Goal: Task Accomplishment & Management: Use online tool/utility

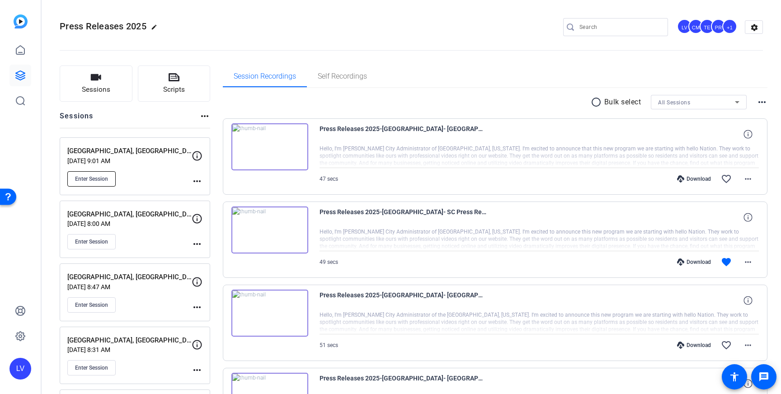
scroll to position [3, 0]
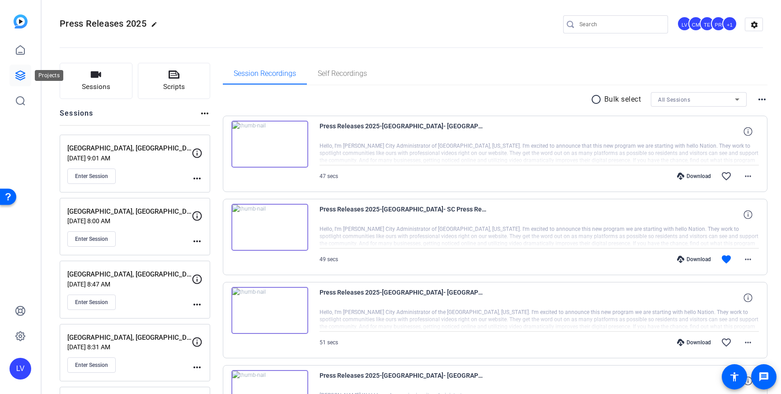
click at [18, 80] on icon at bounding box center [20, 75] width 11 height 11
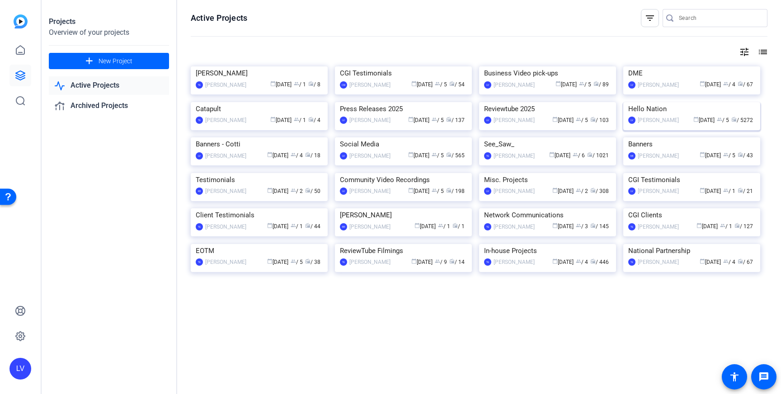
click at [689, 102] on img at bounding box center [691, 102] width 137 height 0
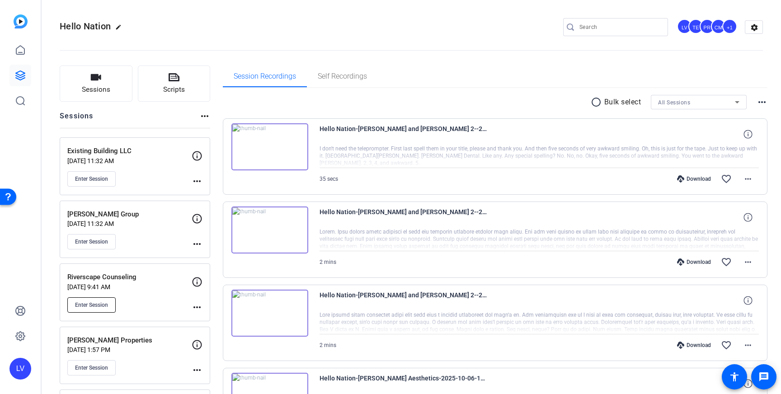
click at [94, 308] on span "Enter Session" at bounding box center [91, 305] width 33 height 7
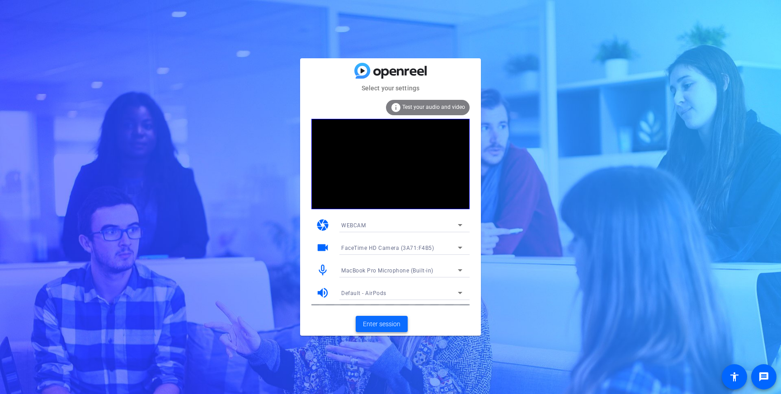
click at [385, 324] on span "Enter session" at bounding box center [382, 324] width 38 height 9
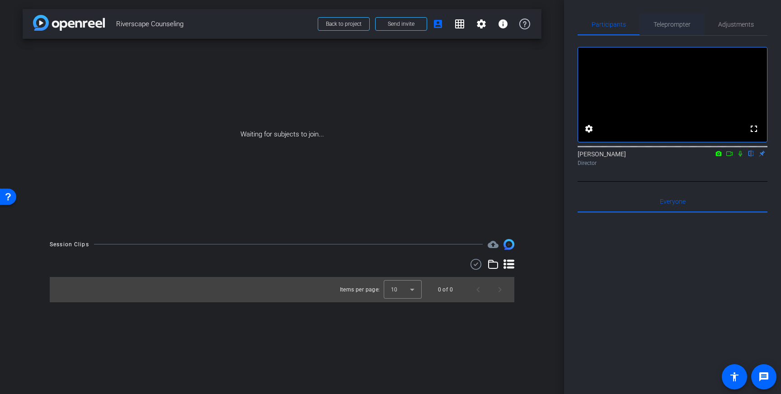
click at [664, 28] on span "Teleprompter" at bounding box center [672, 24] width 37 height 6
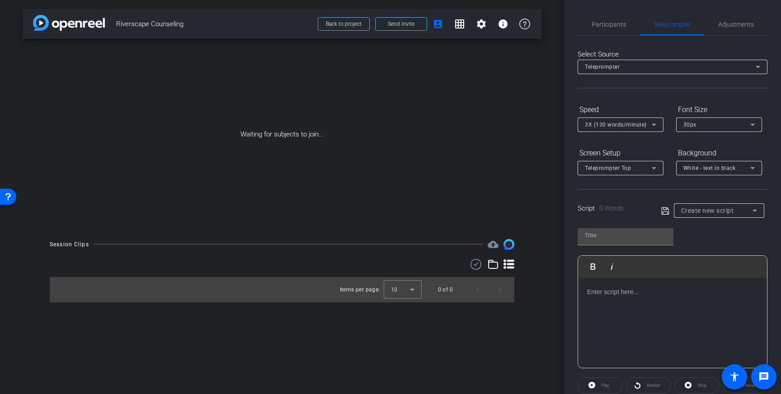
click at [647, 306] on div at bounding box center [672, 323] width 189 height 90
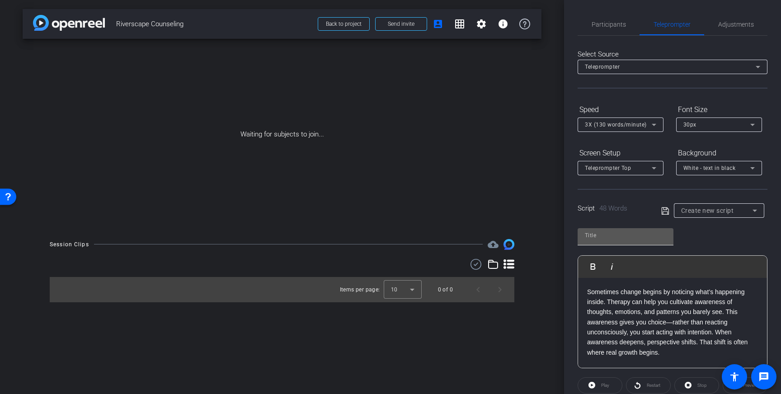
click at [628, 235] on input "text" at bounding box center [625, 235] width 81 height 11
type input "Riverscape"
click at [668, 207] on icon at bounding box center [665, 211] width 8 height 11
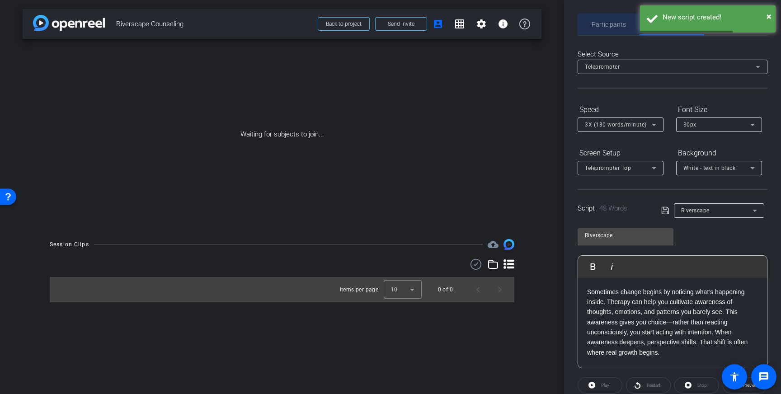
click at [602, 24] on span "Participants" at bounding box center [609, 24] width 34 height 6
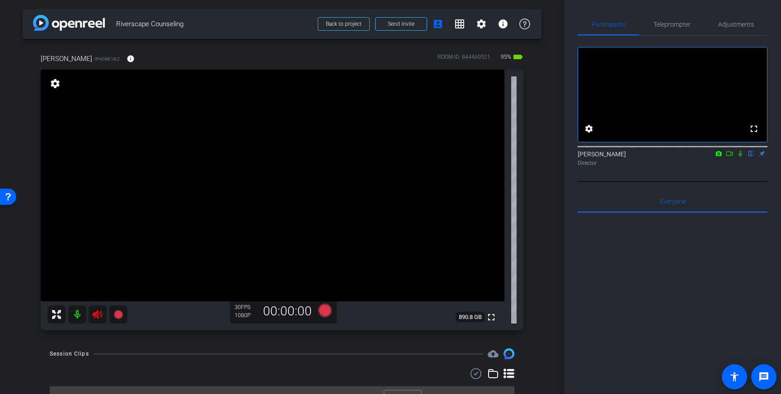
click at [98, 316] on icon at bounding box center [97, 314] width 9 height 9
click at [724, 32] on span "Adjustments" at bounding box center [736, 25] width 36 height 22
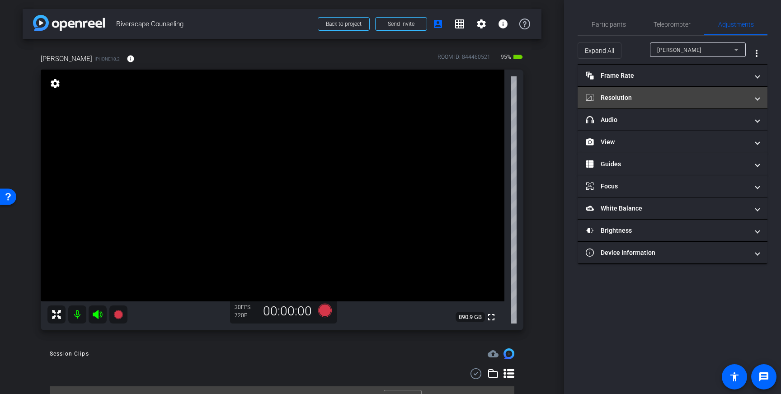
click at [707, 94] on mat-panel-title "Resolution" at bounding box center [667, 97] width 163 height 9
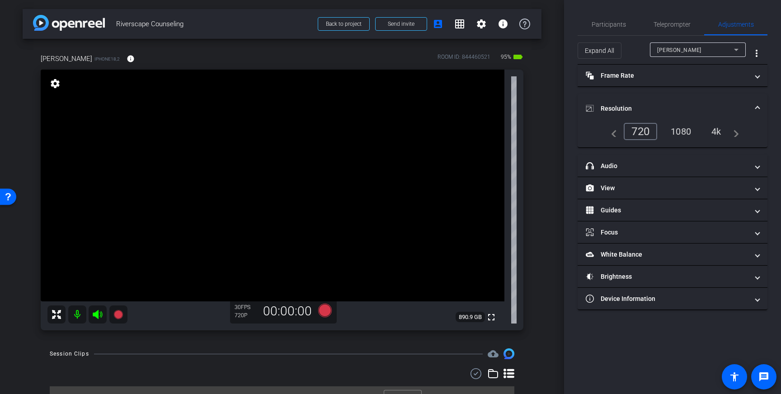
click at [714, 132] on div "4k" at bounding box center [717, 131] width 24 height 15
click at [640, 132] on div "720" at bounding box center [638, 131] width 29 height 15
click at [127, 60] on mat-icon "info" at bounding box center [131, 59] width 8 height 8
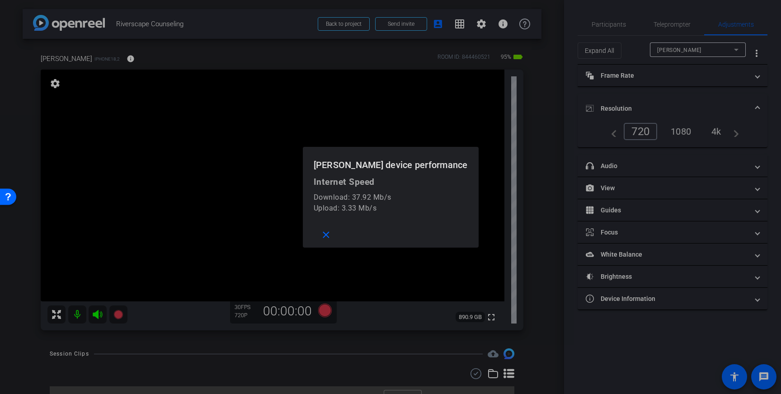
click at [192, 61] on div at bounding box center [390, 197] width 781 height 394
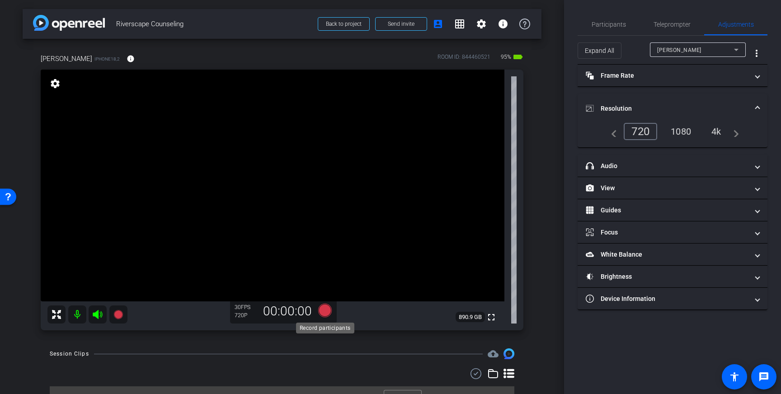
click at [328, 311] on icon at bounding box center [325, 311] width 14 height 14
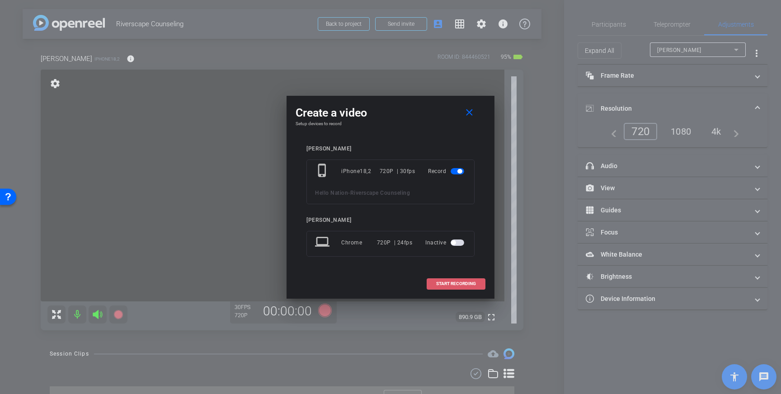
click at [461, 283] on span "START RECORDING" at bounding box center [456, 284] width 40 height 5
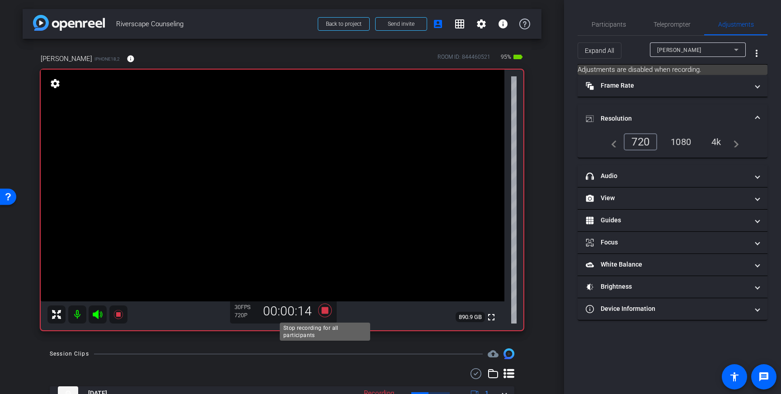
click at [325, 312] on icon at bounding box center [325, 311] width 14 height 14
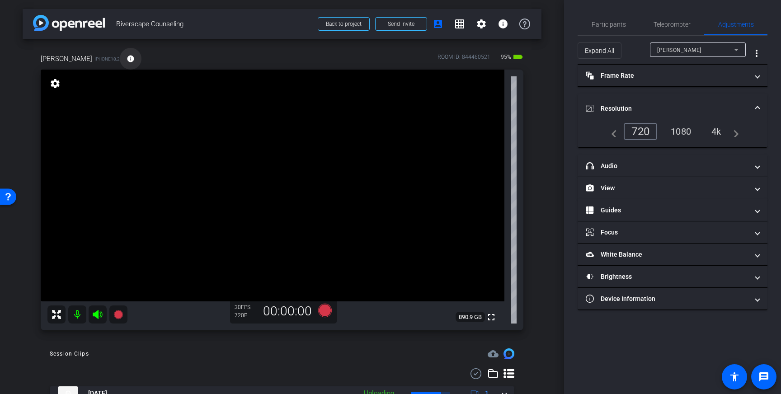
click at [120, 62] on span at bounding box center [131, 59] width 22 height 22
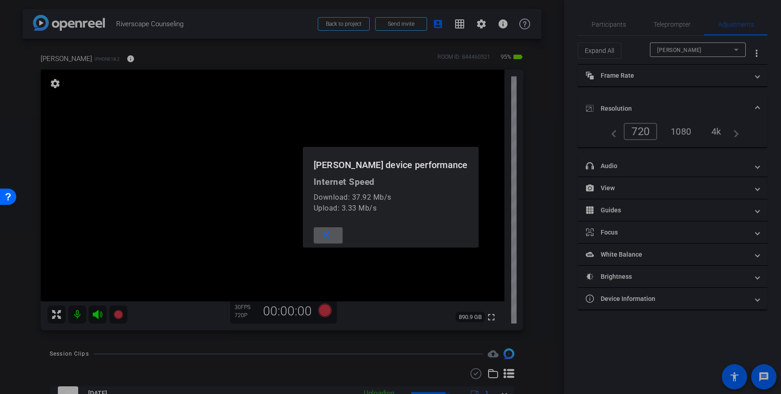
click at [337, 236] on span at bounding box center [328, 236] width 29 height 22
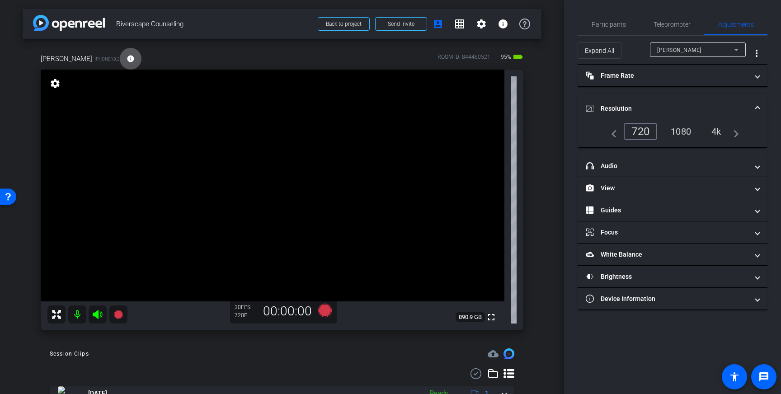
click at [717, 133] on div "4k" at bounding box center [717, 131] width 24 height 15
click at [320, 307] on icon at bounding box center [325, 310] width 22 height 16
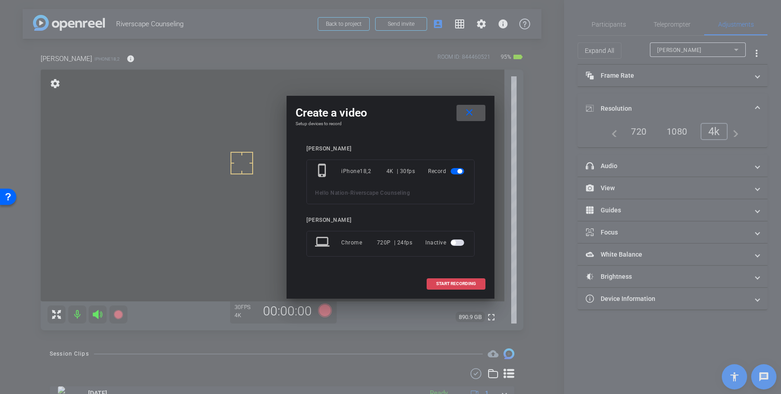
click at [455, 285] on span "START RECORDING" at bounding box center [456, 284] width 40 height 5
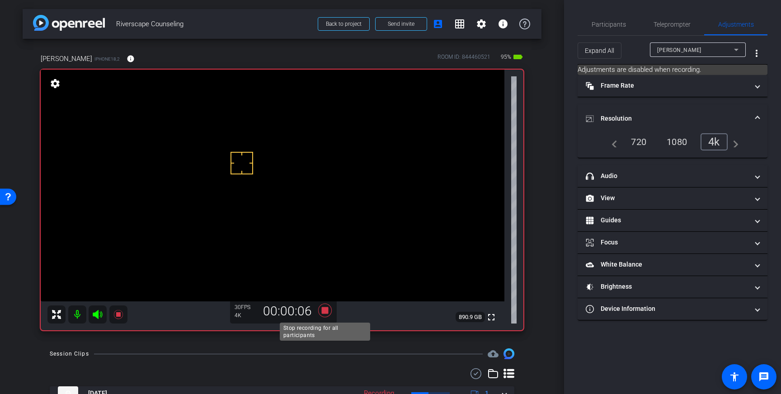
click at [326, 310] on icon at bounding box center [325, 311] width 14 height 14
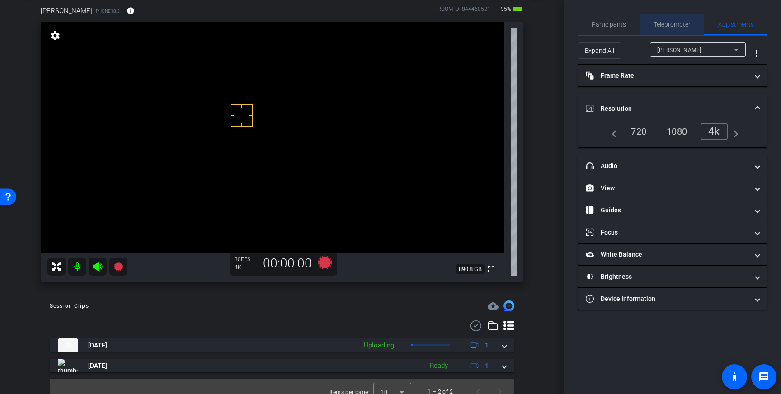
click at [663, 26] on span "Teleprompter" at bounding box center [672, 24] width 37 height 6
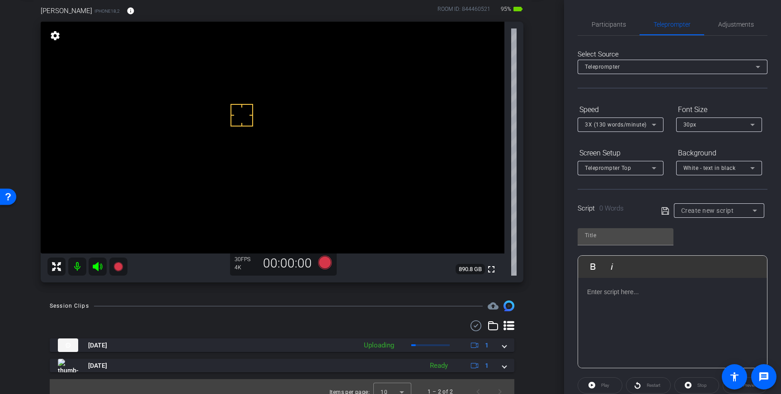
click at [731, 209] on span "Create new script" at bounding box center [707, 210] width 53 height 7
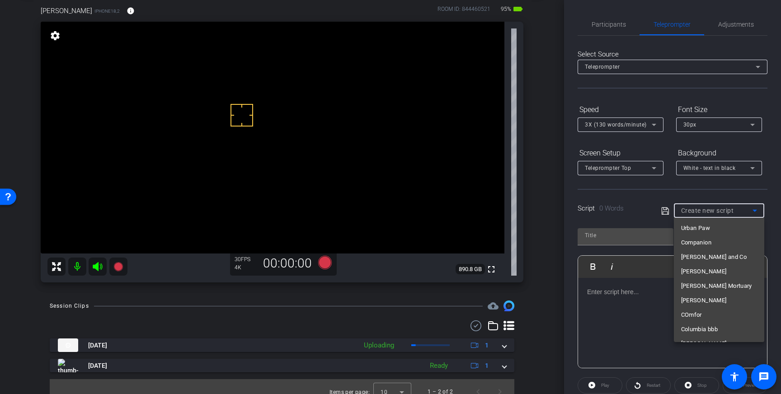
scroll to position [6726, 0]
click at [736, 335] on mat-option "Riverscape" at bounding box center [719, 331] width 90 height 14
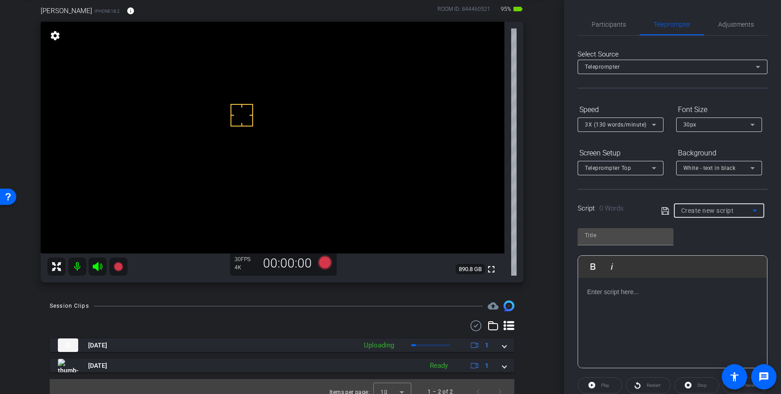
type input "Riverscape"
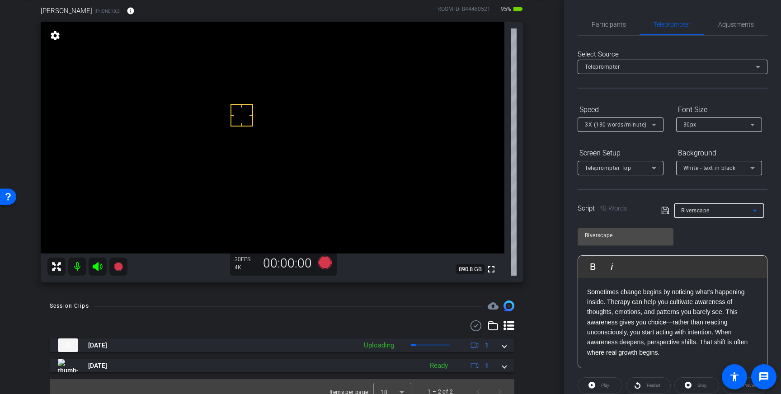
scroll to position [100, 0]
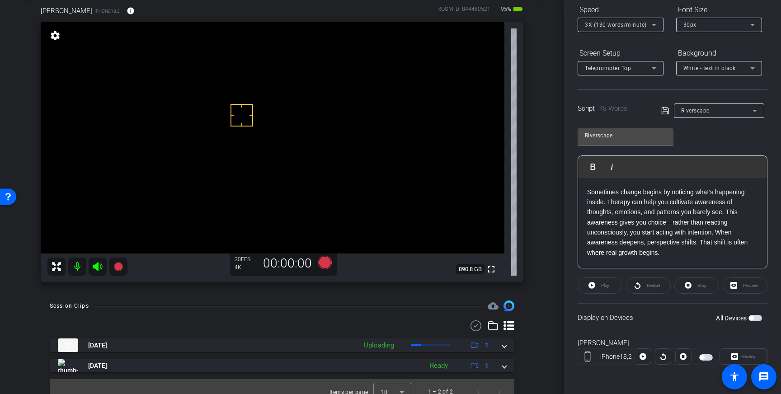
click at [754, 319] on span "button" at bounding box center [751, 318] width 5 height 5
click at [324, 264] on icon at bounding box center [325, 263] width 14 height 14
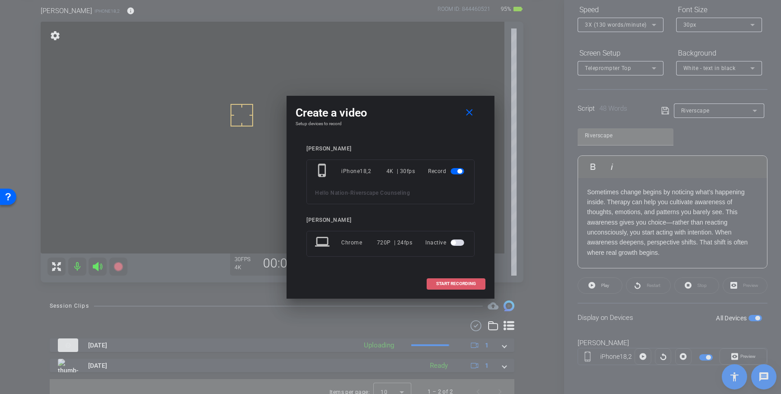
click at [444, 284] on span "START RECORDING" at bounding box center [456, 284] width 40 height 5
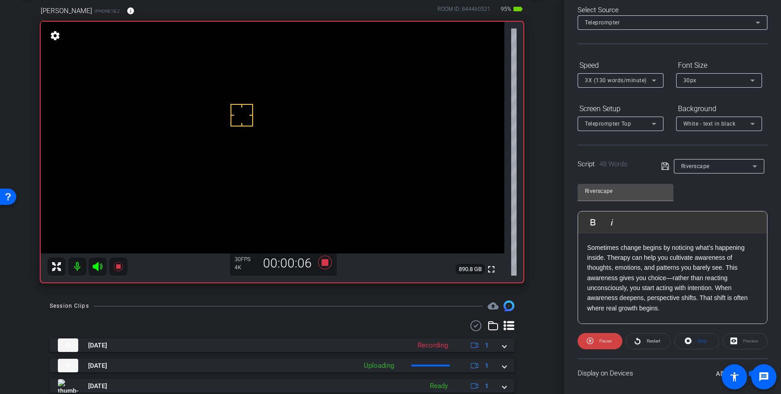
scroll to position [0, 0]
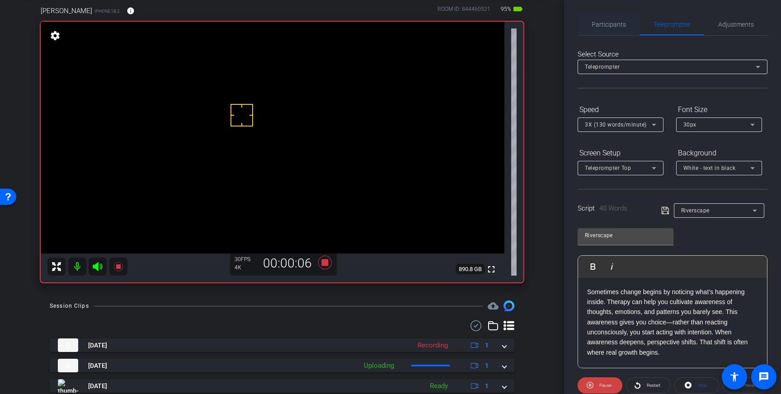
click at [605, 32] on span "Participants" at bounding box center [609, 25] width 34 height 22
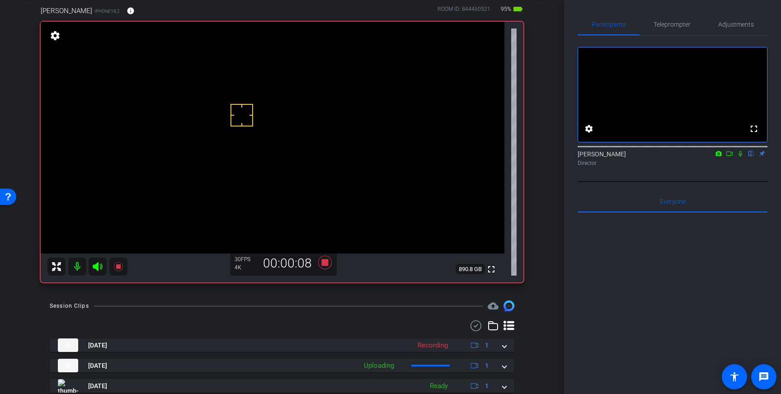
click at [740, 157] on icon at bounding box center [740, 154] width 7 height 6
click at [741, 157] on icon at bounding box center [740, 154] width 7 height 6
click at [329, 265] on icon at bounding box center [325, 263] width 22 height 16
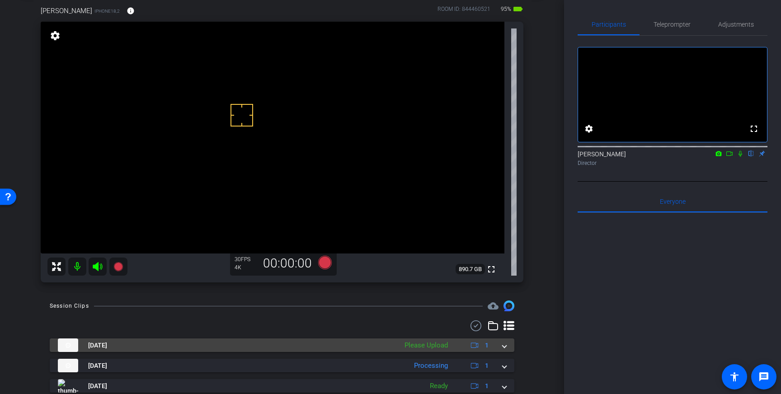
drag, startPoint x: 505, startPoint y: 347, endPoint x: 481, endPoint y: 358, distance: 26.9
click at [505, 347] on span at bounding box center [505, 345] width 4 height 9
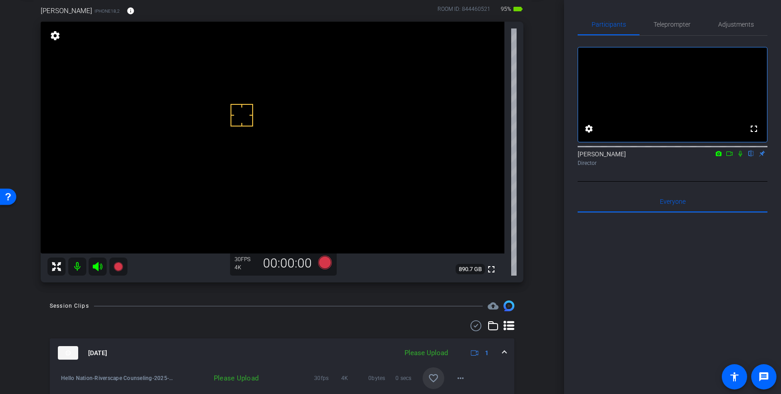
click at [436, 375] on mat-icon "favorite_border" at bounding box center [433, 378] width 11 height 11
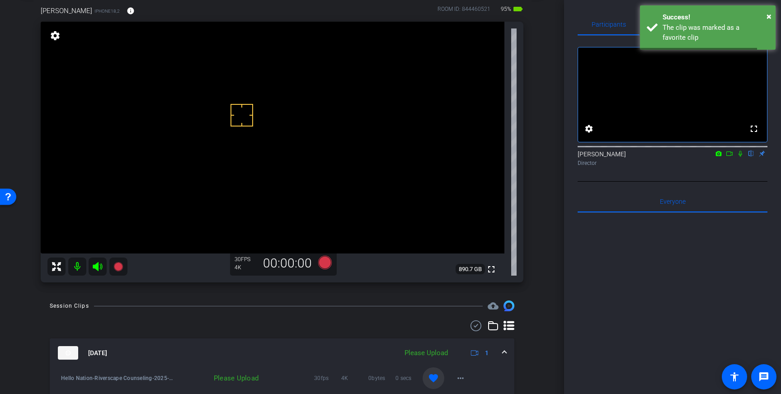
click at [506, 351] on span at bounding box center [505, 353] width 4 height 9
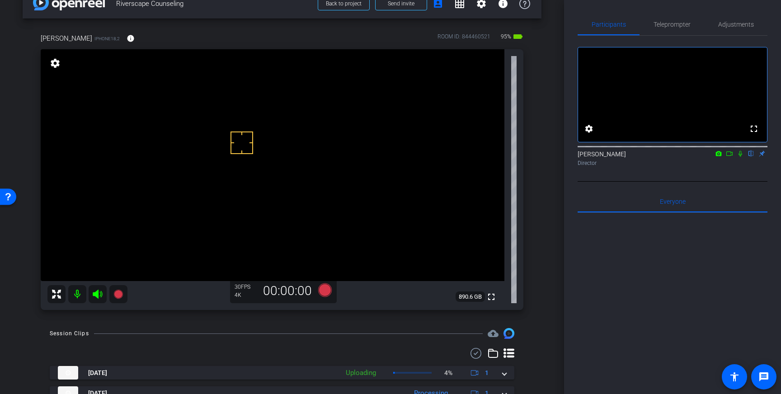
scroll to position [20, 0]
click at [661, 21] on span "Teleprompter" at bounding box center [672, 24] width 37 height 6
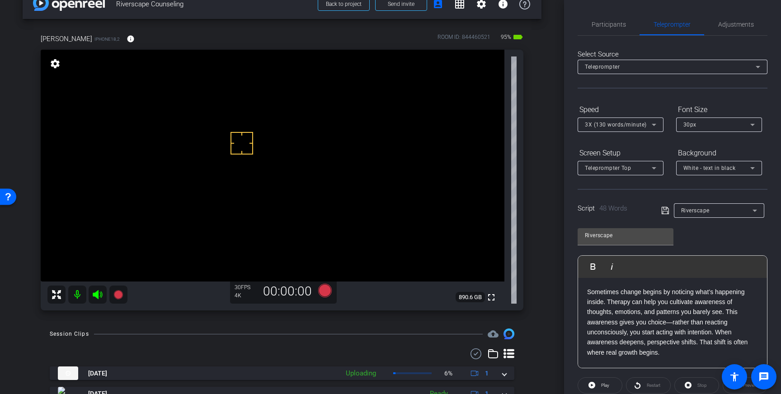
click at [651, 126] on icon at bounding box center [654, 124] width 11 height 11
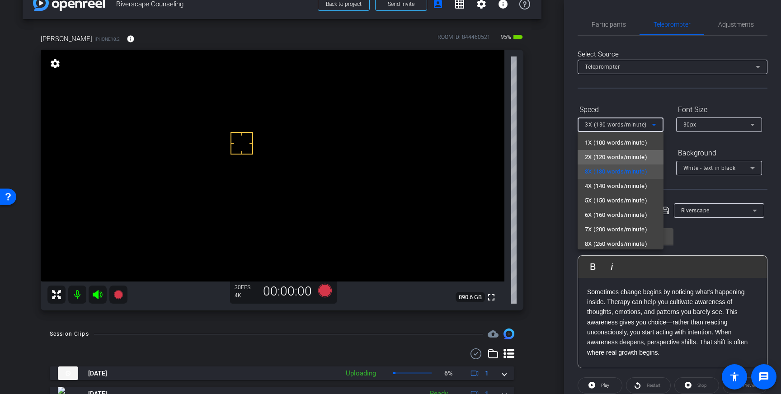
click at [615, 160] on span "2X (120 words/minute)" at bounding box center [616, 157] width 62 height 11
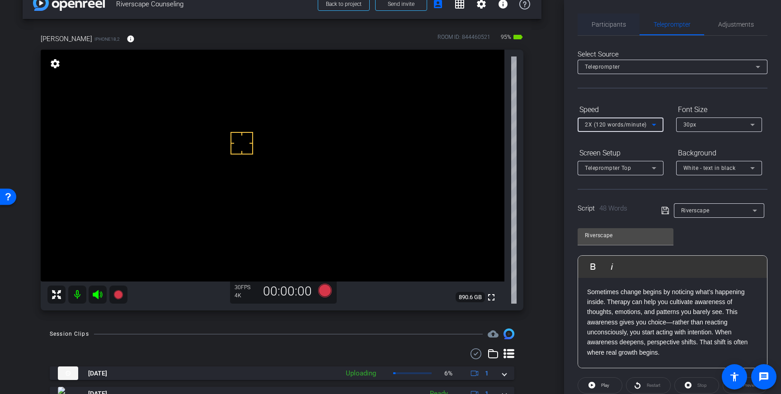
click at [609, 24] on span "Participants" at bounding box center [609, 24] width 34 height 6
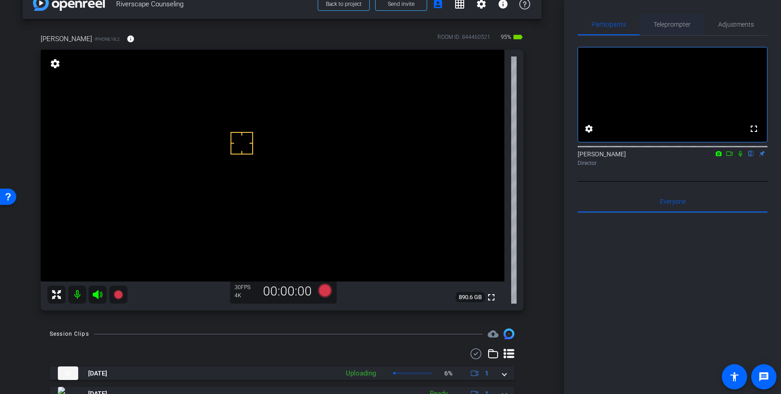
click at [669, 28] on span "Teleprompter" at bounding box center [672, 25] width 37 height 22
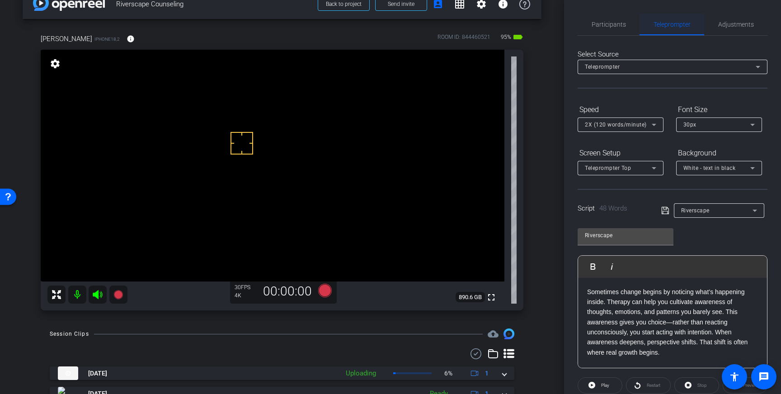
scroll to position [0, 0]
click at [612, 24] on span "Participants" at bounding box center [609, 24] width 34 height 6
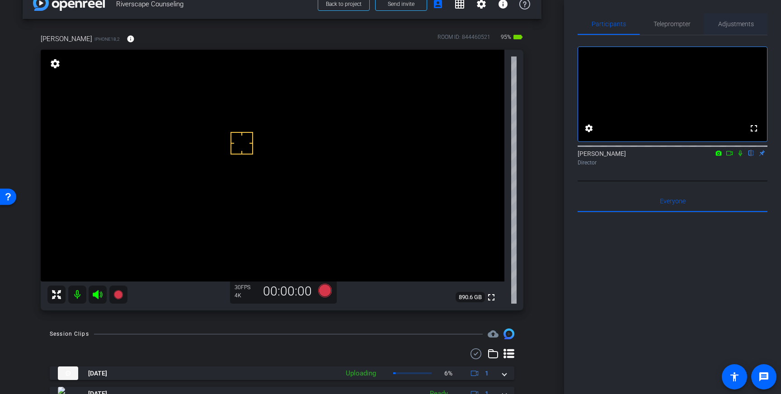
click at [736, 27] on span "Adjustments" at bounding box center [736, 24] width 36 height 6
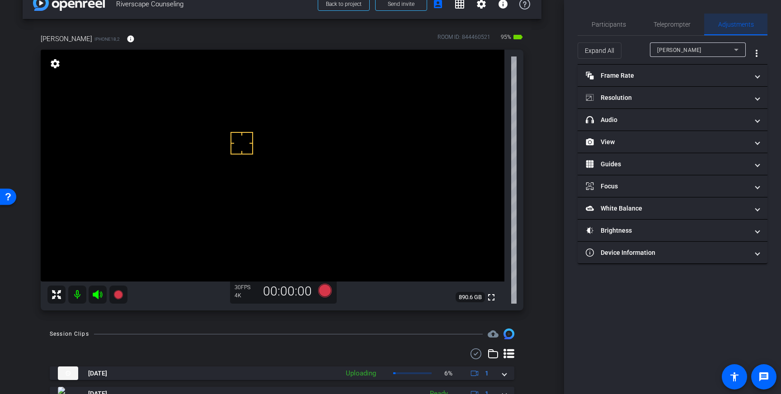
scroll to position [0, 0]
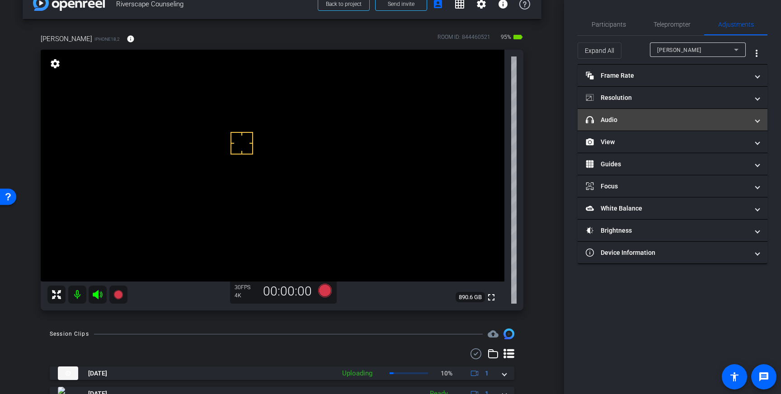
click at [716, 121] on mat-panel-title "headphone icon Audio" at bounding box center [667, 119] width 163 height 9
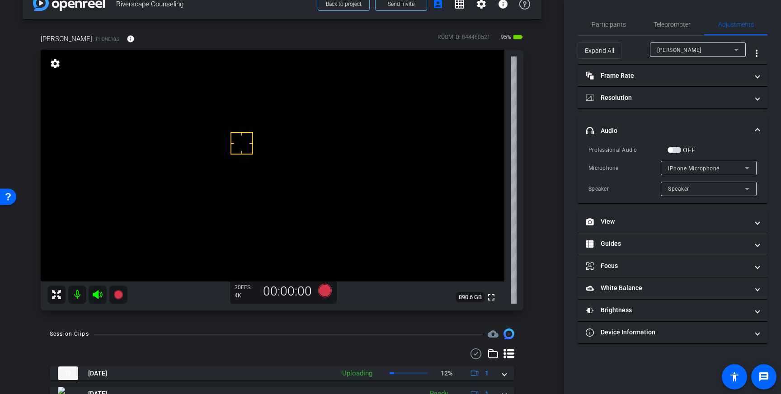
drag, startPoint x: 675, startPoint y: 150, endPoint x: 455, endPoint y: 259, distance: 245.3
click at [673, 151] on span "button" at bounding box center [675, 150] width 14 height 6
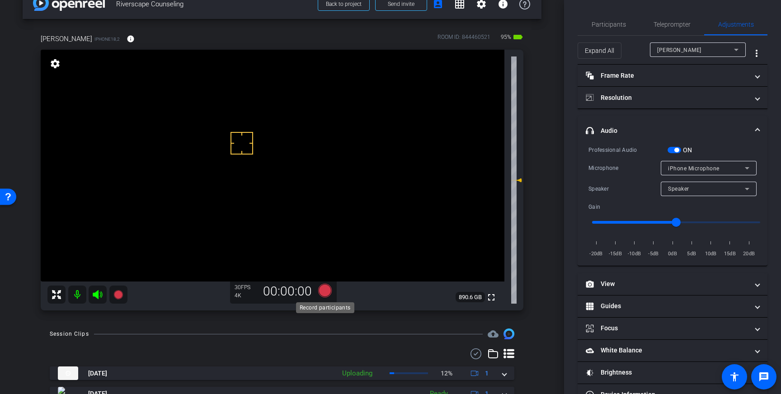
click at [331, 291] on icon at bounding box center [325, 291] width 14 height 14
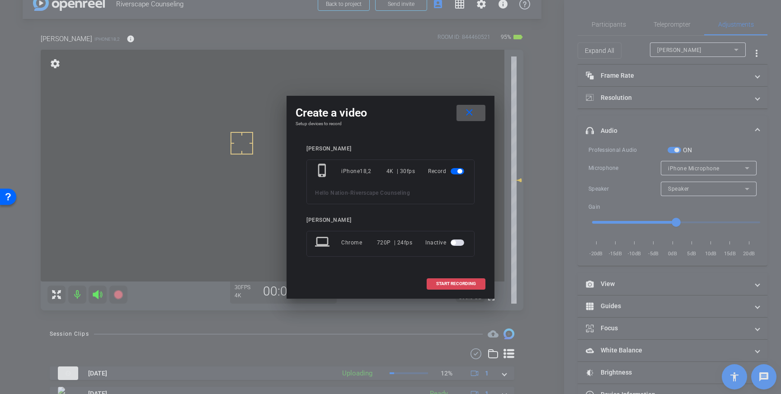
click at [433, 288] on span at bounding box center [456, 284] width 58 height 22
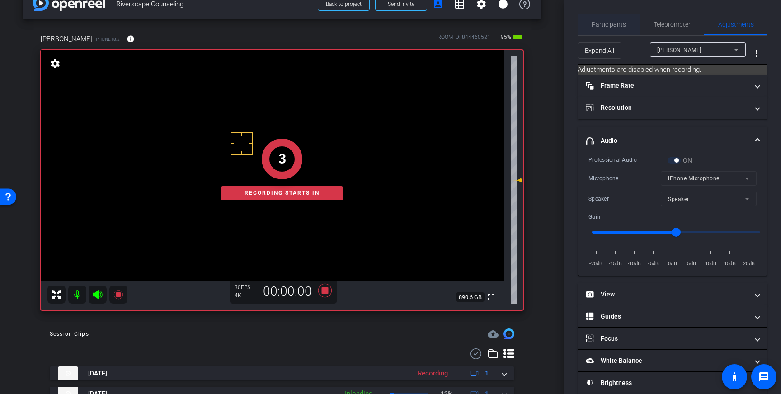
click at [608, 29] on span "Participants" at bounding box center [609, 25] width 34 height 22
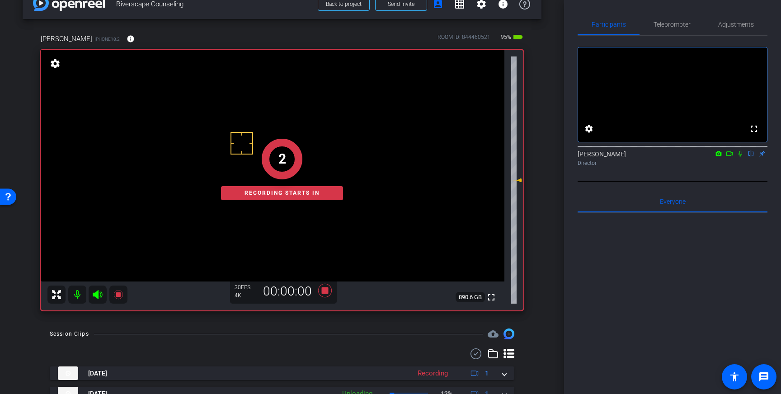
click at [740, 157] on icon at bounding box center [740, 154] width 7 height 6
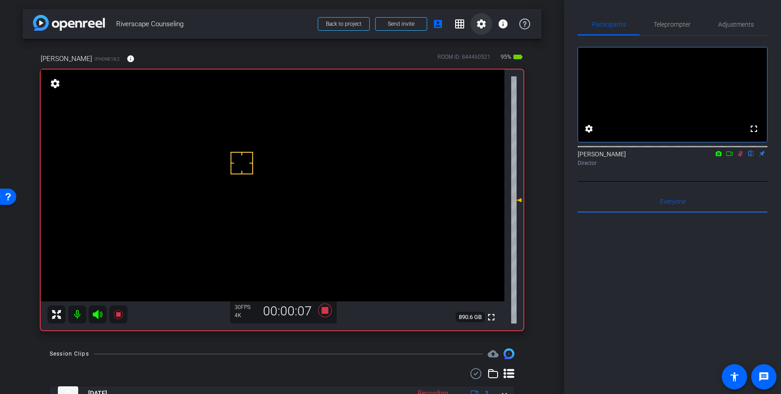
click at [485, 28] on mat-icon "settings" at bounding box center [481, 24] width 11 height 11
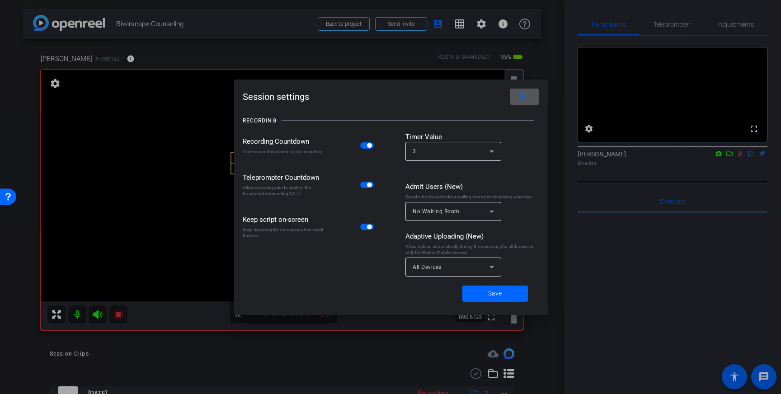
click at [474, 277] on div at bounding box center [454, 282] width 96 height 10
click at [482, 266] on div "All Devices" at bounding box center [451, 266] width 77 height 11
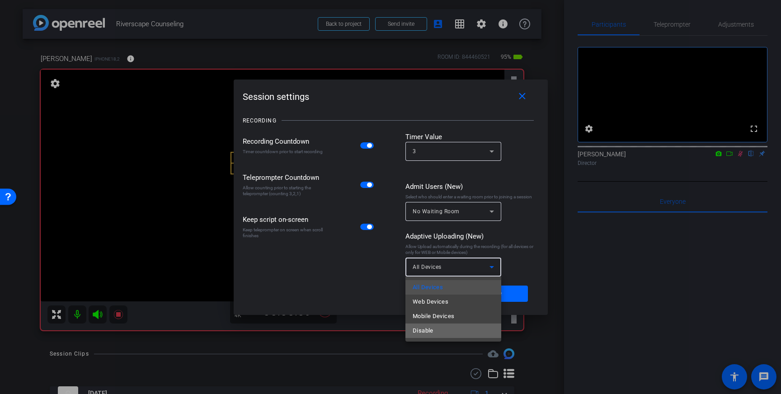
click at [430, 332] on span "Disable" at bounding box center [423, 331] width 21 height 11
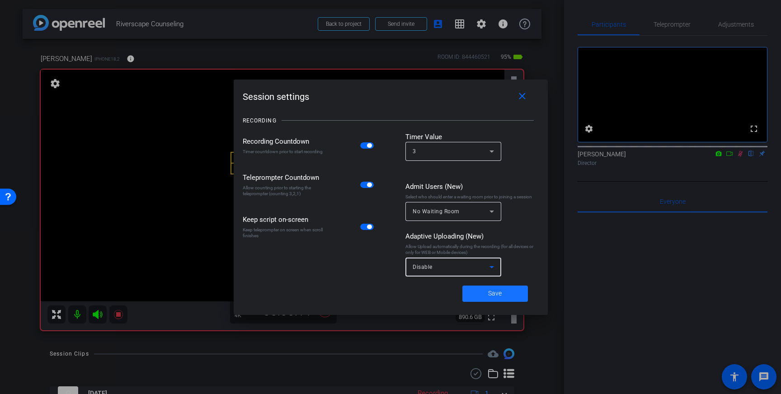
click at [483, 297] on span at bounding box center [496, 294] width 66 height 22
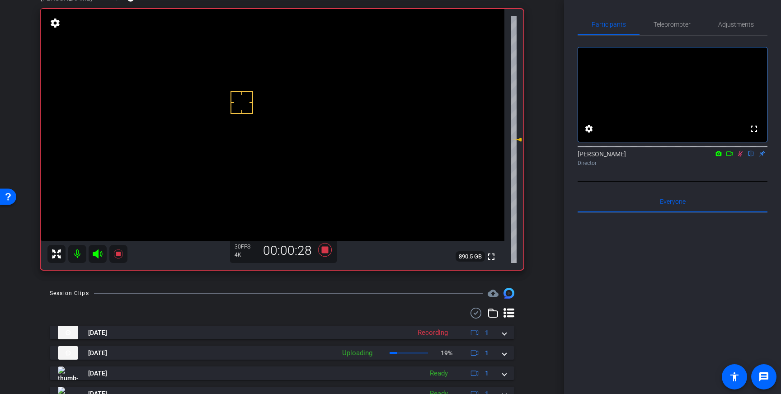
scroll to position [2, 0]
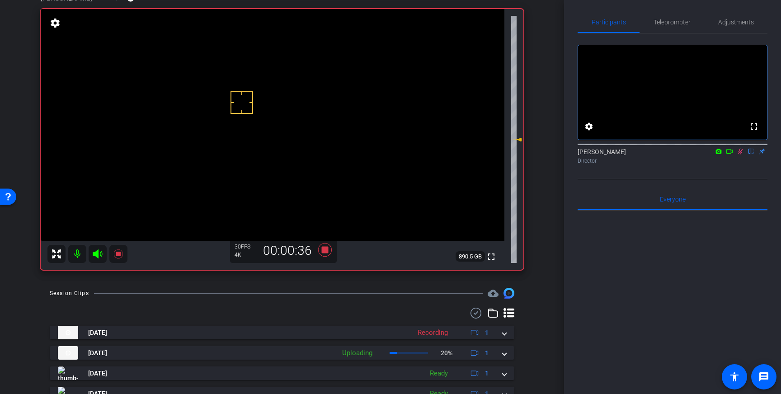
click at [741, 155] on icon at bounding box center [740, 151] width 7 height 6
click at [326, 252] on icon at bounding box center [325, 250] width 14 height 14
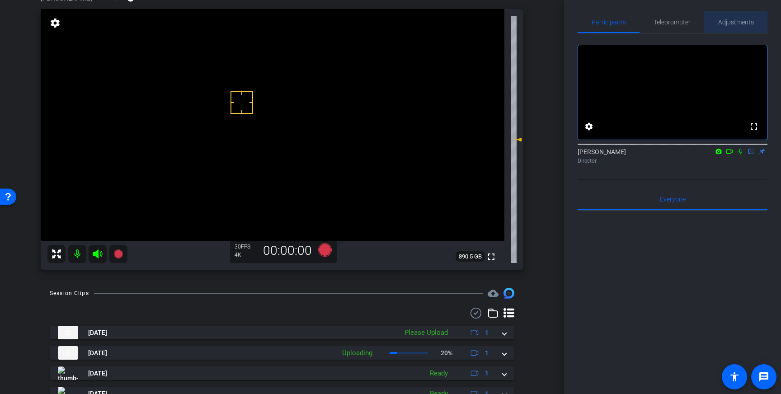
drag, startPoint x: 729, startPoint y: 19, endPoint x: 731, endPoint y: 34, distance: 15.9
click at [729, 19] on span "Adjustments" at bounding box center [736, 22] width 36 height 6
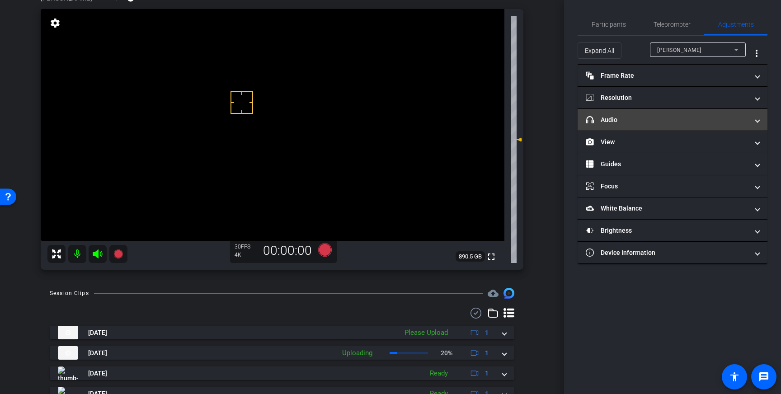
click at [691, 118] on mat-panel-title "headphone icon Audio" at bounding box center [667, 119] width 163 height 9
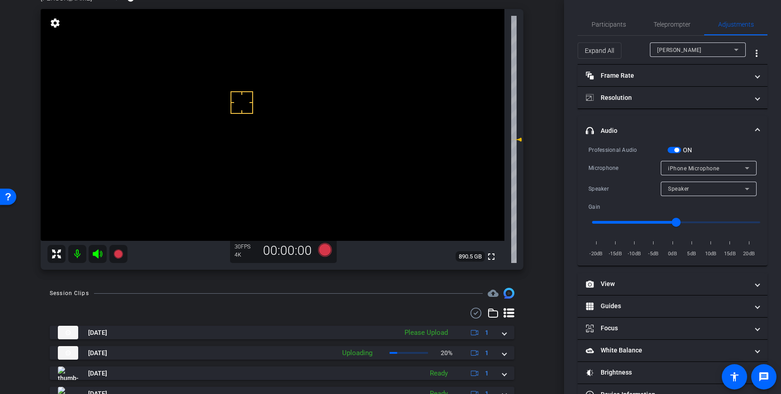
drag, startPoint x: 673, startPoint y: 149, endPoint x: 720, endPoint y: 173, distance: 53.0
click at [674, 150] on span "button" at bounding box center [675, 150] width 14 height 6
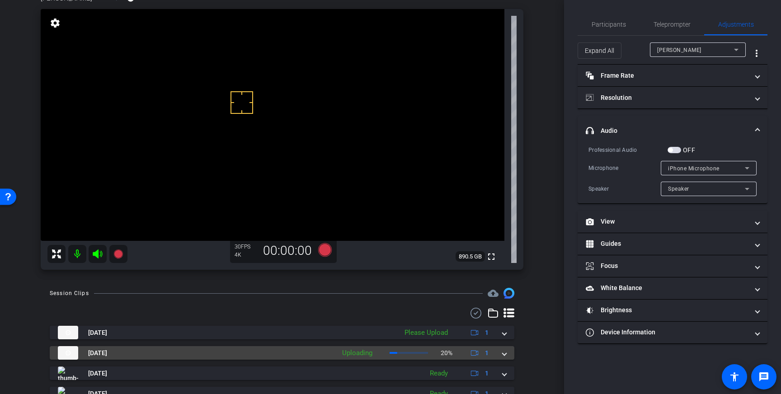
click at [505, 354] on span at bounding box center [505, 353] width 4 height 9
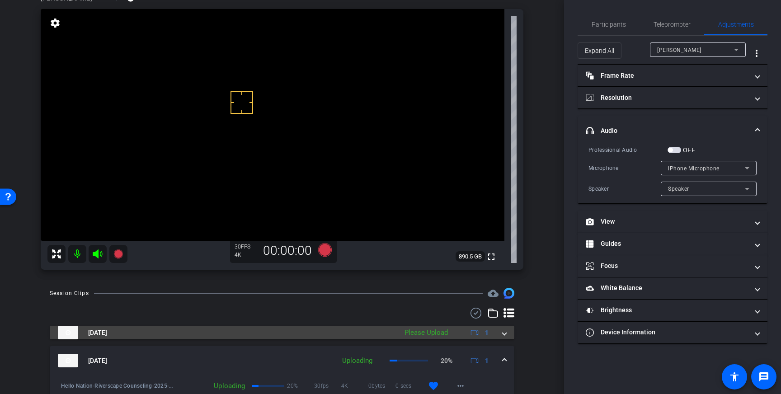
click at [505, 336] on span at bounding box center [505, 332] width 4 height 9
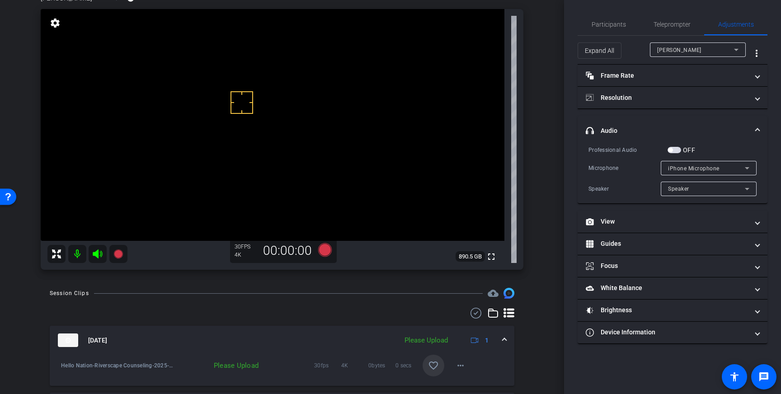
click at [439, 369] on span at bounding box center [434, 366] width 22 height 22
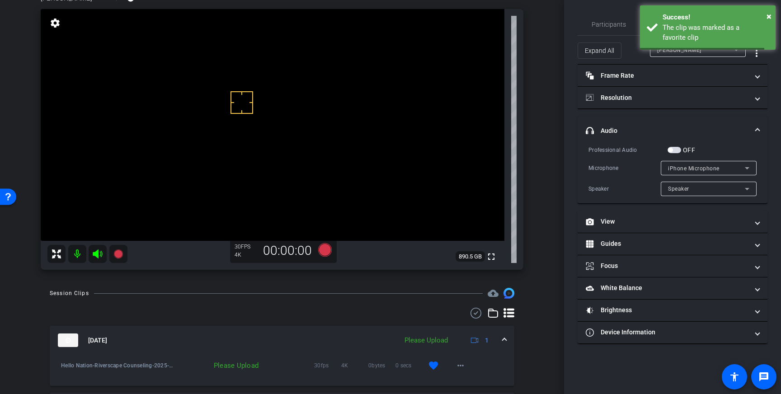
click at [501, 338] on div "Oct 7, 2025 Please Upload 1" at bounding box center [280, 341] width 445 height 14
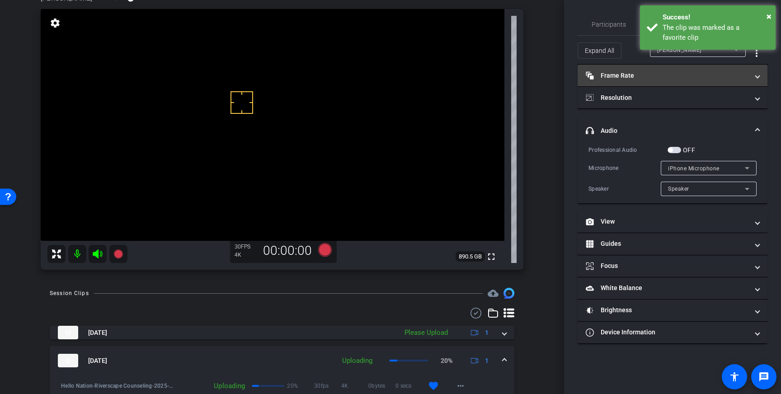
drag, startPoint x: 683, startPoint y: 20, endPoint x: 711, endPoint y: 66, distance: 54.6
click at [683, 20] on div "Success!" at bounding box center [716, 17] width 106 height 10
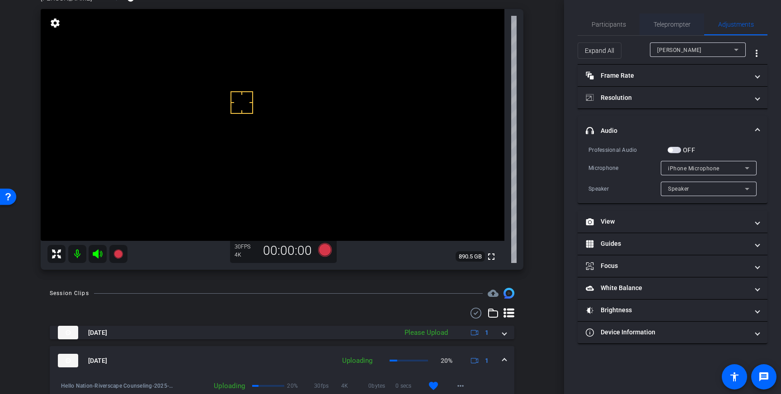
click at [680, 28] on span "Teleprompter" at bounding box center [672, 24] width 37 height 6
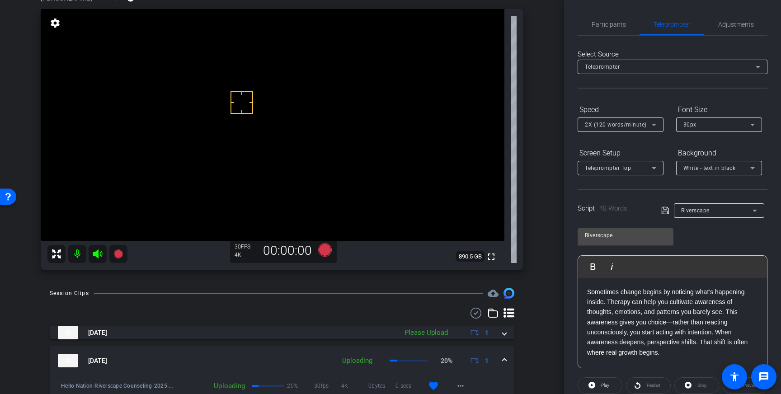
scroll to position [100, 0]
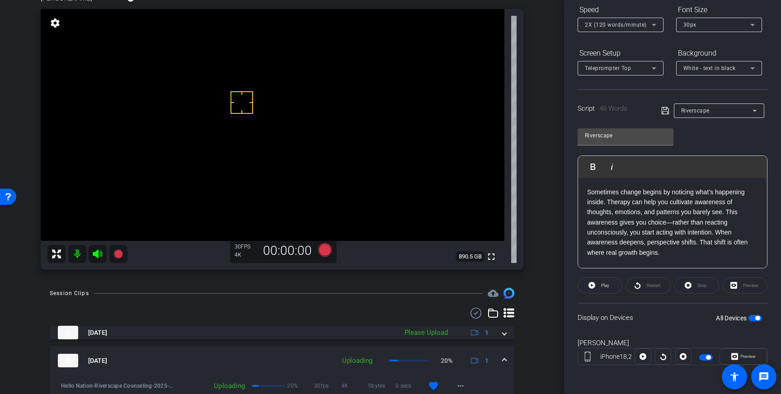
drag, startPoint x: 754, startPoint y: 319, endPoint x: 679, endPoint y: 233, distance: 114.1
click at [754, 319] on span "button" at bounding box center [756, 318] width 14 height 6
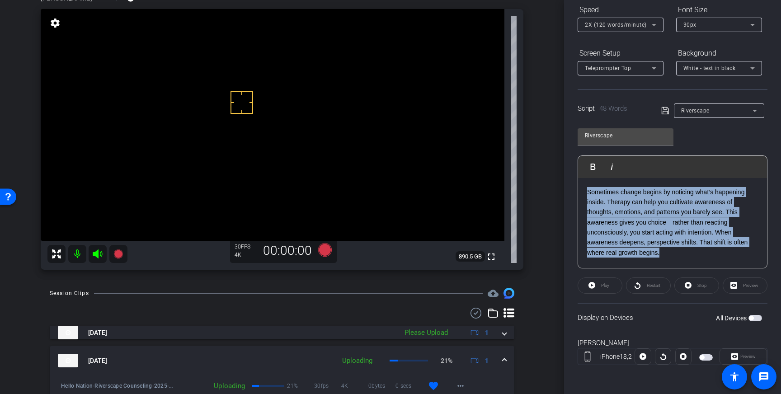
drag, startPoint x: 619, startPoint y: 222, endPoint x: 592, endPoint y: 191, distance: 41.0
click at [586, 193] on div "Sometimes change begins by noticing what’s happening inside. Therapy can help y…" at bounding box center [672, 223] width 189 height 90
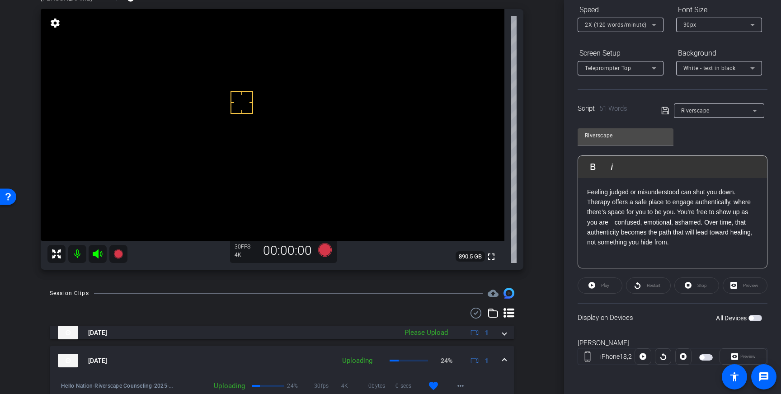
click at [664, 113] on icon at bounding box center [665, 110] width 8 height 11
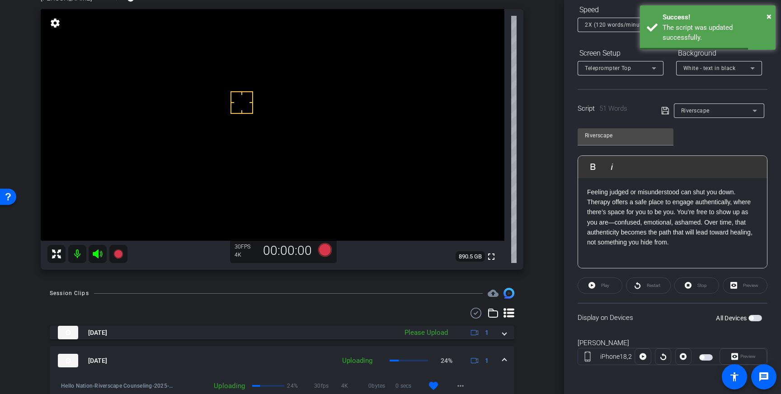
click at [755, 319] on span "button" at bounding box center [756, 318] width 14 height 6
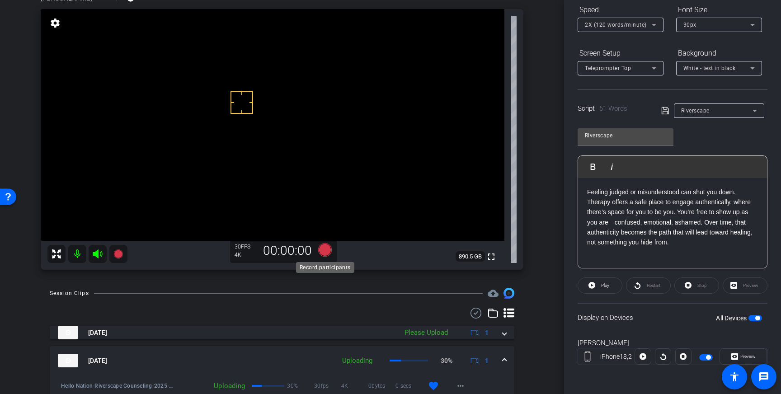
click at [323, 255] on icon at bounding box center [325, 250] width 14 height 14
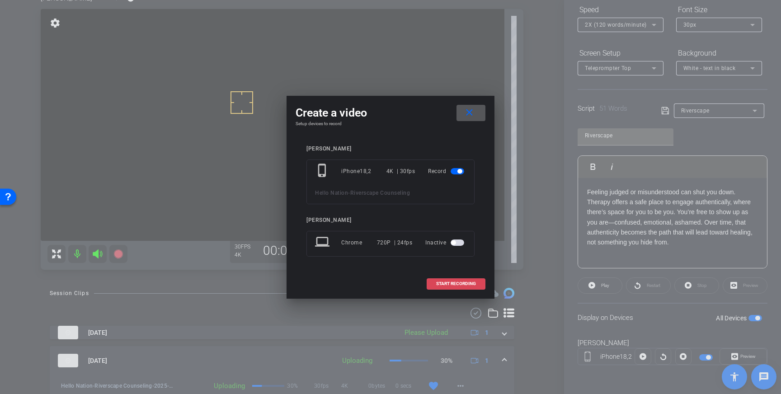
click at [460, 290] on span at bounding box center [456, 284] width 58 height 22
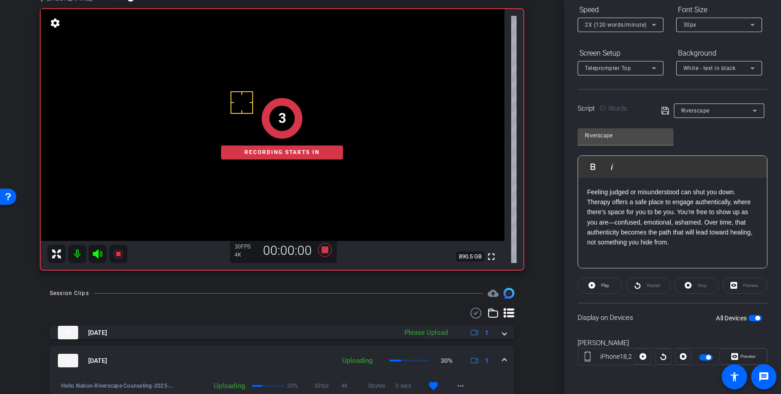
scroll to position [0, 0]
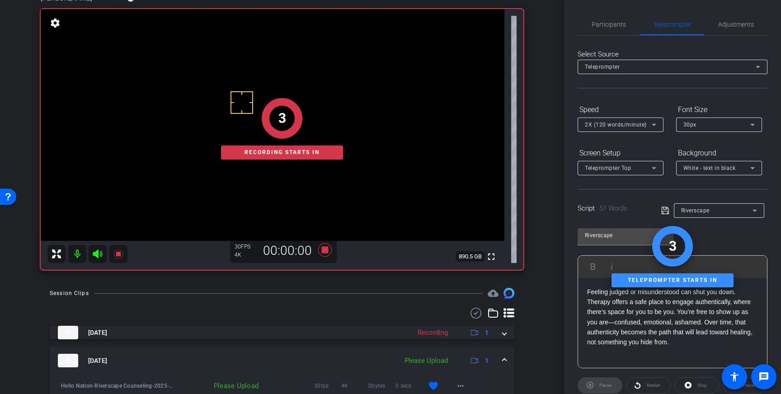
drag, startPoint x: 623, startPoint y: 24, endPoint x: 641, endPoint y: 41, distance: 23.7
click at [623, 24] on span "Participants" at bounding box center [609, 24] width 34 height 6
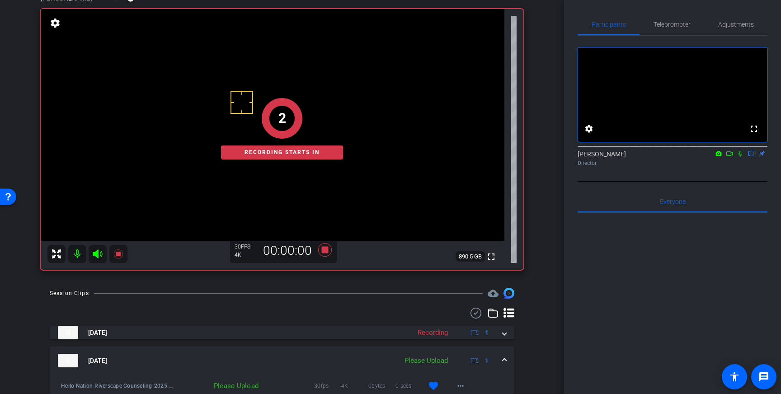
click at [739, 157] on icon at bounding box center [741, 154] width 4 height 6
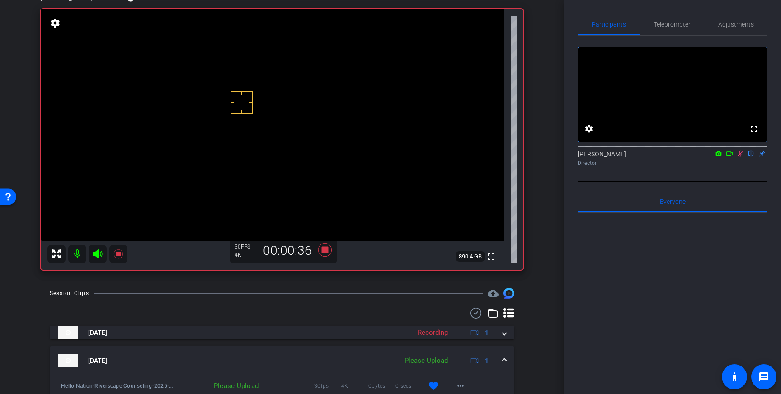
click at [741, 157] on icon at bounding box center [740, 154] width 7 height 6
click at [325, 250] on icon at bounding box center [325, 250] width 14 height 14
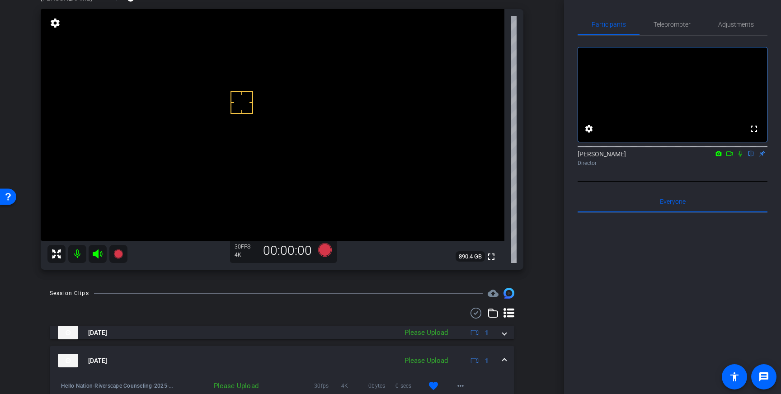
scroll to position [70, 0]
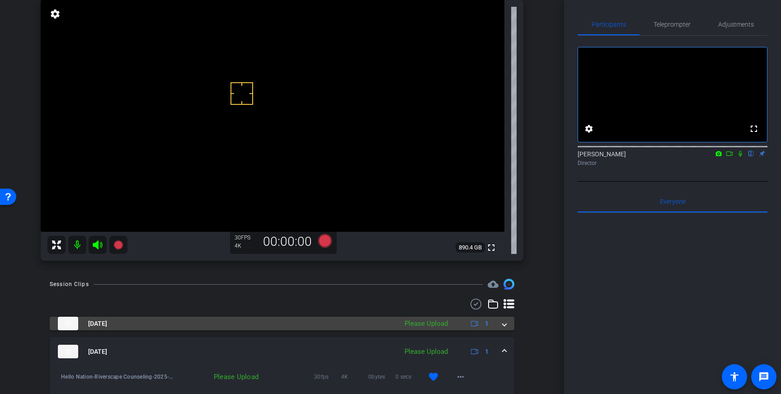
click at [508, 322] on mat-expansion-panel-header "Oct 7, 2025 Please Upload 1" at bounding box center [282, 324] width 465 height 14
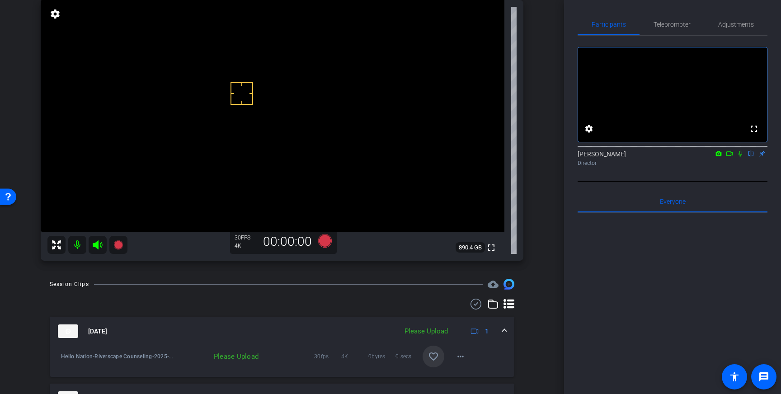
click at [434, 354] on mat-icon "favorite_border" at bounding box center [433, 356] width 11 height 11
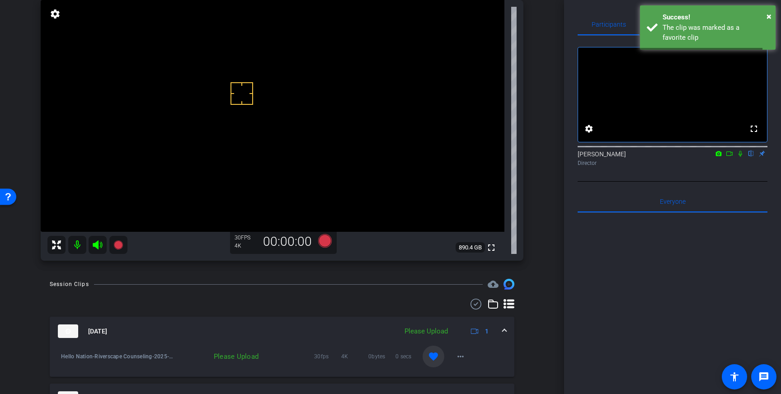
click at [507, 327] on mat-expansion-panel-header "Oct 7, 2025 Please Upload 1" at bounding box center [282, 331] width 465 height 29
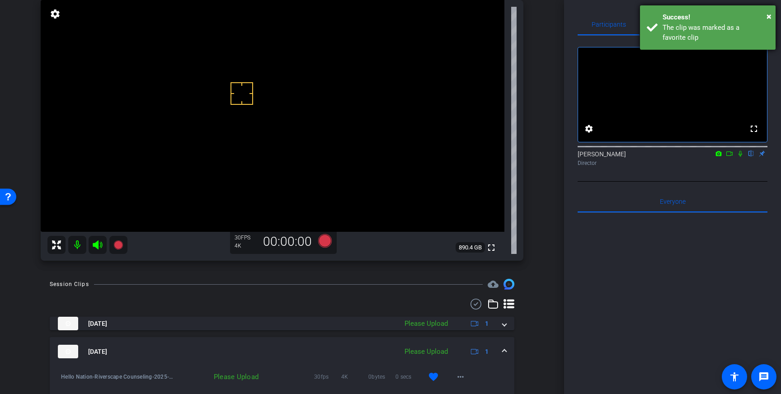
click at [695, 29] on div "The clip was marked as a favorite clip" at bounding box center [716, 33] width 106 height 20
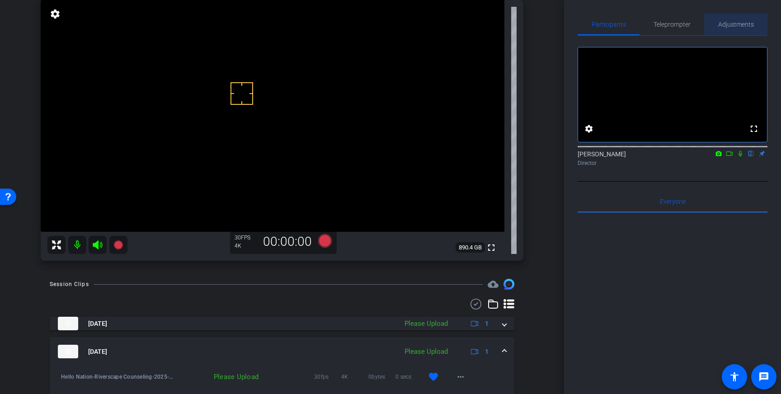
click at [730, 26] on span "Adjustments" at bounding box center [736, 24] width 36 height 6
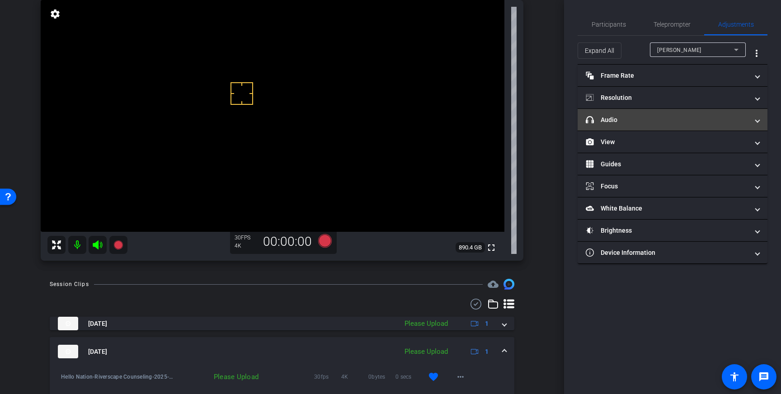
click at [671, 119] on mat-panel-title "headphone icon Audio" at bounding box center [667, 119] width 163 height 9
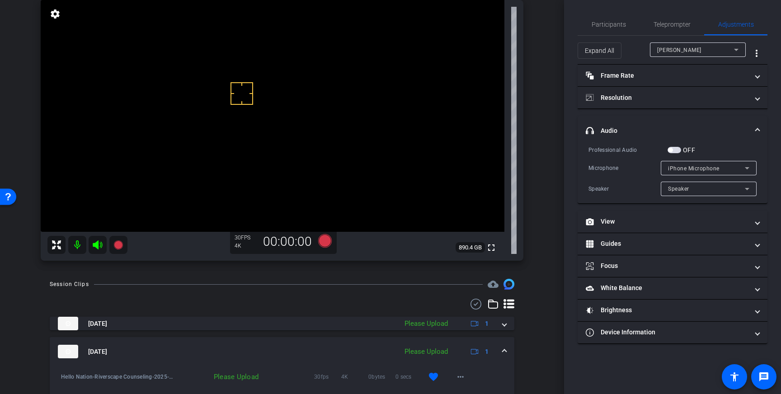
click at [675, 151] on span "button" at bounding box center [675, 150] width 14 height 6
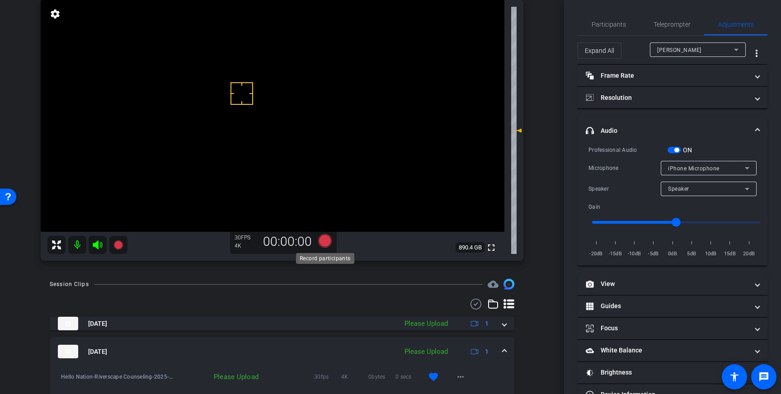
drag, startPoint x: 321, startPoint y: 245, endPoint x: 327, endPoint y: 245, distance: 5.4
click at [327, 245] on icon at bounding box center [325, 241] width 14 height 14
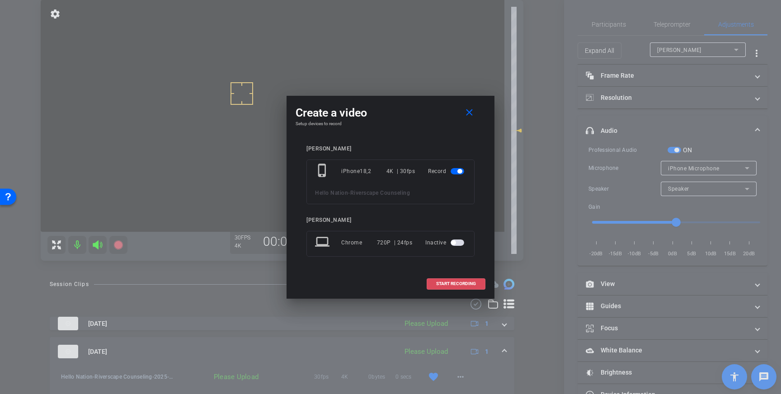
drag, startPoint x: 439, startPoint y: 282, endPoint x: 625, endPoint y: 55, distance: 293.3
click at [442, 282] on span "START RECORDING" at bounding box center [456, 284] width 40 height 5
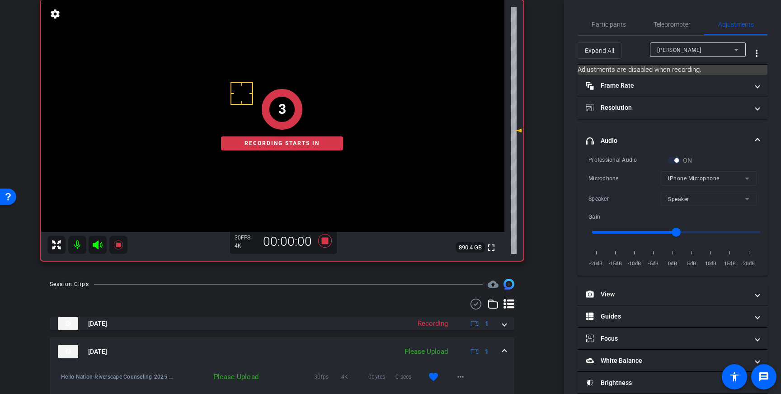
drag, startPoint x: 621, startPoint y: 26, endPoint x: 637, endPoint y: 37, distance: 19.2
click at [622, 26] on span "Participants" at bounding box center [609, 24] width 34 height 6
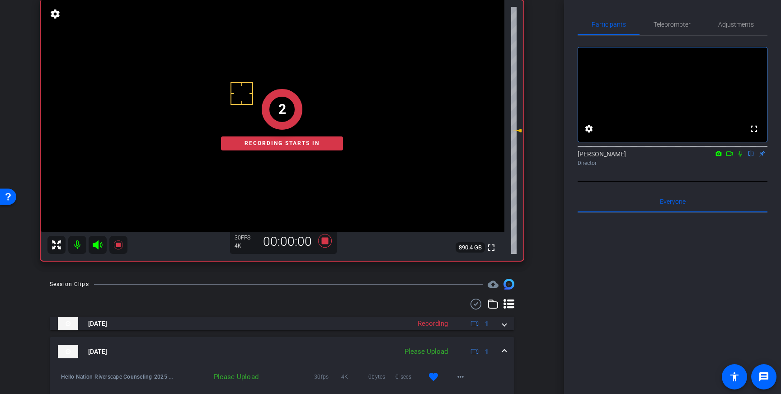
drag, startPoint x: 739, startPoint y: 165, endPoint x: 744, endPoint y: 180, distance: 15.6
click at [741, 157] on icon at bounding box center [740, 154] width 7 height 6
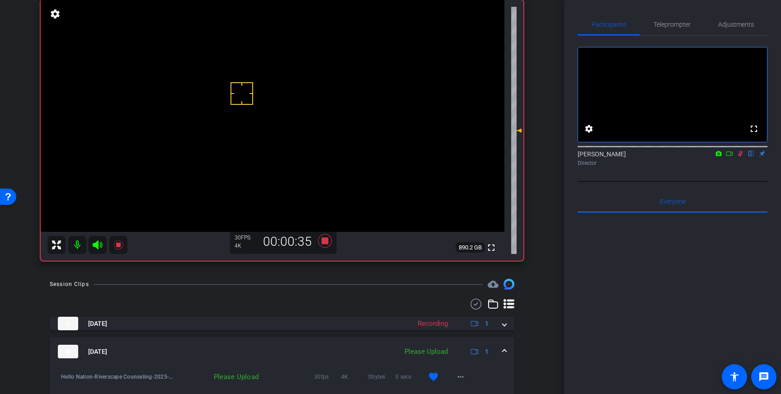
click at [740, 157] on icon at bounding box center [740, 154] width 5 height 6
click at [323, 241] on icon at bounding box center [325, 241] width 14 height 14
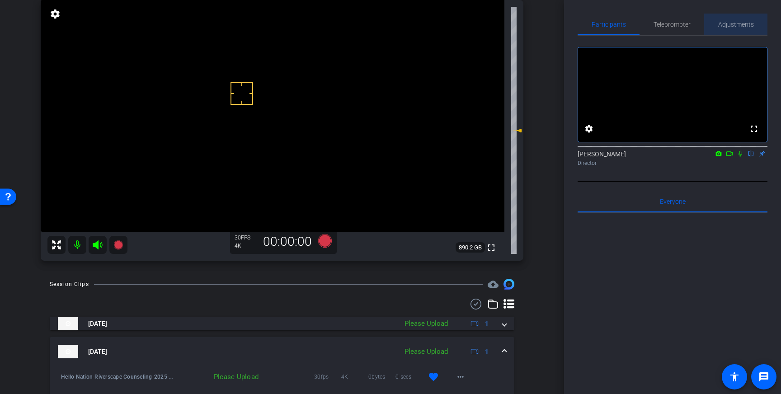
drag, startPoint x: 739, startPoint y: 25, endPoint x: 734, endPoint y: 33, distance: 10.2
click at [739, 25] on span "Adjustments" at bounding box center [736, 24] width 36 height 6
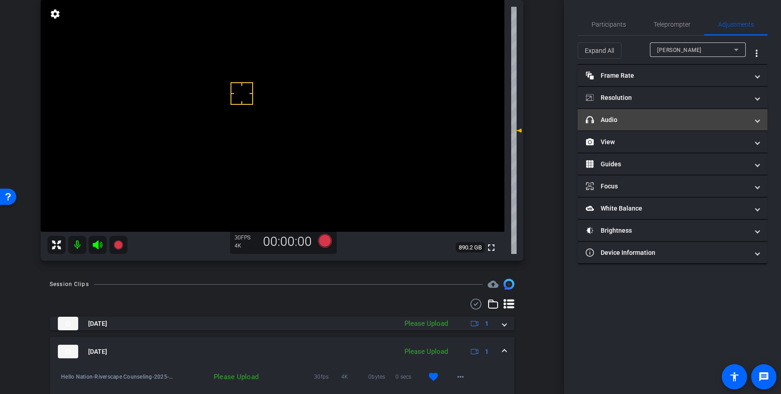
click at [694, 121] on mat-panel-title "headphone icon Audio" at bounding box center [667, 119] width 163 height 9
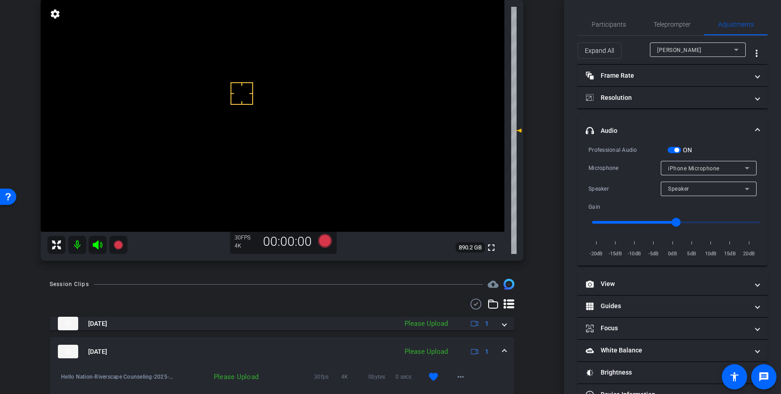
drag, startPoint x: 682, startPoint y: 146, endPoint x: 678, endPoint y: 150, distance: 5.4
click at [681, 147] on div "ON" at bounding box center [680, 150] width 25 height 9
click at [677, 151] on span "button" at bounding box center [677, 150] width 5 height 5
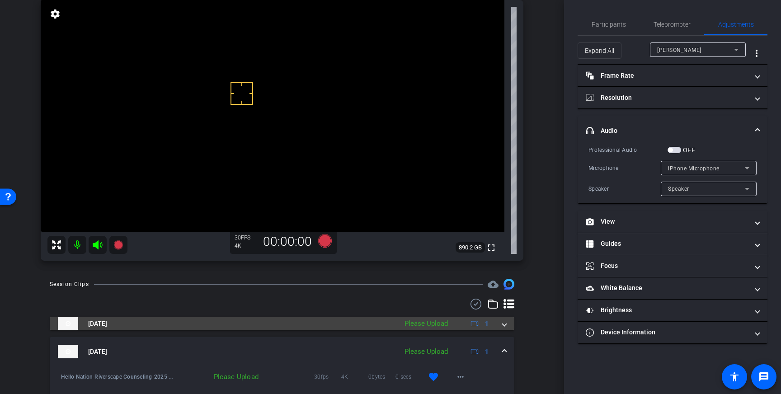
click at [505, 328] on span at bounding box center [505, 323] width 4 height 9
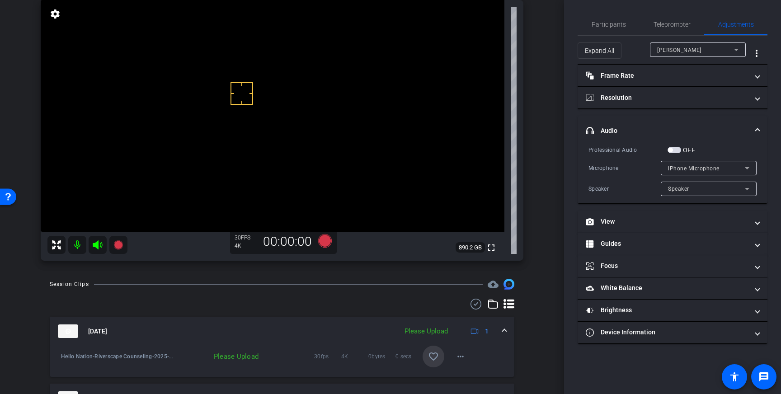
drag, startPoint x: 439, startPoint y: 360, endPoint x: 486, endPoint y: 323, distance: 60.2
click at [439, 360] on span at bounding box center [434, 357] width 22 height 22
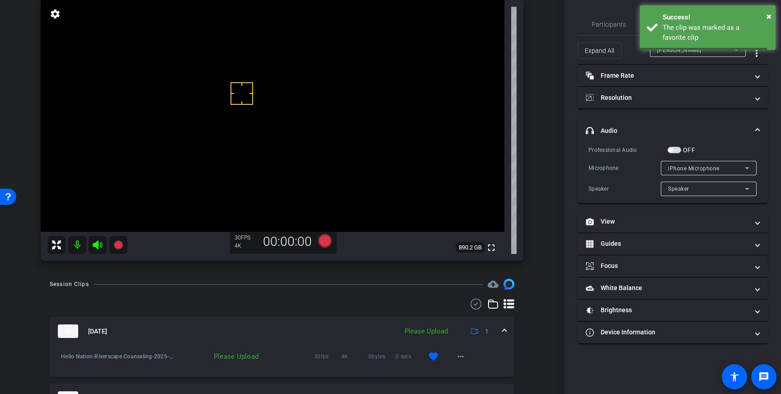
drag, startPoint x: 505, startPoint y: 332, endPoint x: 510, endPoint y: 337, distance: 7.0
click at [505, 332] on span at bounding box center [505, 331] width 4 height 9
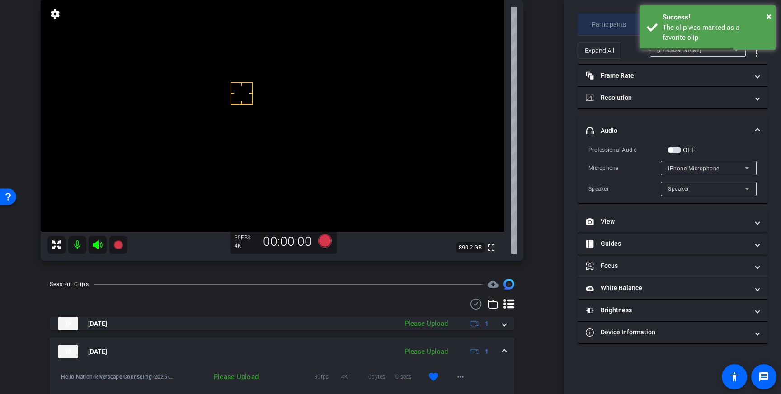
click at [606, 34] on span "Participants" at bounding box center [609, 25] width 34 height 22
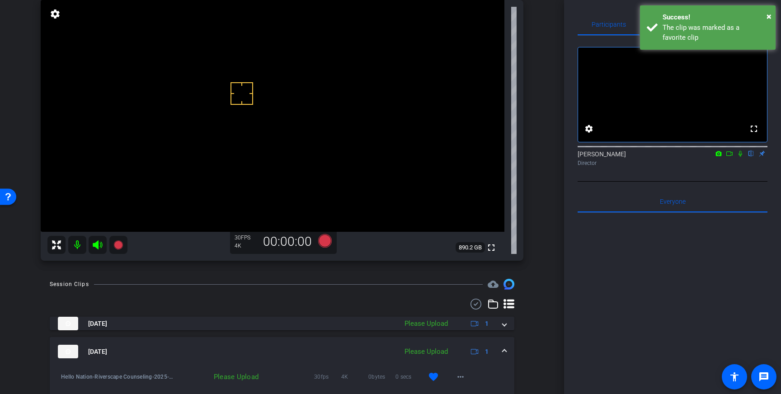
click at [701, 33] on div "Teleprompter" at bounding box center [672, 25] width 65 height 22
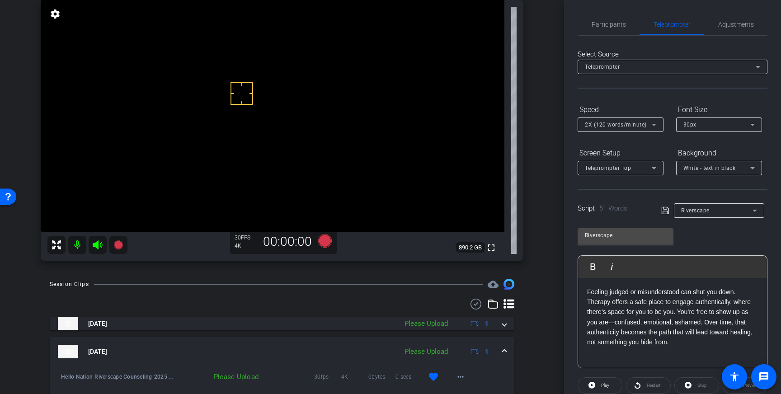
scroll to position [100, 0]
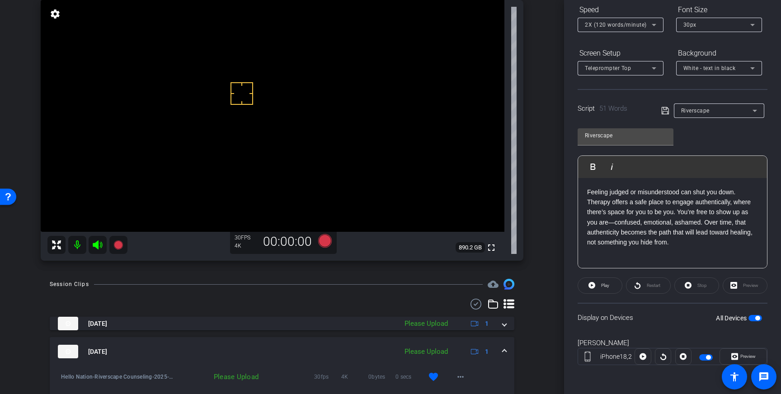
click at [756, 322] on div "All Devices" at bounding box center [739, 318] width 46 height 9
click at [758, 317] on span "button" at bounding box center [758, 318] width 5 height 5
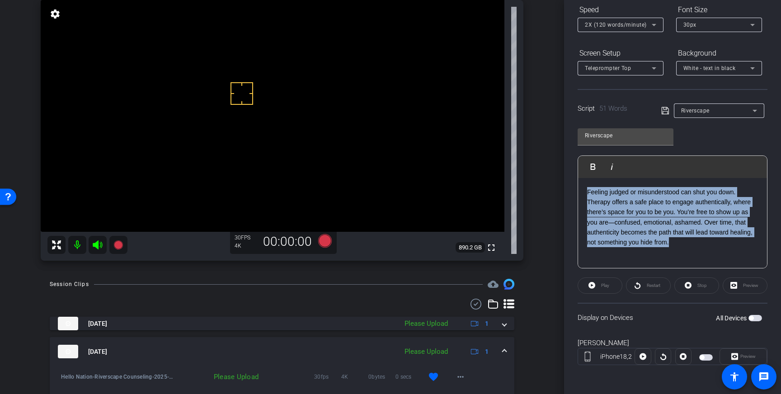
drag, startPoint x: 675, startPoint y: 244, endPoint x: 588, endPoint y: 193, distance: 100.7
click at [589, 193] on p "Feeling judged or misunderstood can shut you down. Therapy offers a safe place …" at bounding box center [672, 217] width 171 height 61
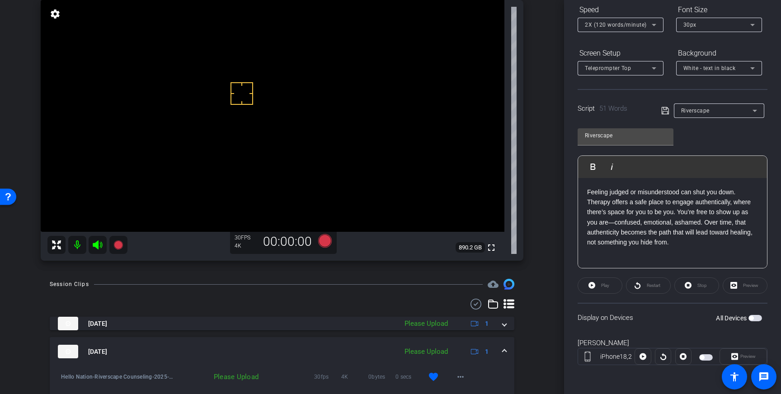
scroll to position [10, 0]
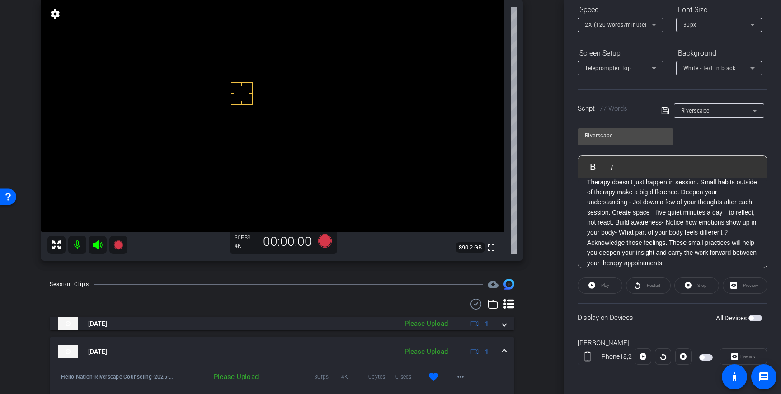
click at [664, 111] on icon at bounding box center [665, 110] width 8 height 11
click at [666, 109] on icon at bounding box center [664, 110] width 7 height 7
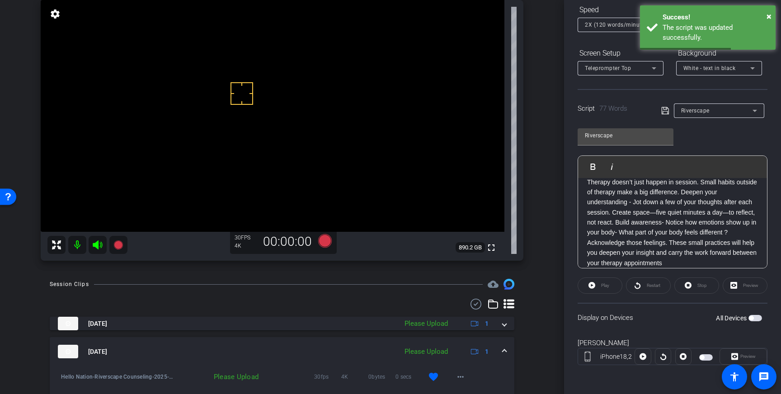
click at [752, 319] on span "button" at bounding box center [751, 318] width 5 height 5
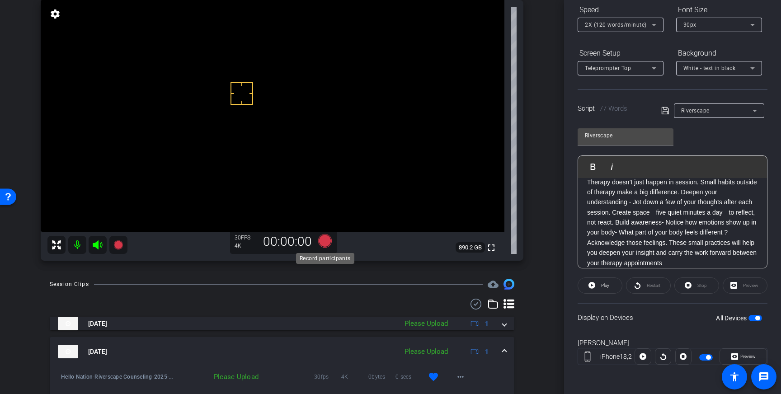
click at [325, 243] on icon at bounding box center [325, 241] width 14 height 14
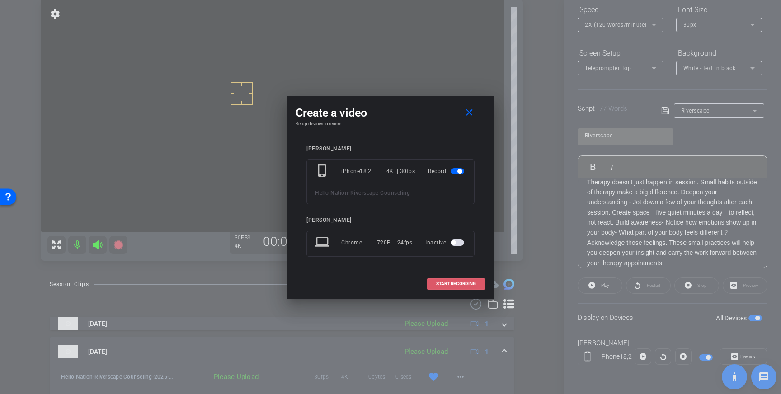
click at [457, 288] on span at bounding box center [456, 284] width 58 height 22
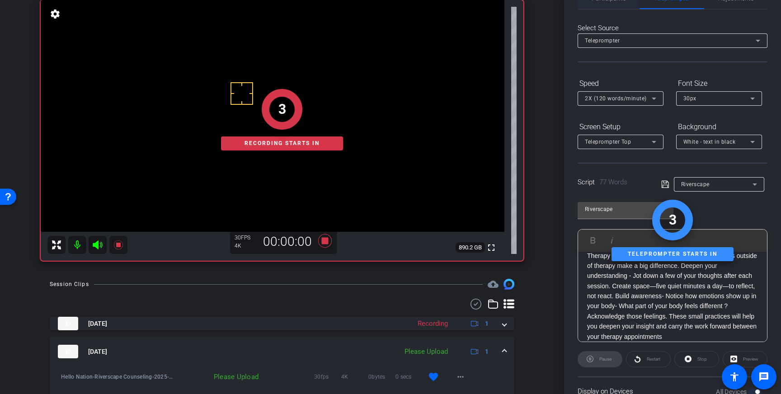
scroll to position [0, 0]
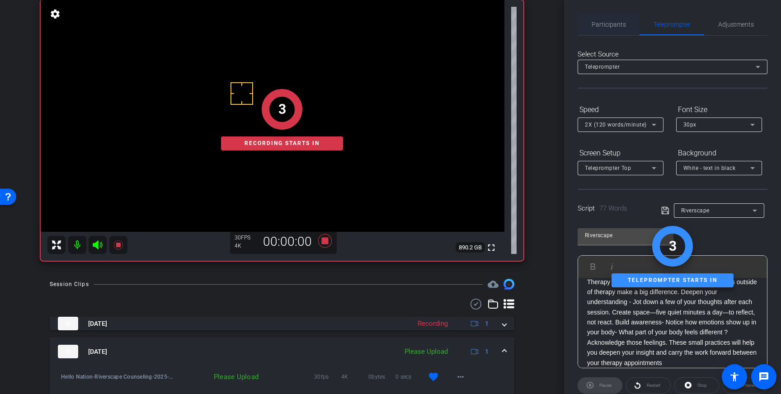
click at [620, 22] on span "Participants" at bounding box center [609, 24] width 34 height 6
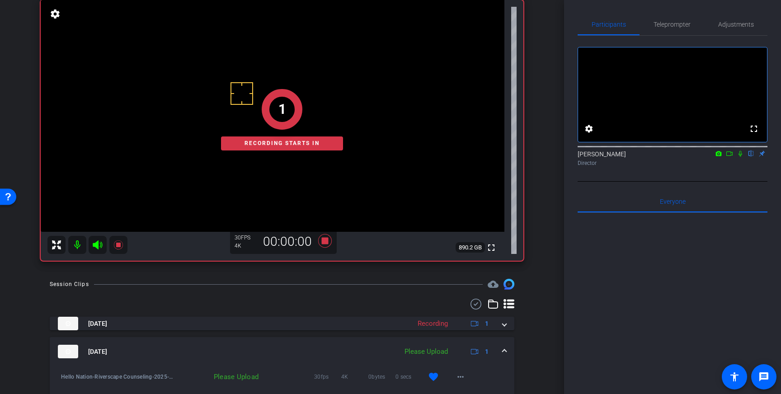
click at [741, 157] on icon at bounding box center [740, 154] width 7 height 6
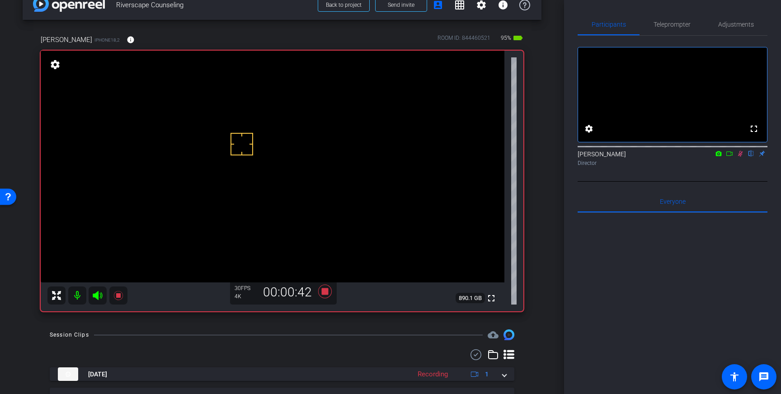
scroll to position [21, 0]
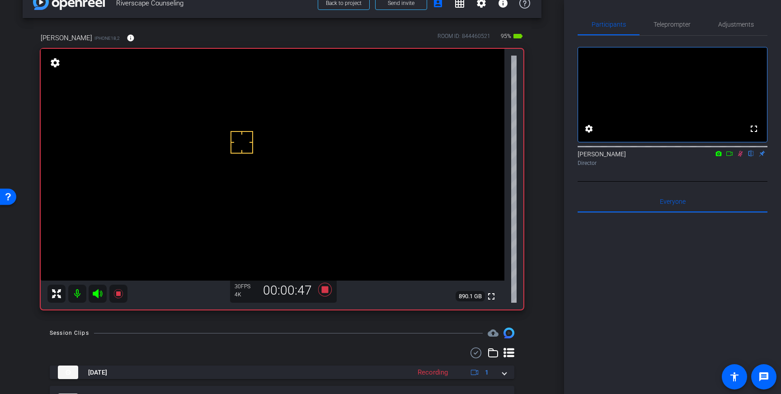
drag, startPoint x: 741, startPoint y: 165, endPoint x: 638, endPoint y: 249, distance: 133.0
click at [741, 157] on icon at bounding box center [740, 154] width 7 height 6
click at [325, 287] on icon at bounding box center [325, 290] width 14 height 14
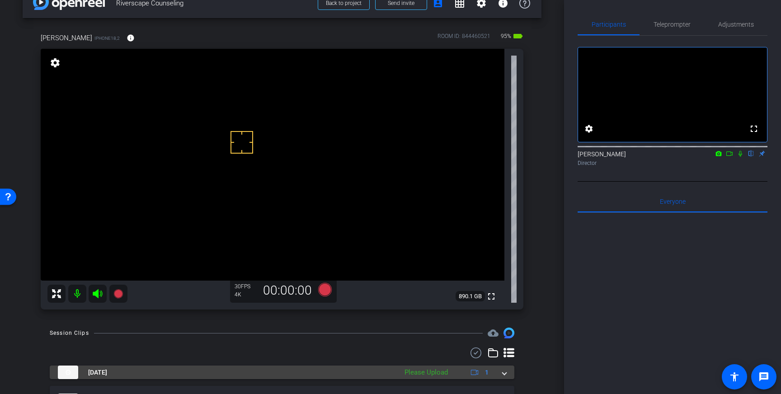
drag, startPoint x: 504, startPoint y: 371, endPoint x: 494, endPoint y: 373, distance: 10.6
click at [504, 371] on span at bounding box center [505, 372] width 4 height 9
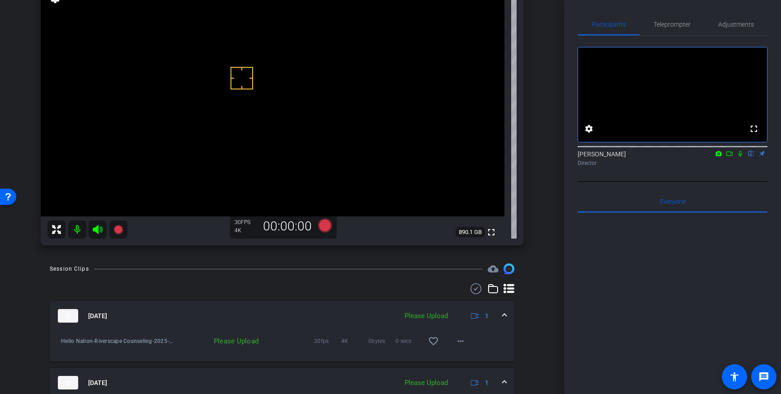
scroll to position [88, 0]
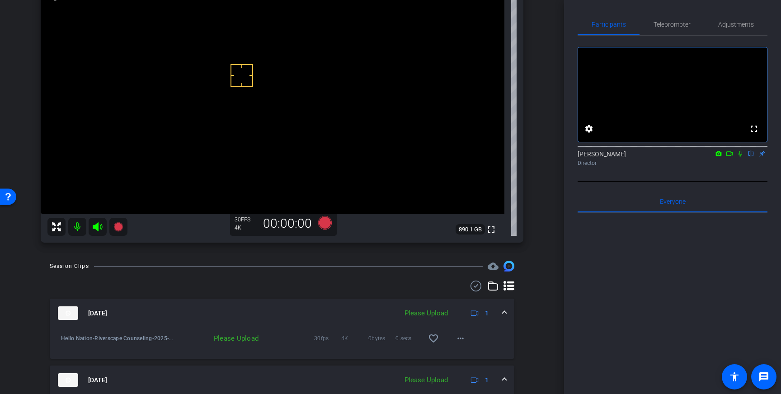
drag, startPoint x: 437, startPoint y: 344, endPoint x: 445, endPoint y: 342, distance: 8.3
click at [437, 344] on mat-icon "favorite_border" at bounding box center [433, 338] width 11 height 11
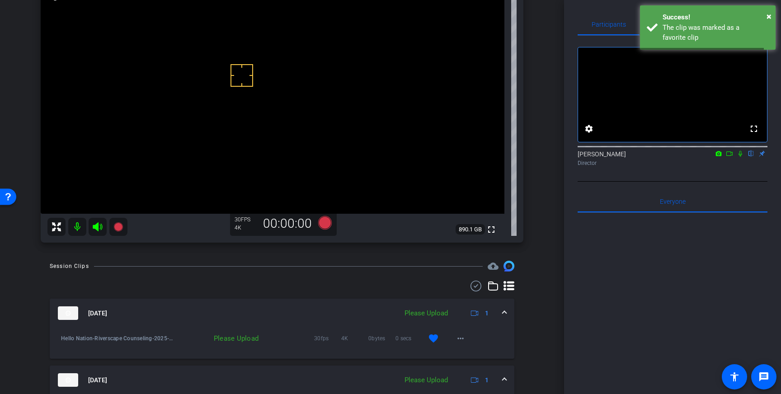
click at [505, 310] on span at bounding box center [505, 313] width 4 height 9
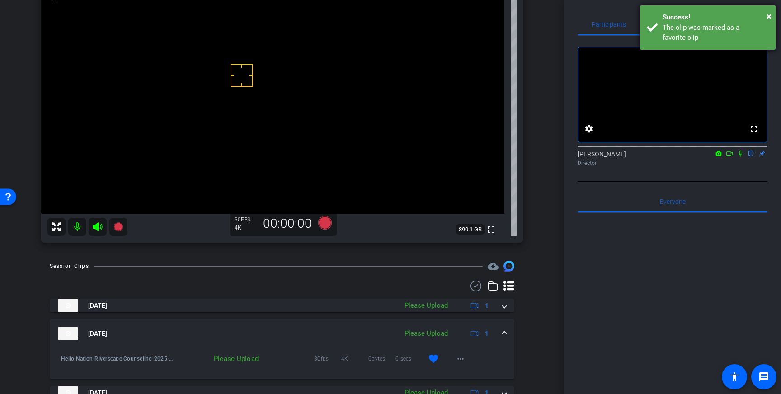
drag, startPoint x: 717, startPoint y: 18, endPoint x: 700, endPoint y: 39, distance: 27.0
click at [717, 18] on div "Success!" at bounding box center [716, 17] width 106 height 10
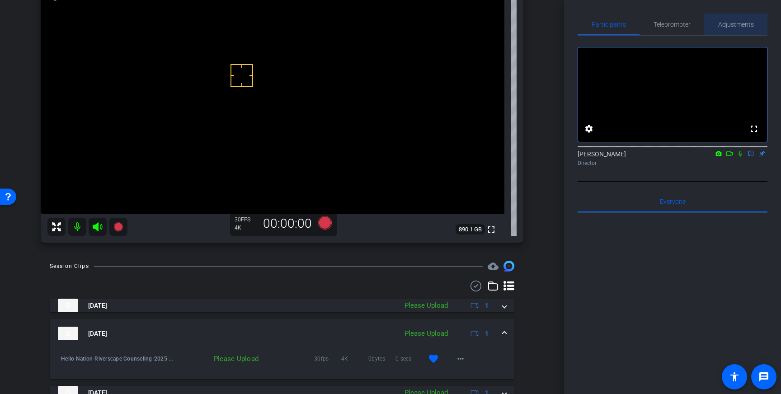
drag, startPoint x: 715, startPoint y: 26, endPoint x: 723, endPoint y: 26, distance: 7.2
click at [715, 26] on div "Adjustments" at bounding box center [735, 25] width 63 height 22
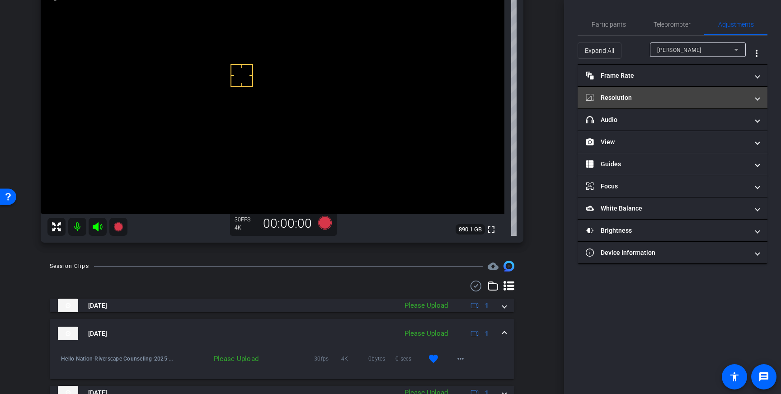
click at [716, 100] on mat-panel-title "Resolution" at bounding box center [667, 97] width 163 height 9
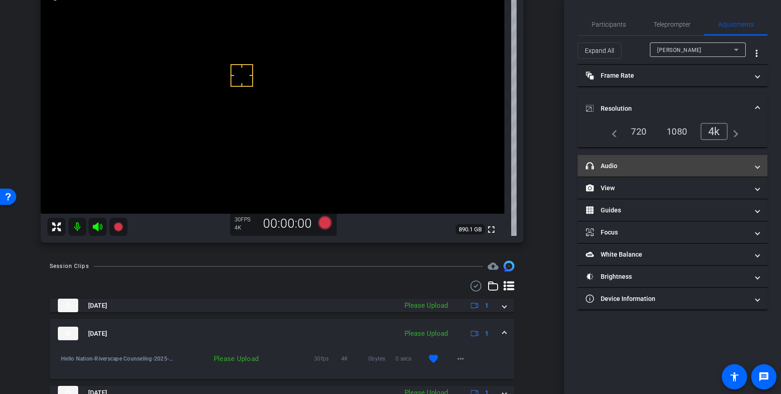
click at [718, 160] on mat-expansion-panel-header "headphone icon Audio" at bounding box center [673, 166] width 190 height 22
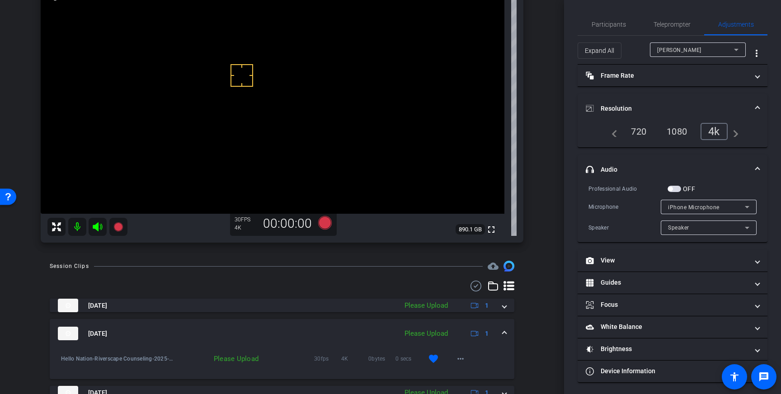
click at [675, 190] on span "button" at bounding box center [675, 189] width 14 height 6
drag, startPoint x: 325, startPoint y: 223, endPoint x: 330, endPoint y: 224, distance: 4.6
click at [330, 224] on icon at bounding box center [325, 223] width 14 height 14
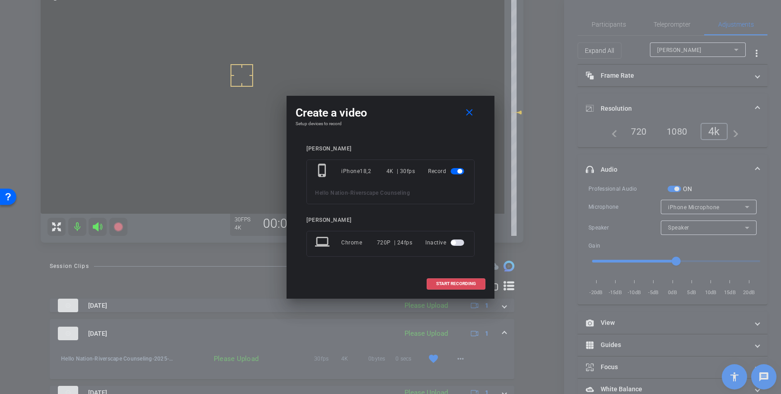
drag, startPoint x: 464, startPoint y: 285, endPoint x: 514, endPoint y: 276, distance: 50.6
click at [467, 285] on span "START RECORDING" at bounding box center [456, 284] width 40 height 5
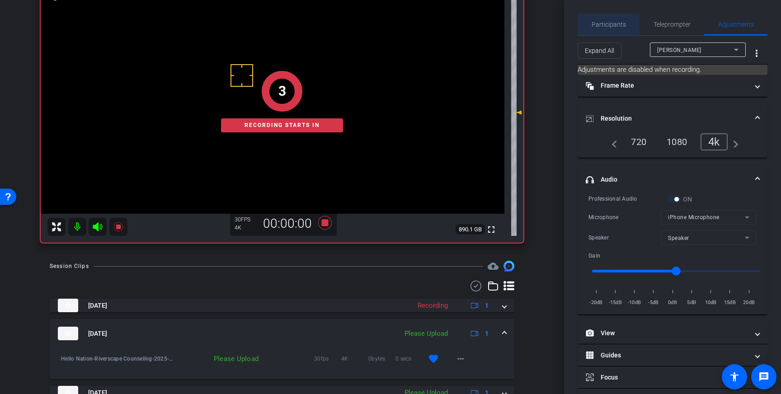
drag, startPoint x: 615, startPoint y: 25, endPoint x: 638, endPoint y: 47, distance: 31.7
click at [618, 27] on span "Participants" at bounding box center [609, 24] width 34 height 6
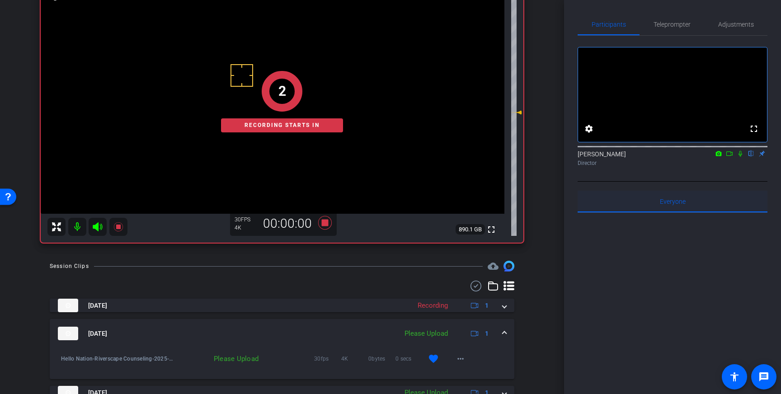
drag, startPoint x: 741, startPoint y: 165, endPoint x: 751, endPoint y: 208, distance: 44.3
click at [741, 167] on div "Louis Voss flip Director" at bounding box center [673, 159] width 190 height 18
drag, startPoint x: 741, startPoint y: 165, endPoint x: 770, endPoint y: 243, distance: 82.7
click at [741, 157] on icon at bounding box center [740, 154] width 7 height 6
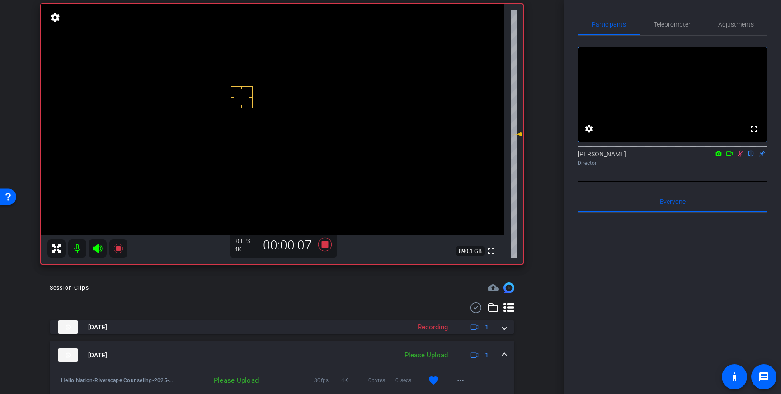
scroll to position [64, 0]
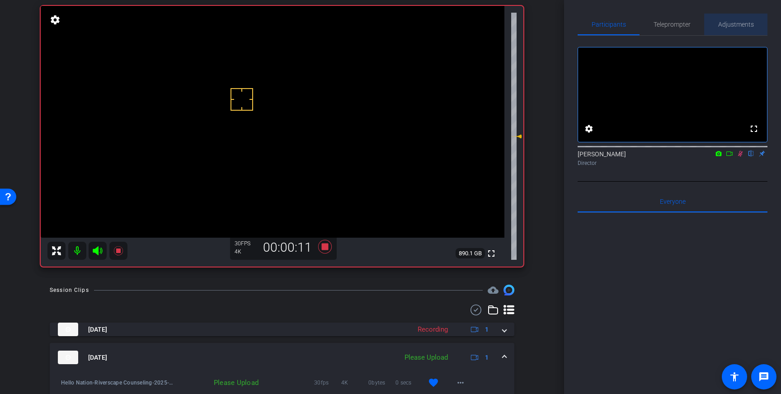
click at [752, 21] on span "Adjustments" at bounding box center [736, 24] width 36 height 6
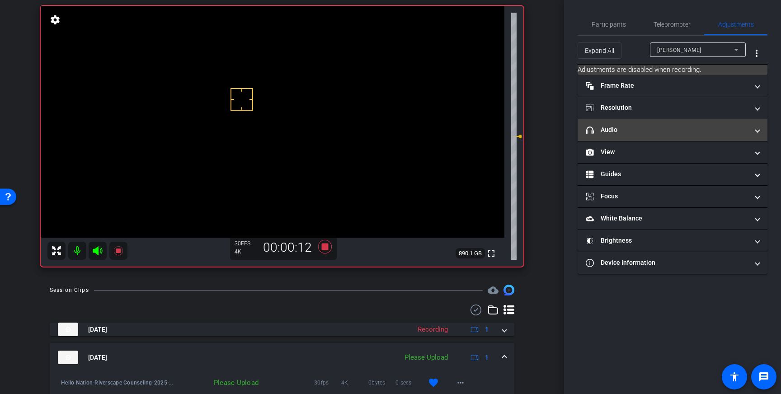
click at [710, 127] on mat-panel-title "headphone icon Audio" at bounding box center [667, 129] width 163 height 9
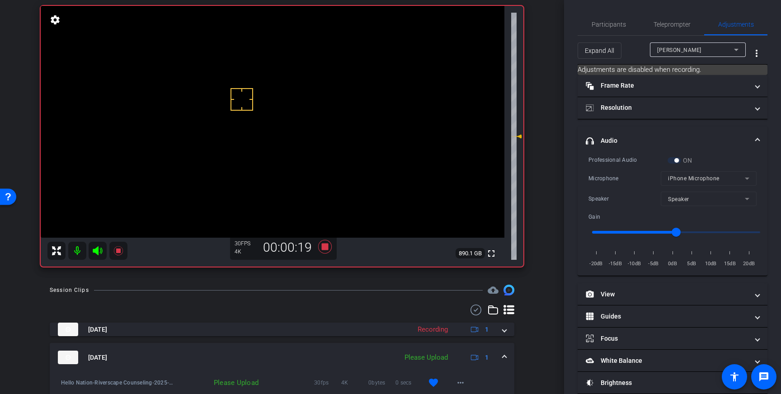
scroll to position [0, 0]
click at [621, 25] on span "Participants" at bounding box center [609, 24] width 34 height 6
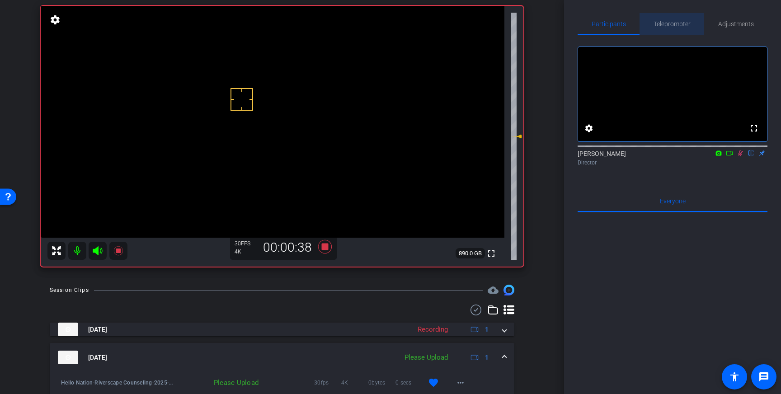
click at [677, 21] on span "Teleprompter" at bounding box center [672, 24] width 37 height 6
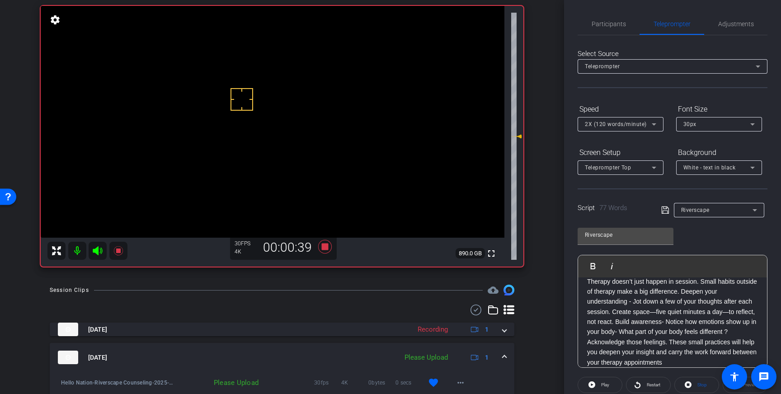
drag, startPoint x: 617, startPoint y: 24, endPoint x: 626, endPoint y: 42, distance: 20.4
click at [617, 24] on span "Participants" at bounding box center [609, 24] width 34 height 6
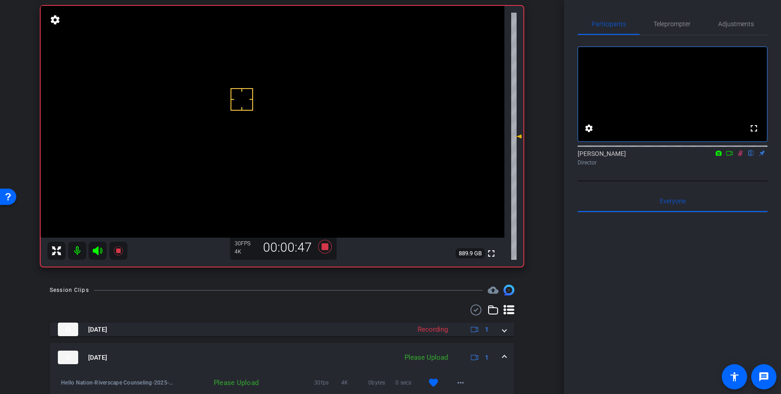
click at [740, 156] on icon at bounding box center [740, 154] width 5 height 6
click at [326, 246] on icon at bounding box center [325, 247] width 14 height 14
drag, startPoint x: 727, startPoint y: 24, endPoint x: 718, endPoint y: 30, distance: 11.7
click at [727, 24] on span "Adjustments" at bounding box center [736, 24] width 36 height 6
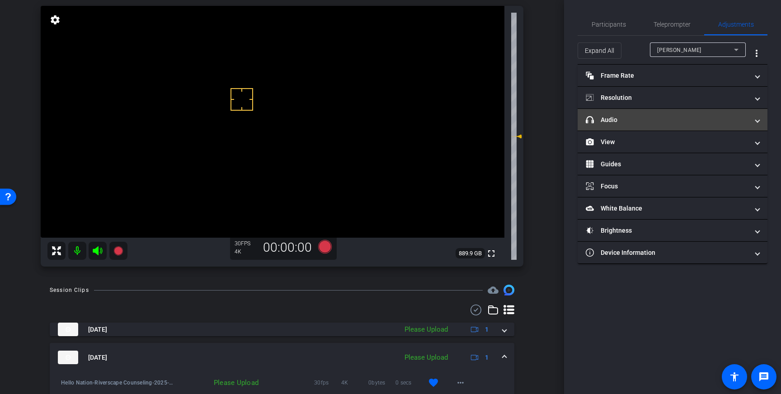
drag, startPoint x: 691, startPoint y: 118, endPoint x: 694, endPoint y: 125, distance: 7.7
click at [691, 119] on mat-panel-title "headphone icon Audio" at bounding box center [667, 119] width 163 height 9
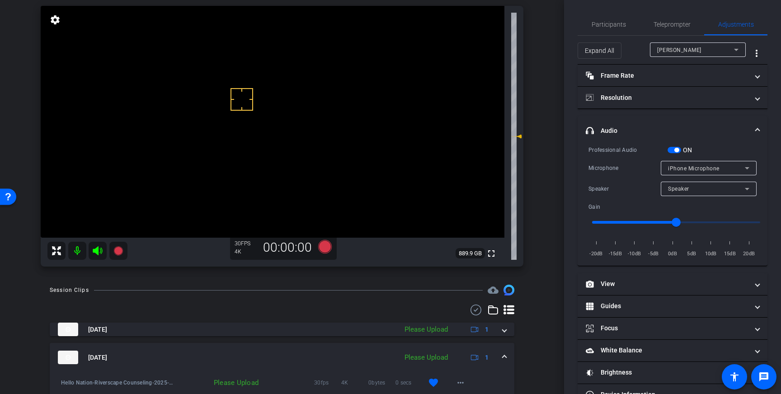
click at [689, 167] on span "iPhone Microphone" at bounding box center [694, 168] width 52 height 6
click at [678, 149] on div at bounding box center [390, 197] width 781 height 394
drag, startPoint x: 673, startPoint y: 151, endPoint x: 667, endPoint y: 165, distance: 15.2
click at [673, 151] on span "button" at bounding box center [675, 150] width 14 height 6
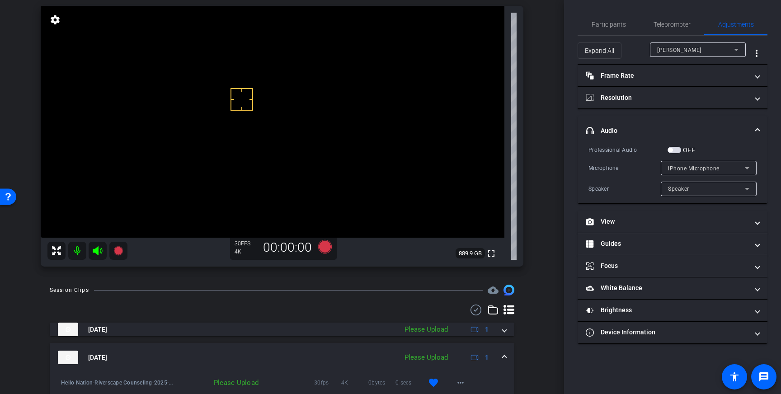
drag, startPoint x: 671, startPoint y: 29, endPoint x: 713, endPoint y: 107, distance: 88.0
click at [671, 29] on span "Teleprompter" at bounding box center [672, 25] width 37 height 22
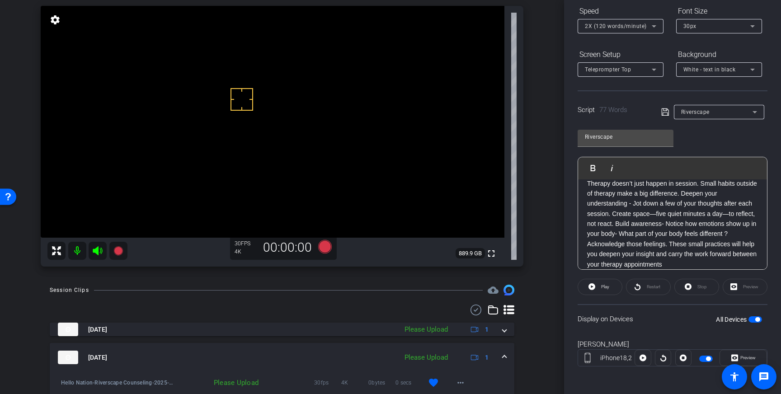
scroll to position [100, 0]
click at [754, 317] on span "button" at bounding box center [756, 318] width 14 height 6
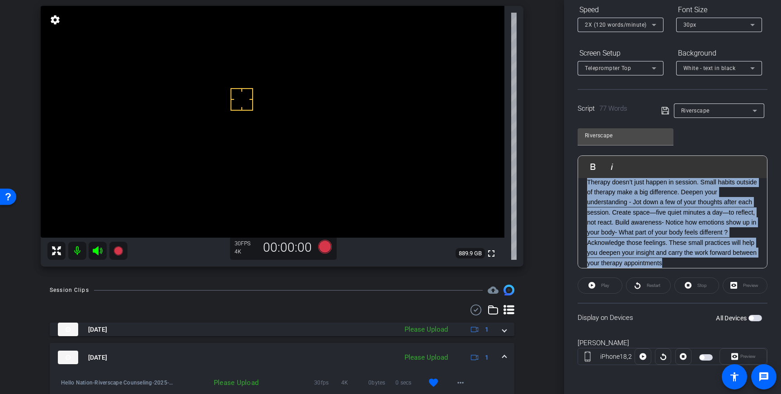
scroll to position [0, 0]
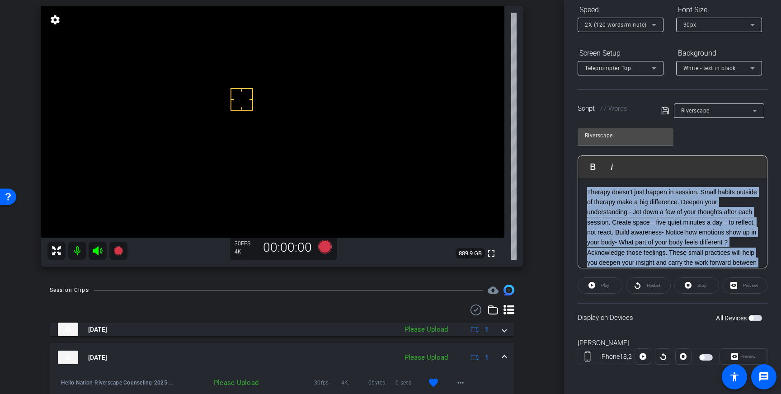
drag, startPoint x: 695, startPoint y: 261, endPoint x: 672, endPoint y: 185, distance: 79.4
click at [568, 159] on div "Participants Teleprompter Adjustments settings Louis Voss flip Director Everyon…" at bounding box center [672, 197] width 217 height 394
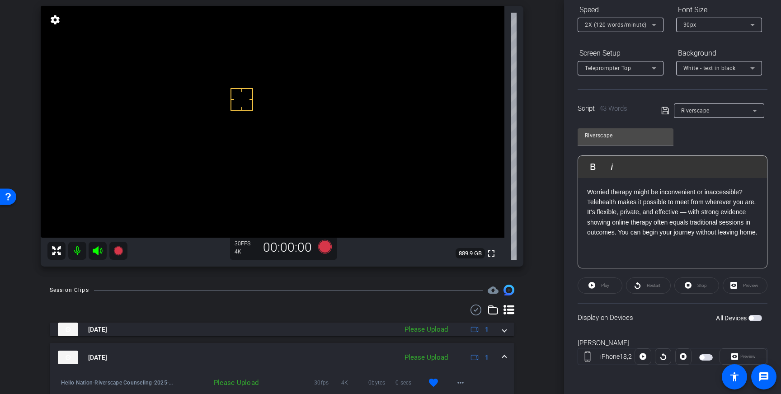
drag, startPoint x: 663, startPoint y: 109, endPoint x: 690, endPoint y: 140, distance: 40.4
click at [663, 110] on icon at bounding box center [665, 110] width 8 height 11
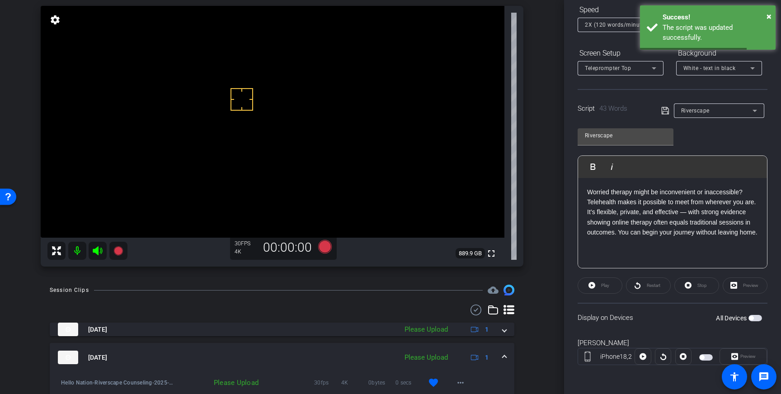
click at [755, 318] on span "button" at bounding box center [756, 318] width 14 height 6
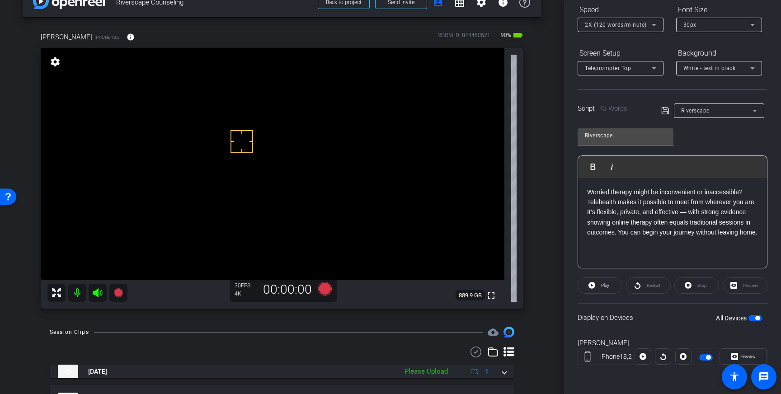
scroll to position [24, 0]
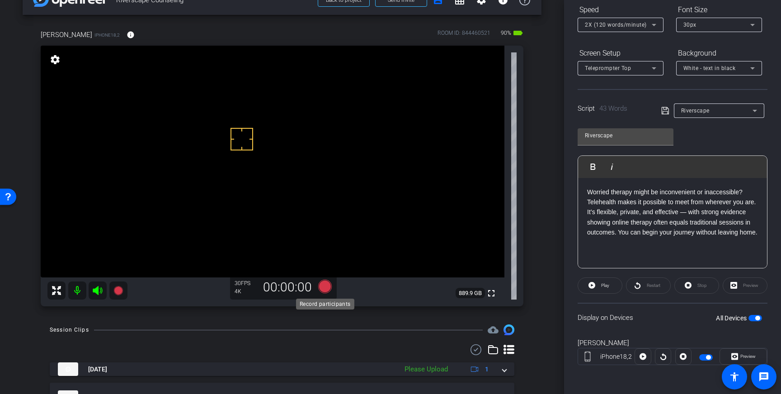
click at [326, 286] on icon at bounding box center [325, 287] width 14 height 14
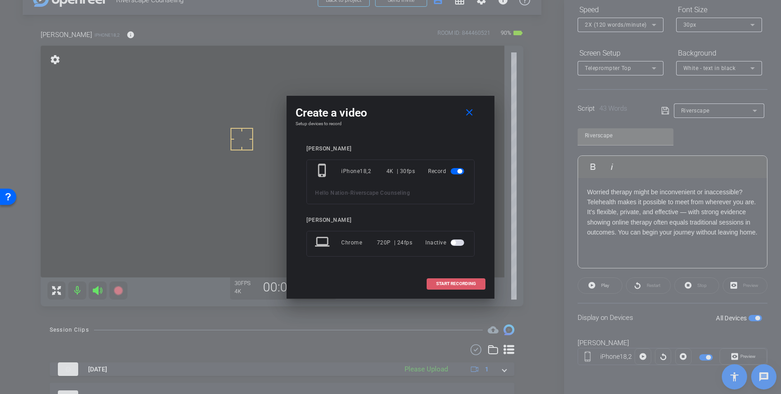
click at [444, 285] on span "START RECORDING" at bounding box center [456, 284] width 40 height 5
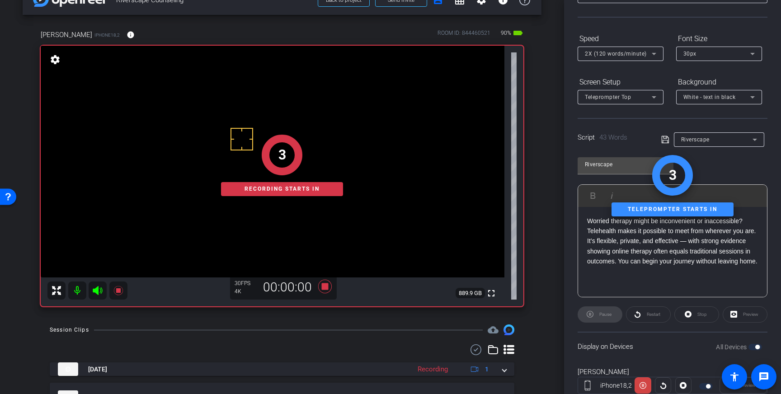
scroll to position [0, 0]
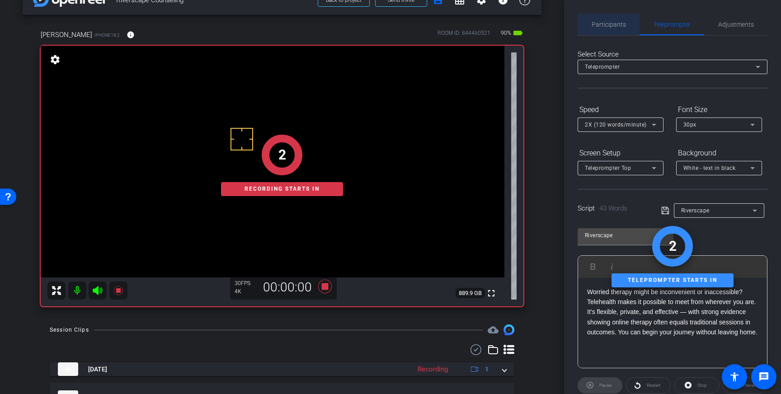
drag, startPoint x: 619, startPoint y: 24, endPoint x: 644, endPoint y: 46, distance: 33.3
click at [620, 25] on span "Participants" at bounding box center [609, 24] width 34 height 6
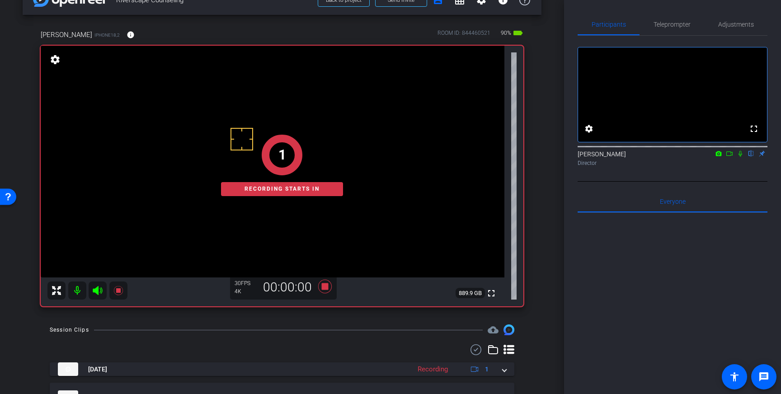
drag, startPoint x: 741, startPoint y: 168, endPoint x: 742, endPoint y: 174, distance: 5.5
click at [741, 157] on icon at bounding box center [740, 154] width 7 height 6
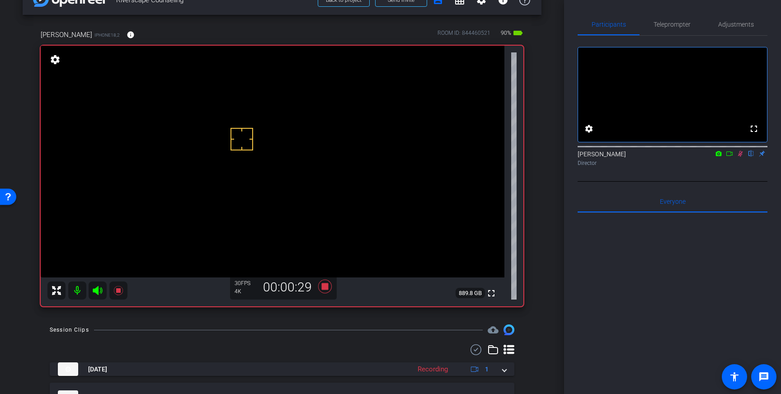
click at [742, 157] on icon at bounding box center [740, 154] width 7 height 6
click at [327, 288] on icon at bounding box center [325, 287] width 14 height 14
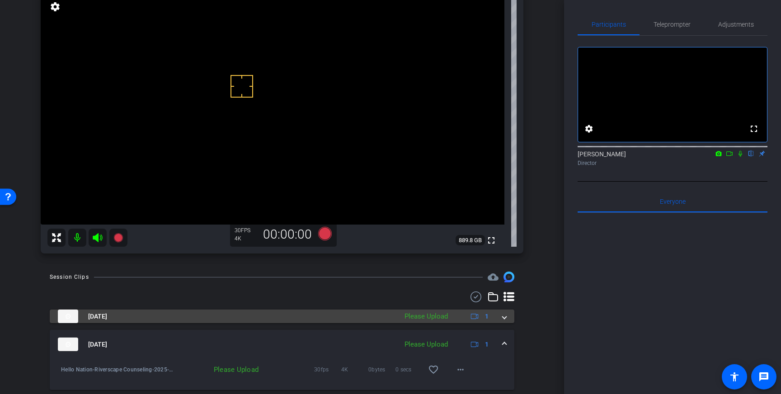
scroll to position [79, 0]
click at [504, 315] on span at bounding box center [505, 314] width 4 height 9
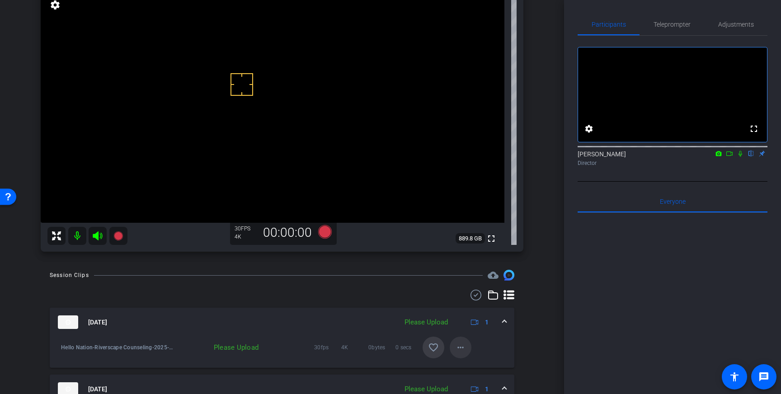
drag, startPoint x: 438, startPoint y: 346, endPoint x: 468, endPoint y: 337, distance: 31.2
click at [438, 346] on mat-icon "favorite_border" at bounding box center [433, 347] width 11 height 11
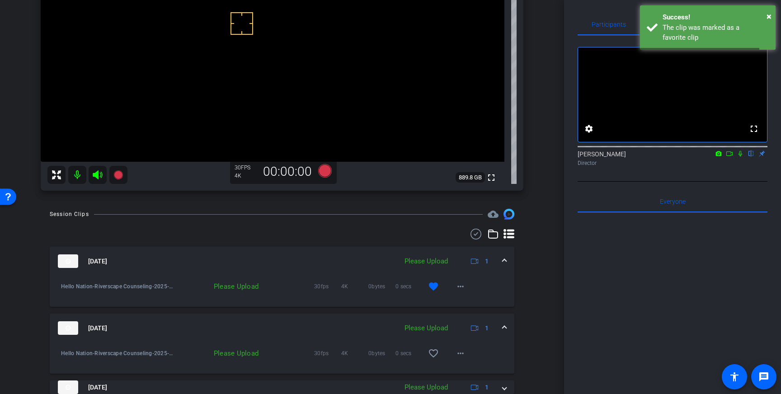
scroll to position [144, 0]
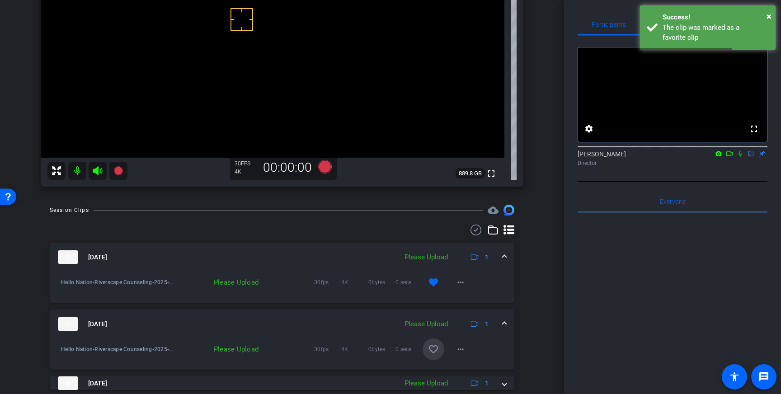
drag, startPoint x: 424, startPoint y: 354, endPoint x: 475, endPoint y: 325, distance: 58.3
click at [424, 354] on span at bounding box center [434, 350] width 22 height 22
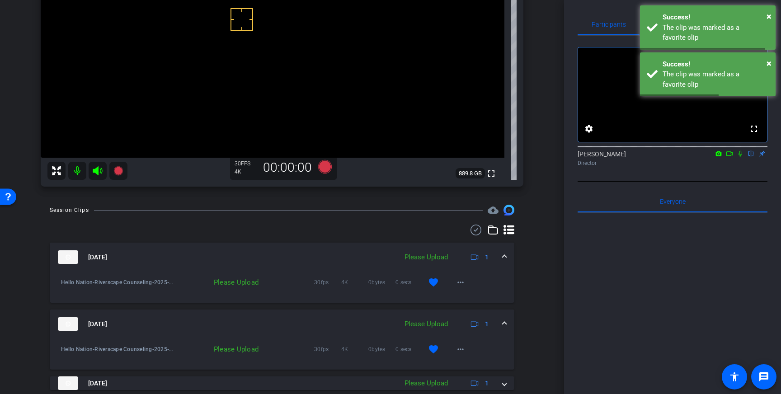
click at [495, 255] on mat-panel-description "Please Upload 1" at bounding box center [447, 257] width 95 height 14
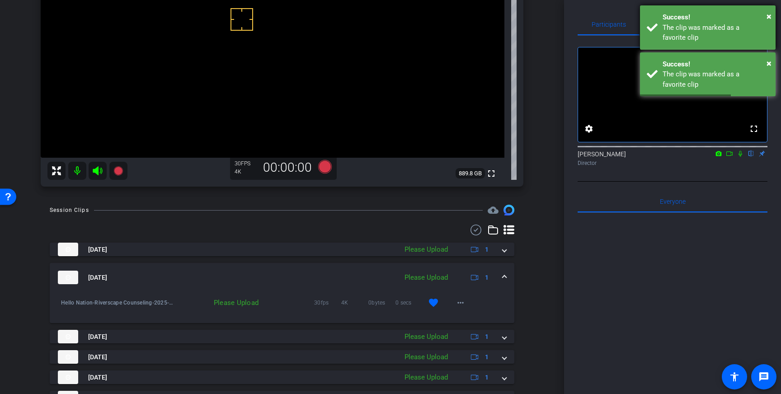
click at [703, 22] on div "Success!" at bounding box center [716, 17] width 106 height 10
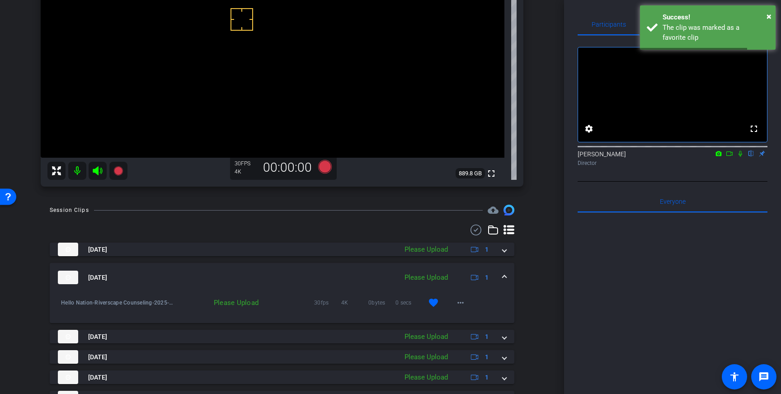
click at [697, 69] on video at bounding box center [672, 94] width 189 height 94
click at [718, 24] on div "The clip was marked as a favorite clip" at bounding box center [716, 33] width 106 height 20
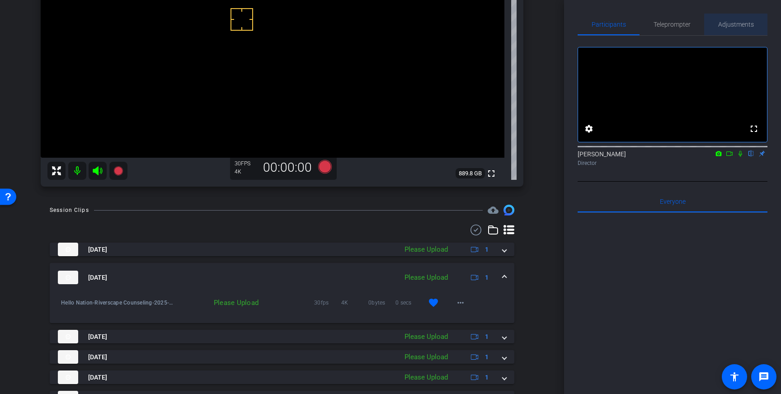
drag, startPoint x: 729, startPoint y: 27, endPoint x: 728, endPoint y: 36, distance: 8.6
click at [729, 27] on span "Adjustments" at bounding box center [736, 24] width 36 height 6
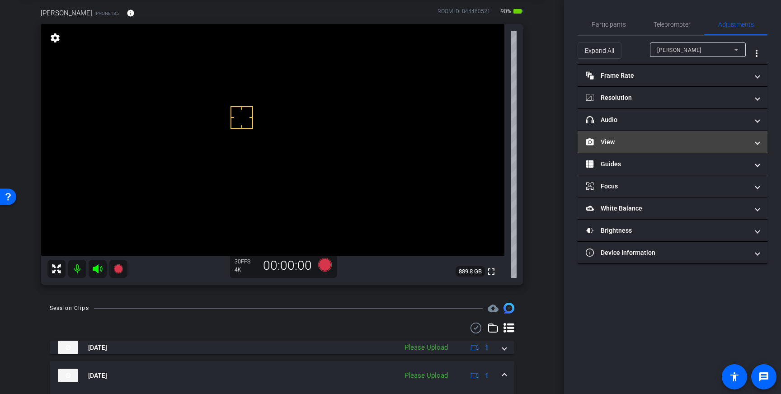
scroll to position [22, 0]
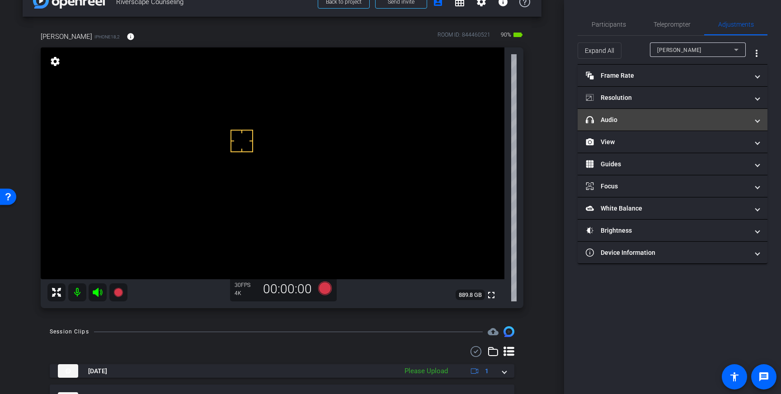
click at [655, 126] on mat-expansion-panel-header "headphone icon Audio" at bounding box center [673, 120] width 190 height 22
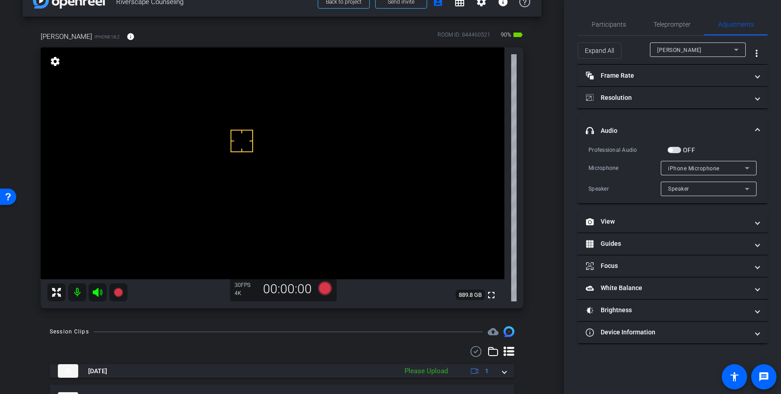
click at [675, 150] on span "button" at bounding box center [675, 150] width 14 height 6
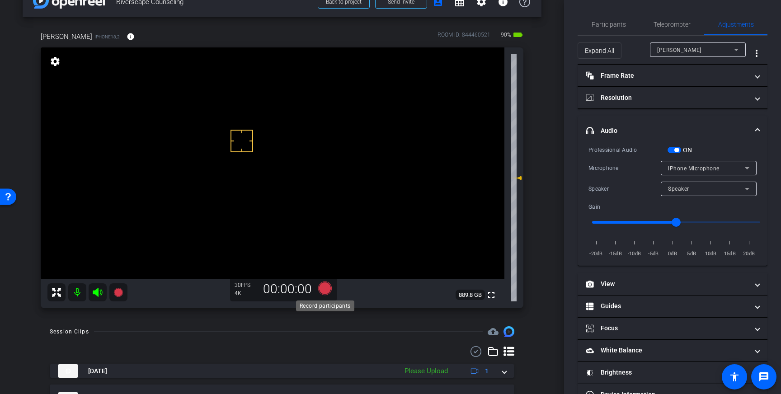
click at [331, 288] on icon at bounding box center [325, 289] width 14 height 14
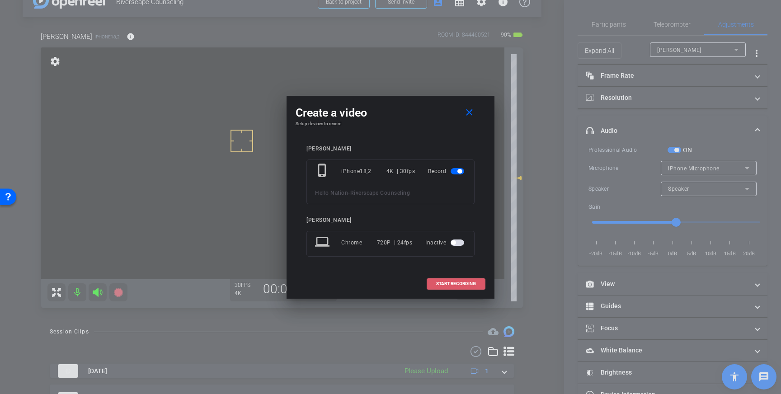
click at [443, 287] on span at bounding box center [456, 284] width 58 height 22
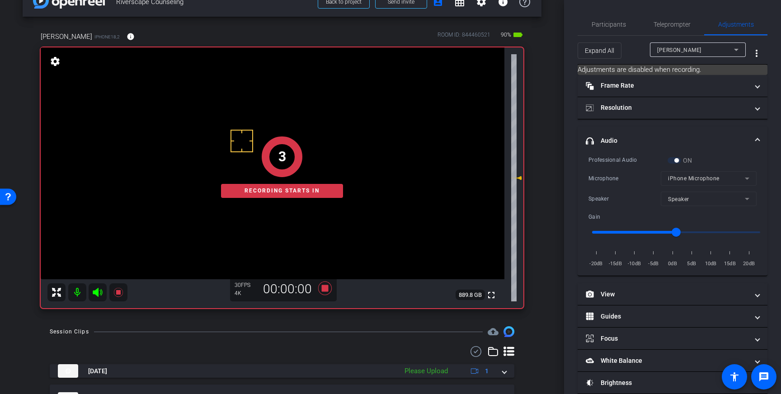
drag, startPoint x: 614, startPoint y: 29, endPoint x: 624, endPoint y: 45, distance: 18.9
click at [614, 29] on span "Participants" at bounding box center [609, 25] width 34 height 22
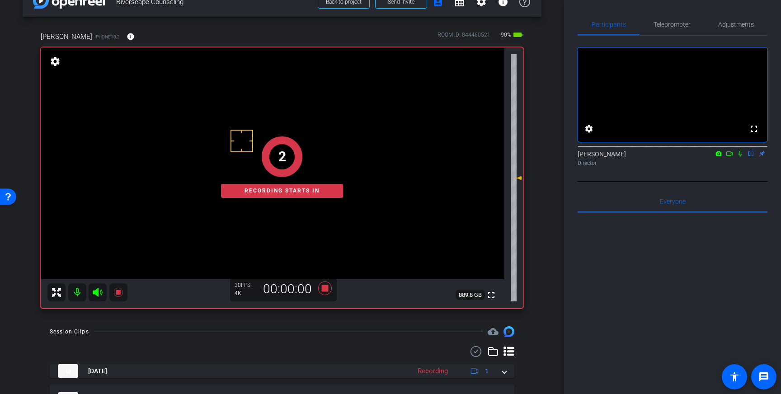
click at [738, 157] on icon at bounding box center [740, 154] width 7 height 6
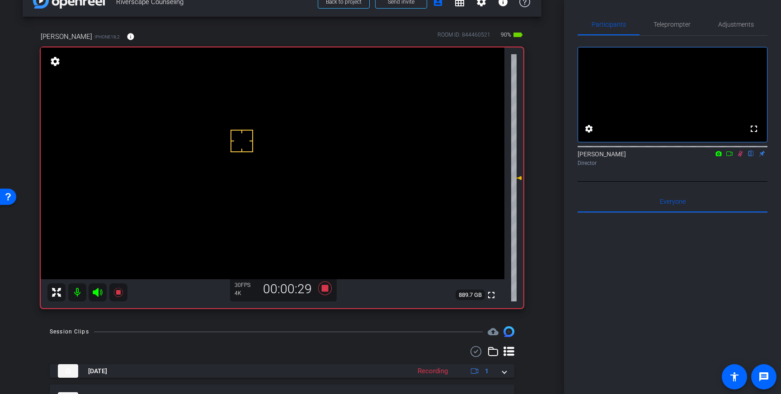
drag, startPoint x: 741, startPoint y: 164, endPoint x: 701, endPoint y: 196, distance: 51.5
click at [741, 157] on icon at bounding box center [740, 154] width 5 height 6
drag, startPoint x: 325, startPoint y: 288, endPoint x: 596, endPoint y: 176, distance: 293.4
click at [331, 287] on icon at bounding box center [325, 289] width 14 height 14
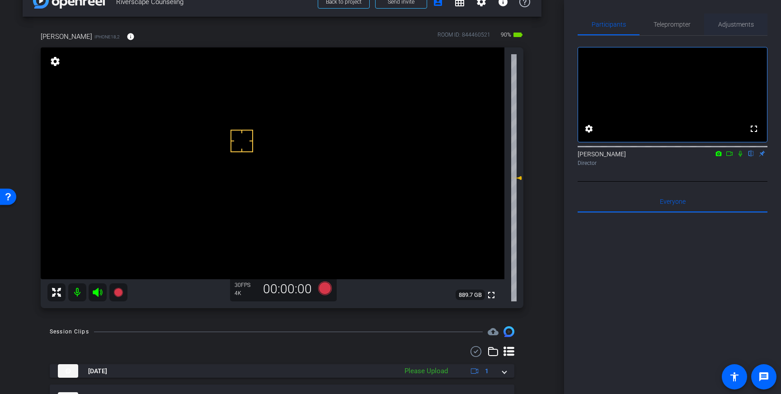
click at [734, 24] on span "Adjustments" at bounding box center [736, 24] width 36 height 6
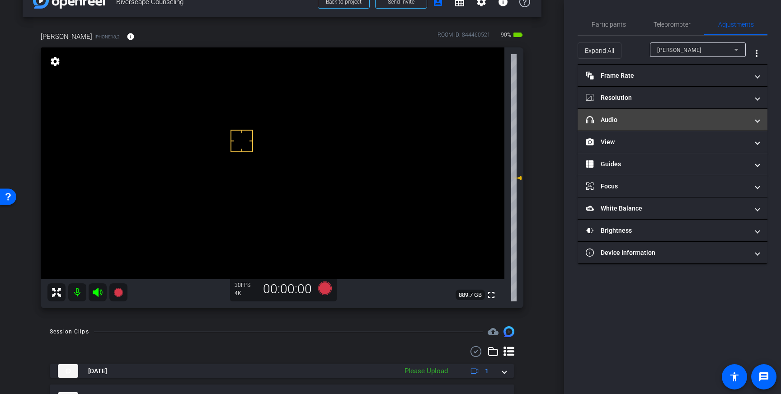
click at [666, 126] on mat-expansion-panel-header "headphone icon Audio" at bounding box center [673, 120] width 190 height 22
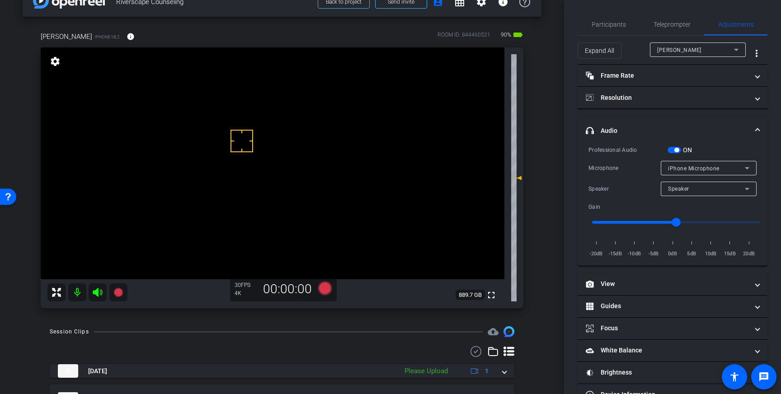
click at [674, 152] on span "button" at bounding box center [675, 150] width 14 height 6
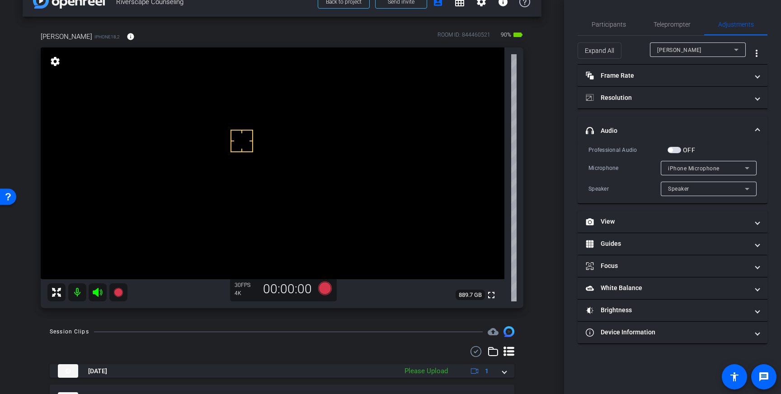
scroll to position [47, 0]
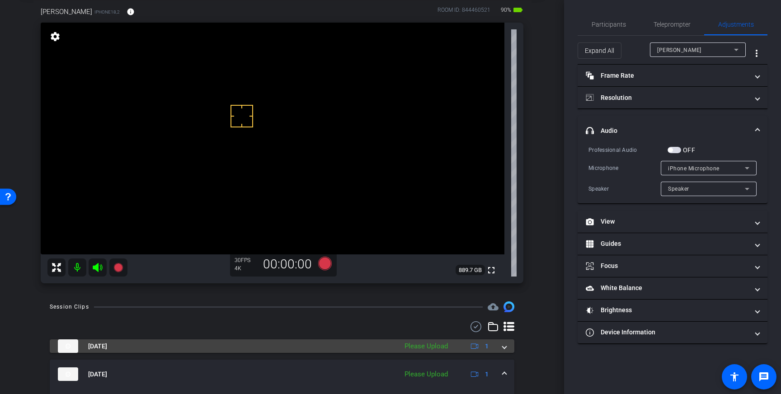
click at [503, 348] on span at bounding box center [505, 346] width 4 height 9
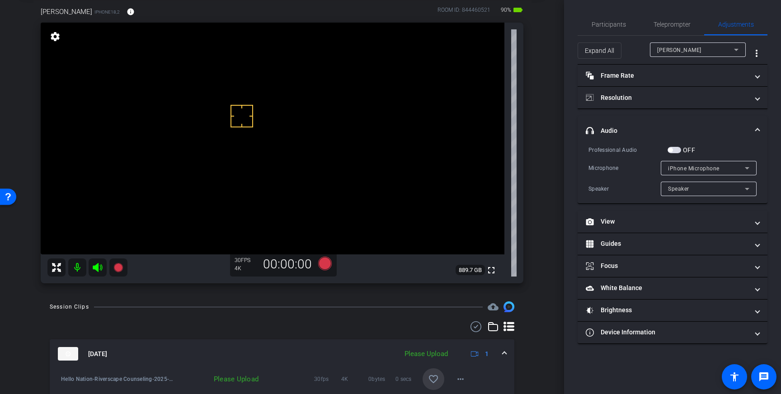
drag, startPoint x: 433, startPoint y: 378, endPoint x: 497, endPoint y: 345, distance: 71.8
click at [435, 377] on mat-icon "favorite_border" at bounding box center [433, 379] width 11 height 11
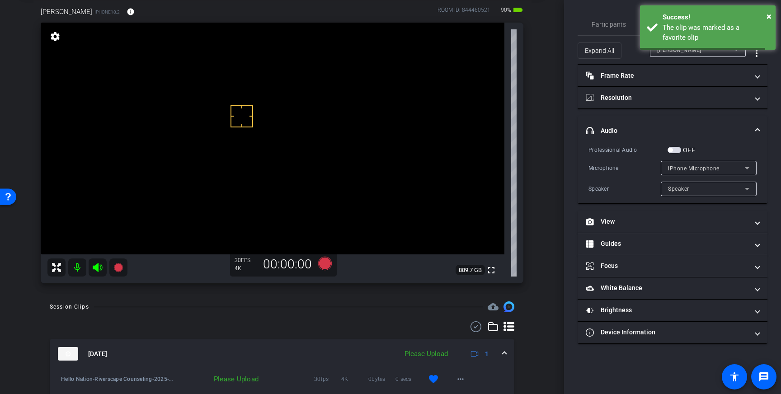
click at [506, 351] on span at bounding box center [505, 353] width 4 height 9
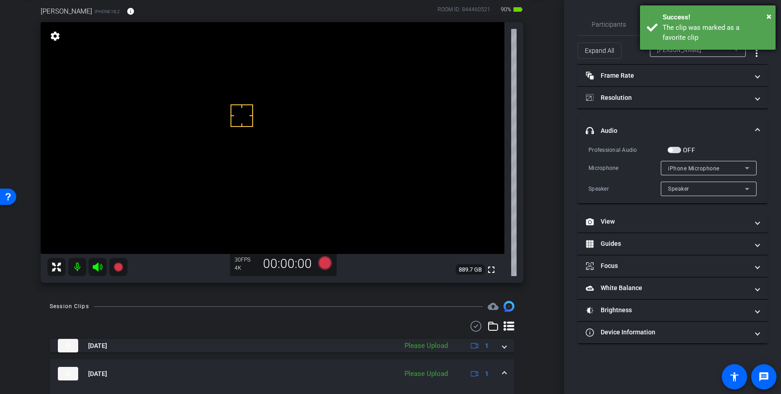
click at [681, 36] on div "The clip was marked as a favorite clip" at bounding box center [716, 33] width 106 height 20
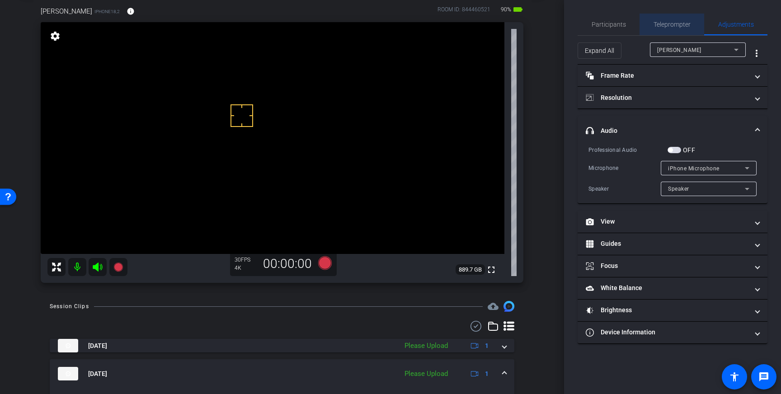
click at [675, 20] on span "Teleprompter" at bounding box center [672, 25] width 37 height 22
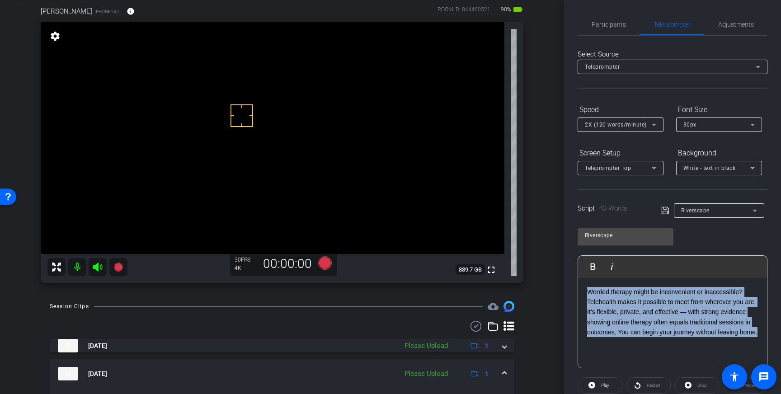
drag, startPoint x: 608, startPoint y: 343, endPoint x: 584, endPoint y: 296, distance: 53.4
click at [584, 296] on div "Worried therapy might be inconvenient or inaccessible? Telehealth makes it poss…" at bounding box center [672, 323] width 189 height 90
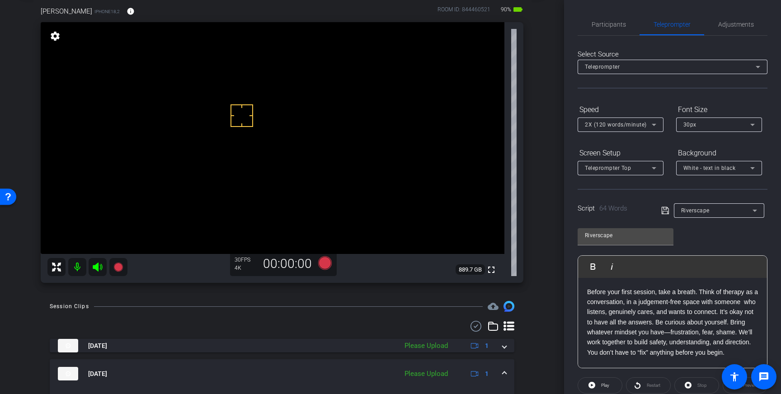
drag, startPoint x: 666, startPoint y: 209, endPoint x: 671, endPoint y: 212, distance: 4.9
click at [666, 209] on icon at bounding box center [665, 210] width 8 height 11
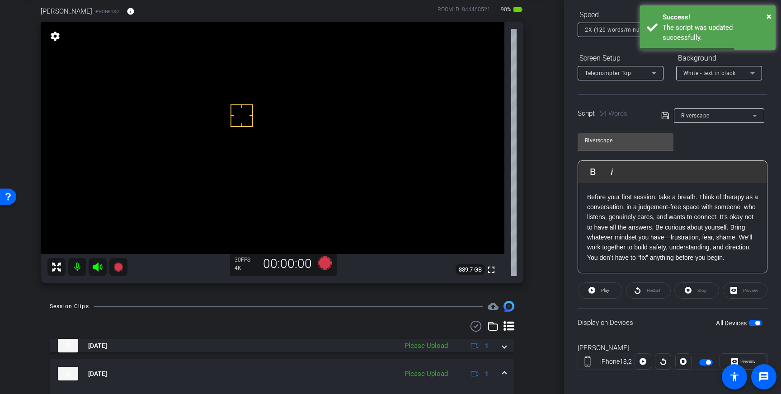
scroll to position [95, 0]
click at [750, 322] on span "button" at bounding box center [756, 323] width 14 height 6
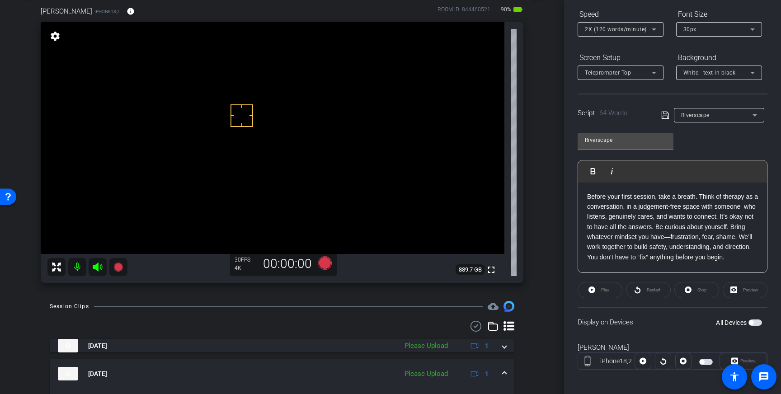
click at [756, 324] on span "button" at bounding box center [756, 323] width 14 height 6
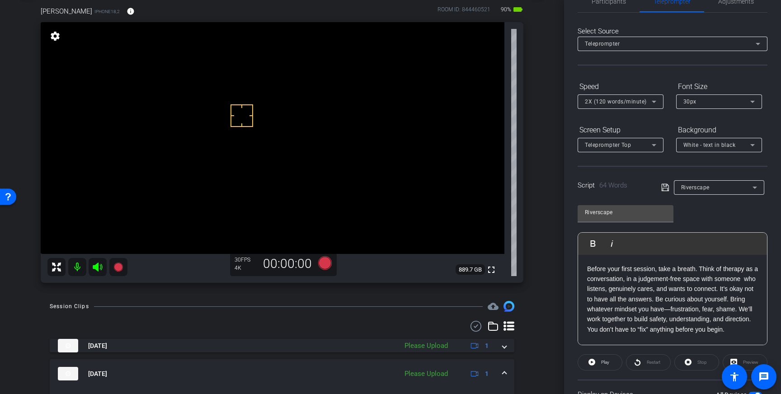
scroll to position [0, 0]
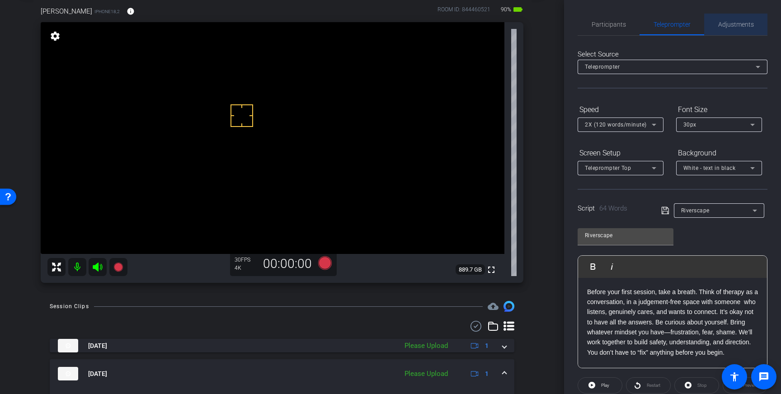
click at [741, 28] on span "Adjustments" at bounding box center [736, 25] width 36 height 22
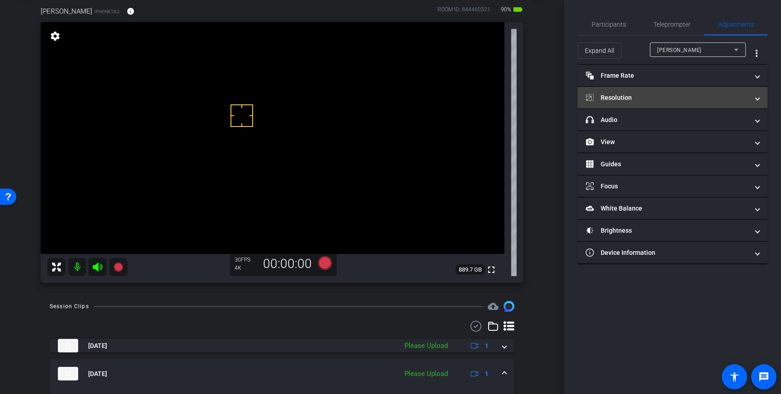
click at [697, 100] on mat-panel-title "Resolution" at bounding box center [667, 97] width 163 height 9
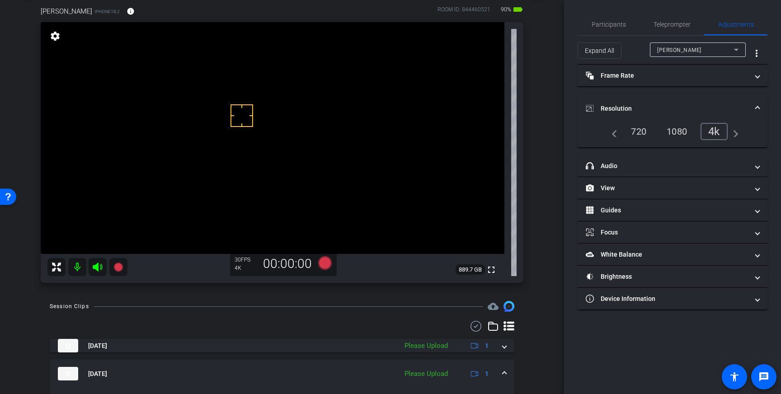
click at [697, 109] on mat-panel-title "Resolution" at bounding box center [667, 108] width 163 height 9
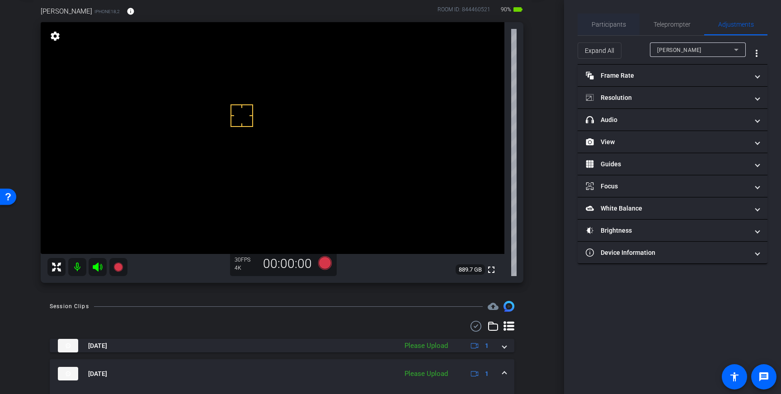
click at [611, 30] on span "Participants" at bounding box center [609, 25] width 34 height 22
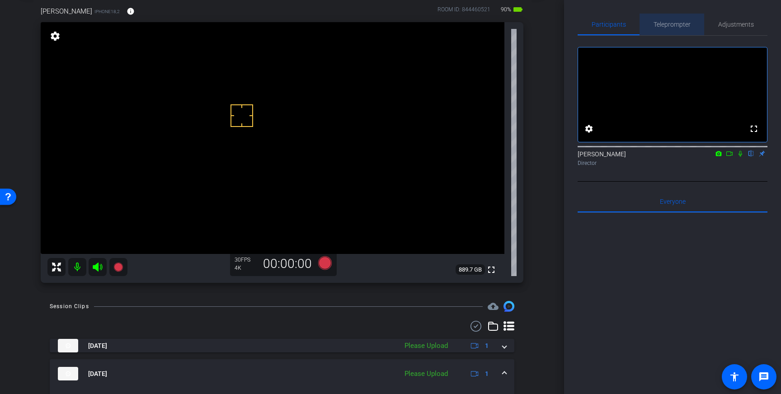
click at [675, 28] on span "Teleprompter" at bounding box center [672, 24] width 37 height 6
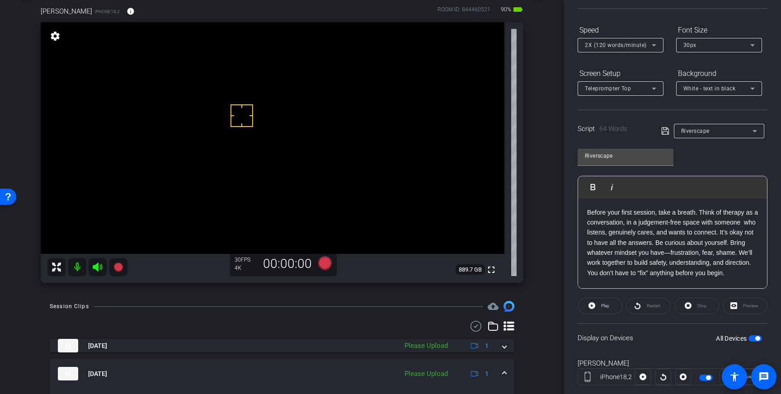
scroll to position [100, 0]
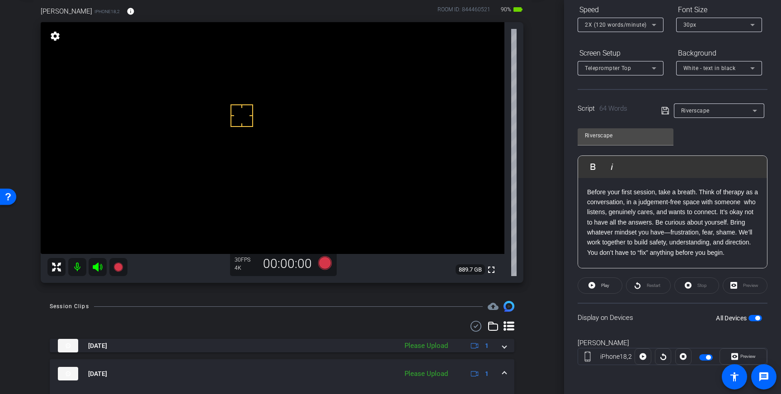
click at [666, 113] on icon at bounding box center [665, 110] width 8 height 11
click at [326, 266] on icon at bounding box center [325, 263] width 14 height 14
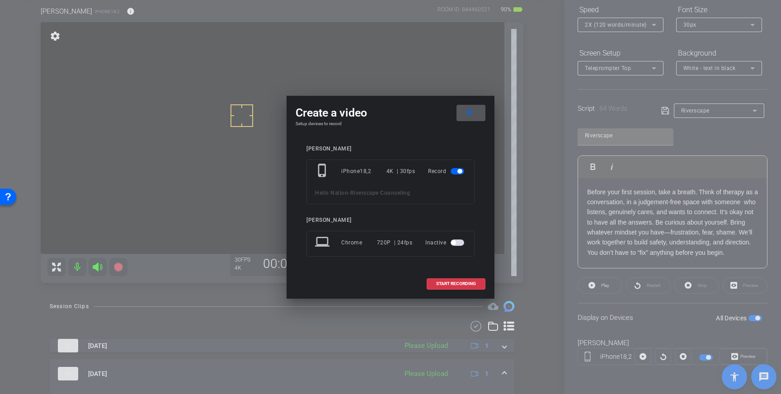
drag, startPoint x: 440, startPoint y: 283, endPoint x: 629, endPoint y: 48, distance: 301.3
click at [442, 283] on span "START RECORDING" at bounding box center [456, 284] width 40 height 5
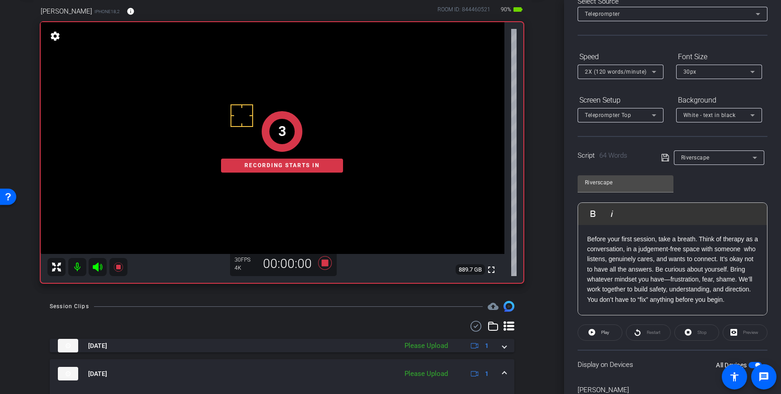
scroll to position [0, 0]
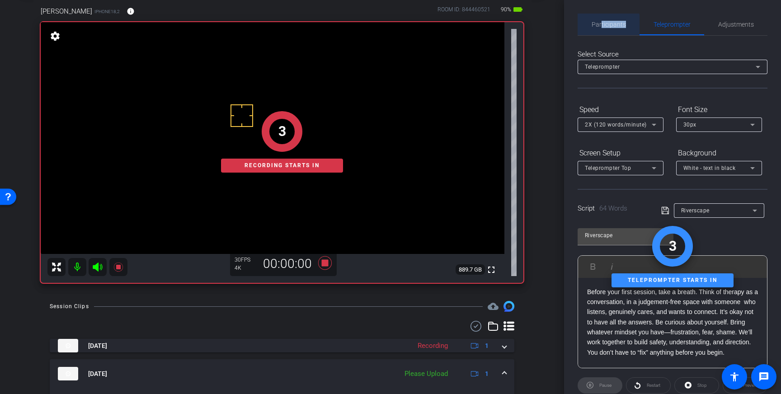
drag, startPoint x: 602, startPoint y: 28, endPoint x: 619, endPoint y: 44, distance: 23.3
click at [604, 29] on span "Participants" at bounding box center [609, 25] width 34 height 22
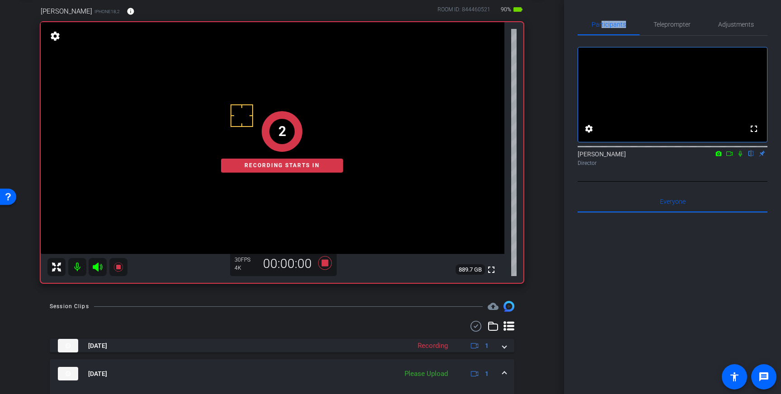
drag, startPoint x: 740, startPoint y: 165, endPoint x: 746, endPoint y: 193, distance: 28.6
click at [740, 157] on icon at bounding box center [740, 154] width 7 height 6
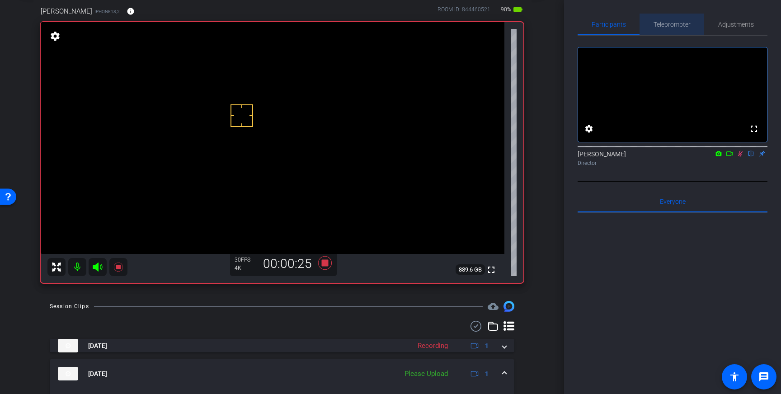
click at [668, 33] on span "Teleprompter" at bounding box center [672, 25] width 37 height 22
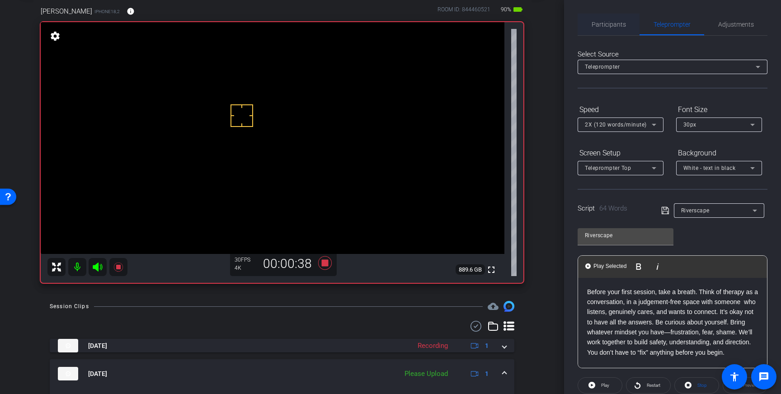
click at [616, 28] on span "Participants" at bounding box center [609, 24] width 34 height 6
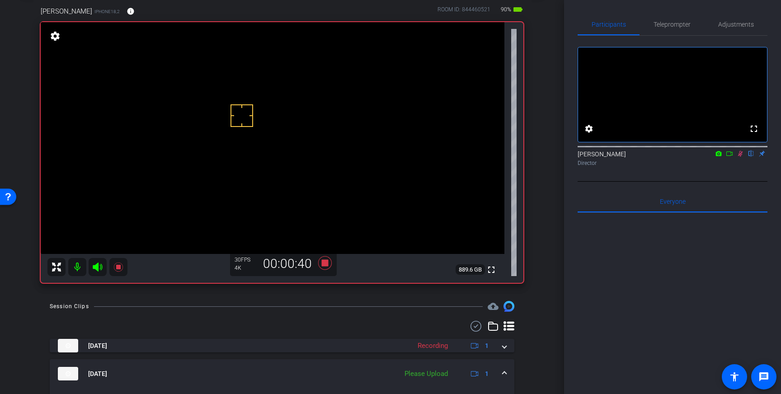
click at [741, 157] on icon at bounding box center [740, 154] width 7 height 6
click at [326, 269] on icon at bounding box center [325, 263] width 22 height 16
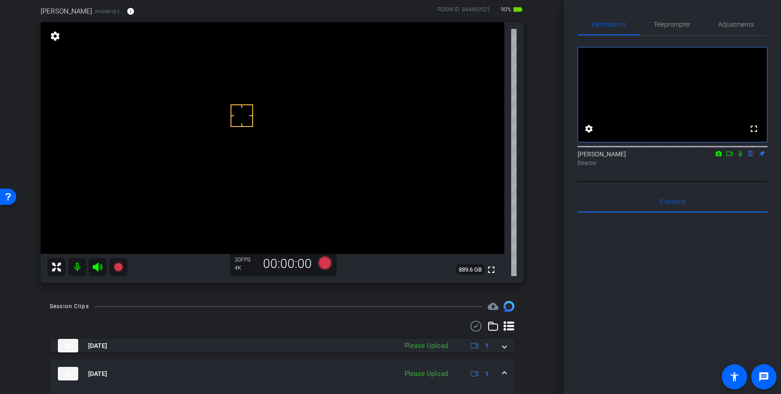
scroll to position [47, 0]
click at [326, 265] on icon at bounding box center [325, 264] width 14 height 14
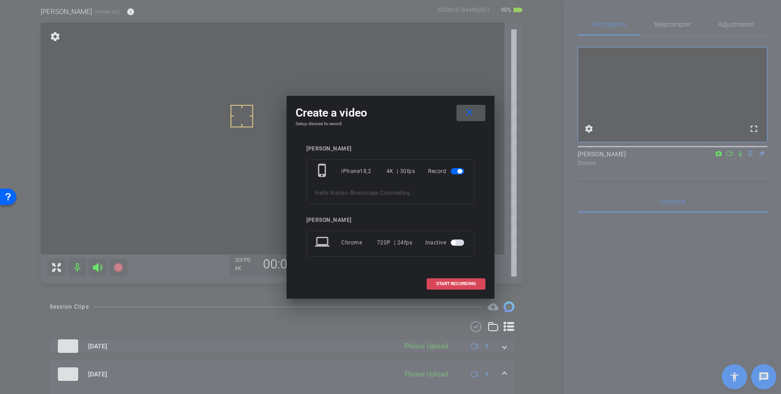
click at [448, 283] on span "START RECORDING" at bounding box center [456, 284] width 40 height 5
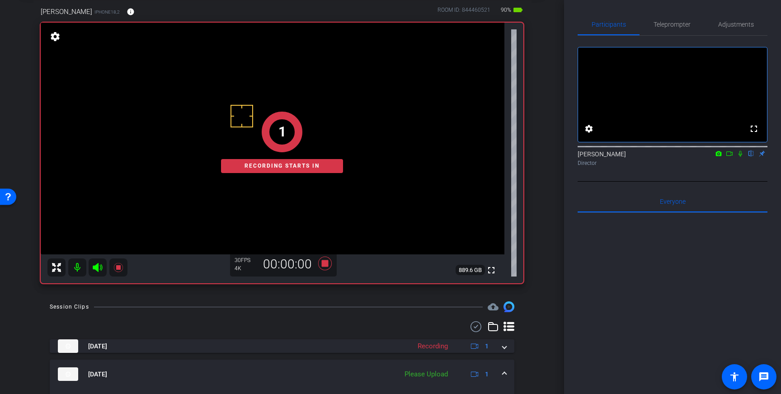
drag, startPoint x: 739, startPoint y: 166, endPoint x: 740, endPoint y: 200, distance: 33.9
click at [739, 157] on icon at bounding box center [740, 154] width 7 height 6
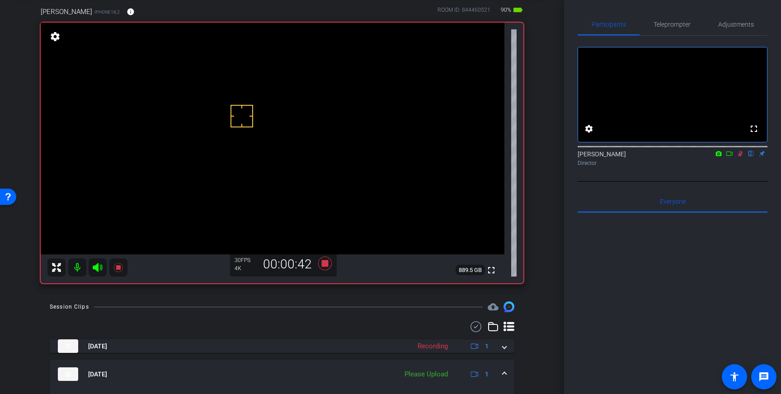
click at [739, 157] on icon at bounding box center [740, 154] width 7 height 6
click at [329, 262] on icon at bounding box center [325, 263] width 22 height 16
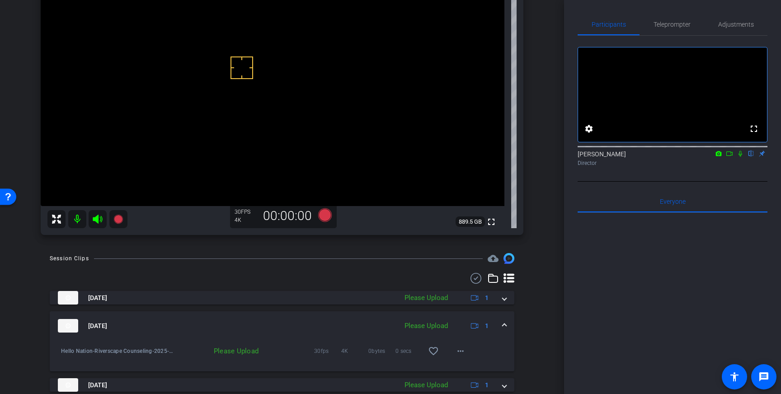
scroll to position [98, 0]
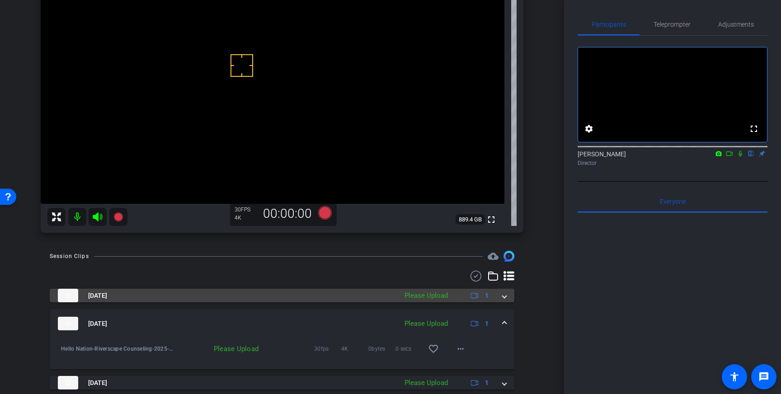
click at [504, 298] on span at bounding box center [505, 295] width 4 height 9
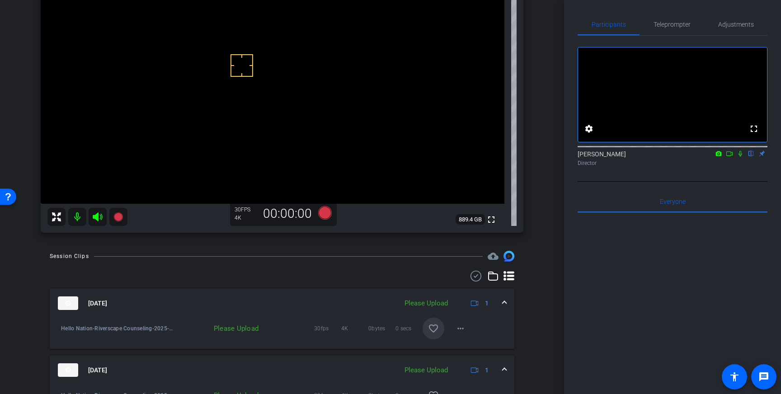
click at [431, 330] on mat-icon "favorite_border" at bounding box center [433, 328] width 11 height 11
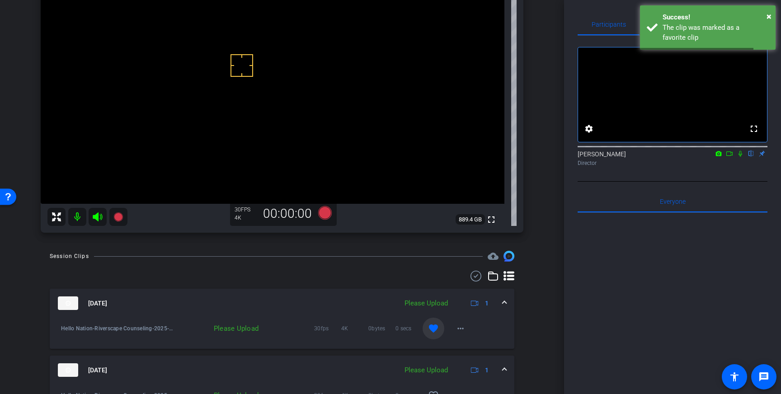
drag, startPoint x: 503, startPoint y: 302, endPoint x: 508, endPoint y: 326, distance: 24.1
click at [503, 302] on span at bounding box center [505, 303] width 4 height 9
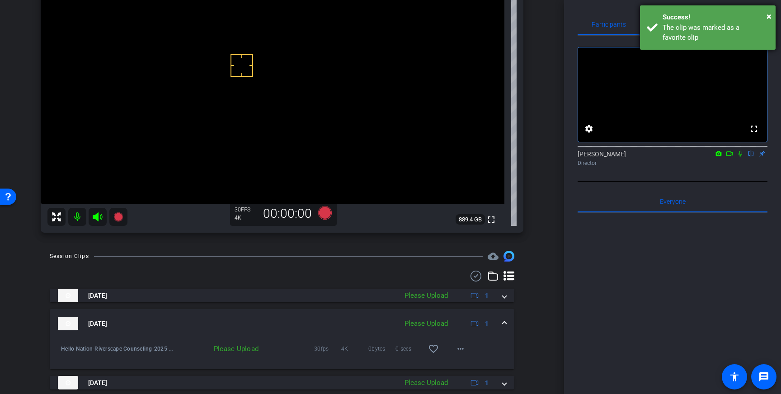
click at [697, 33] on div "The clip was marked as a favorite clip" at bounding box center [716, 33] width 106 height 20
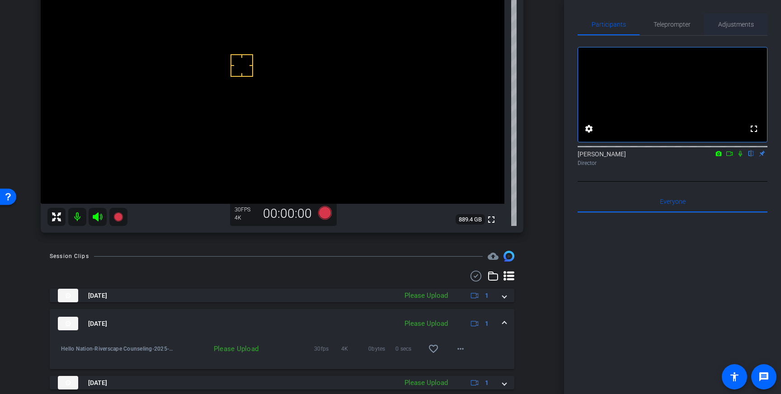
click at [739, 29] on span "Adjustments" at bounding box center [736, 25] width 36 height 22
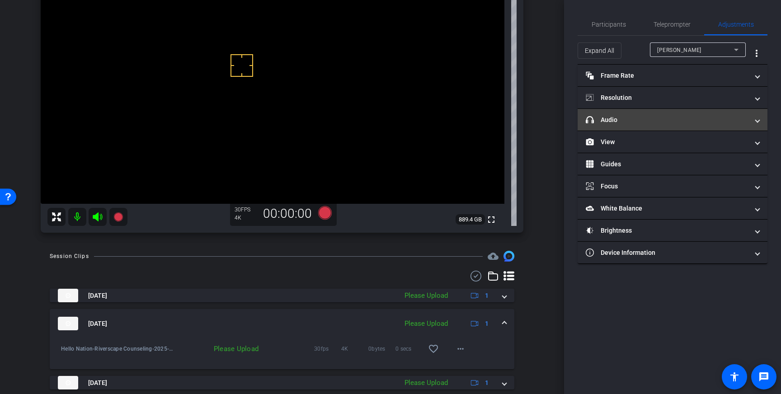
drag, startPoint x: 698, startPoint y: 113, endPoint x: 691, endPoint y: 113, distance: 7.2
click at [698, 113] on mat-expansion-panel-header "headphone icon Audio" at bounding box center [673, 120] width 190 height 22
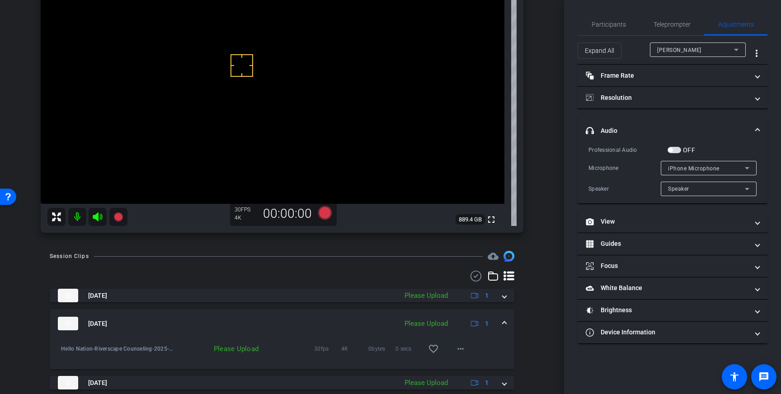
click at [674, 150] on span "button" at bounding box center [675, 150] width 14 height 6
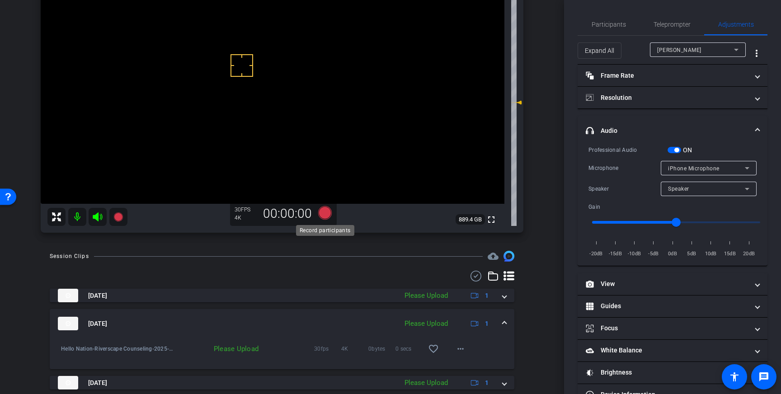
drag, startPoint x: 321, startPoint y: 212, endPoint x: 333, endPoint y: 215, distance: 12.6
click at [333, 215] on icon at bounding box center [325, 213] width 22 height 16
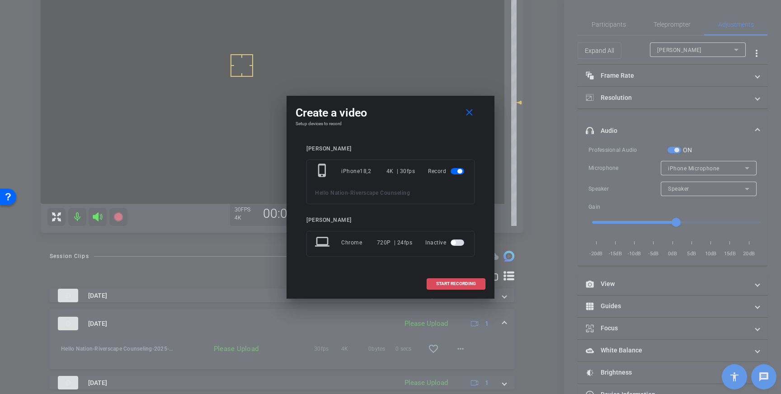
drag, startPoint x: 443, startPoint y: 278, endPoint x: 477, endPoint y: 251, distance: 43.1
click at [445, 280] on span at bounding box center [456, 284] width 58 height 22
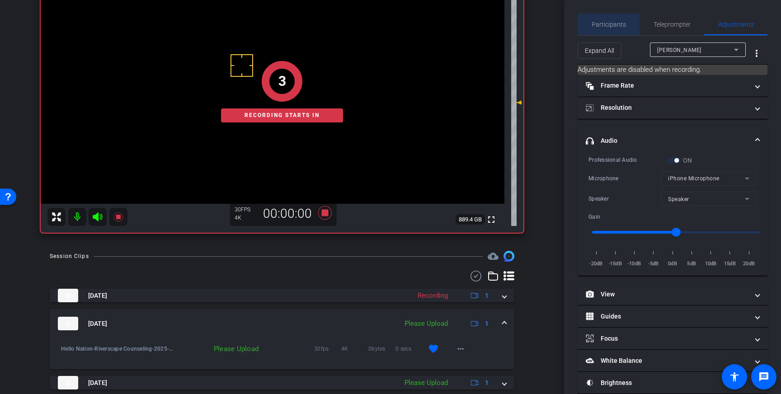
click at [605, 14] on span "Participants" at bounding box center [609, 25] width 34 height 22
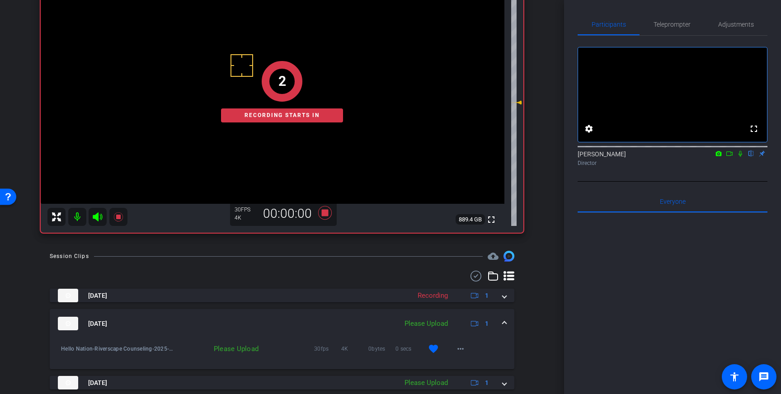
click at [743, 157] on icon at bounding box center [740, 154] width 7 height 6
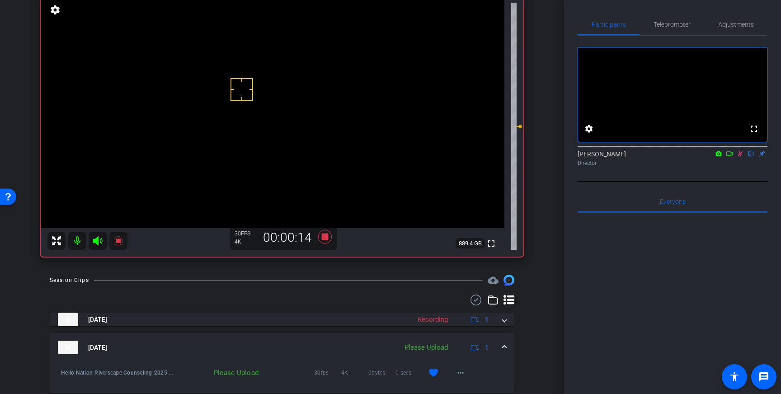
scroll to position [73, 0]
click at [741, 157] on icon at bounding box center [740, 154] width 7 height 6
click at [324, 239] on icon at bounding box center [325, 238] width 14 height 14
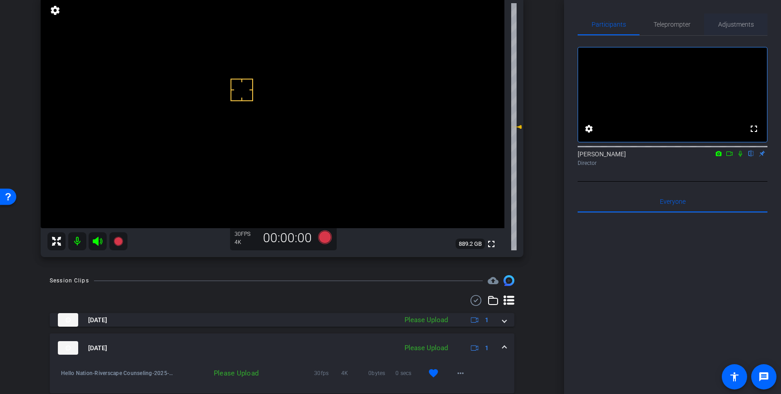
click at [726, 24] on span "Adjustments" at bounding box center [736, 24] width 36 height 6
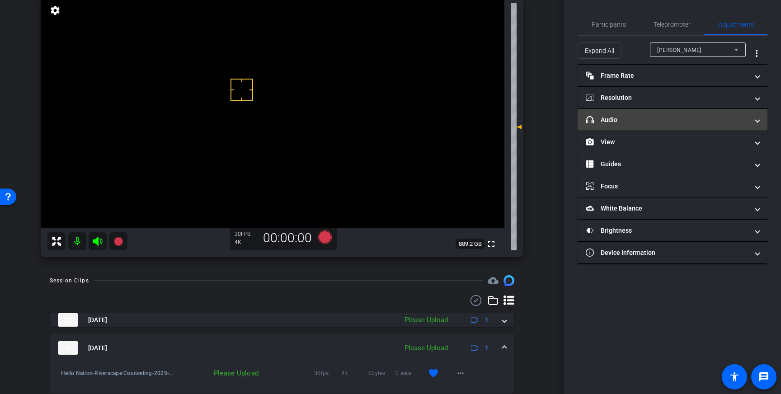
click at [708, 119] on mat-panel-title "headphone icon Audio" at bounding box center [667, 119] width 163 height 9
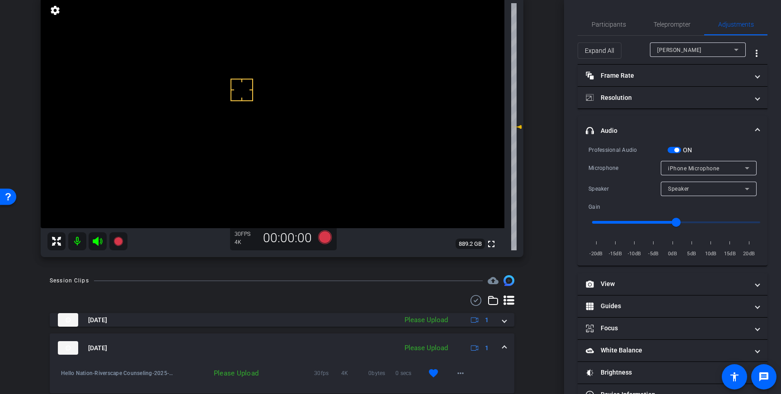
drag, startPoint x: 675, startPoint y: 148, endPoint x: 680, endPoint y: 153, distance: 6.4
click at [675, 150] on span "button" at bounding box center [677, 150] width 5 height 5
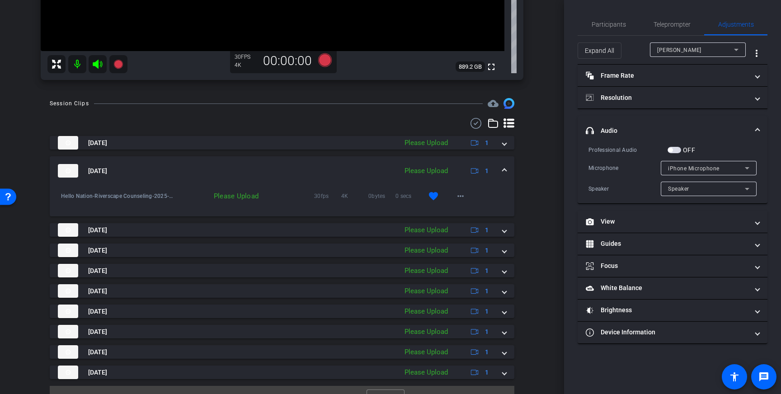
scroll to position [268, 0]
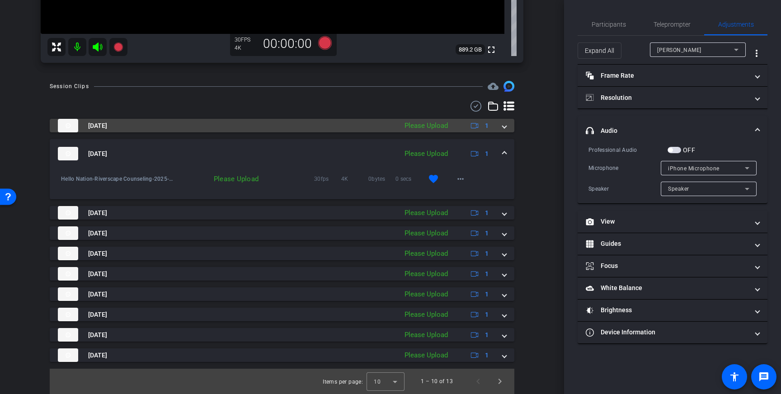
click at [504, 129] on span at bounding box center [505, 125] width 4 height 9
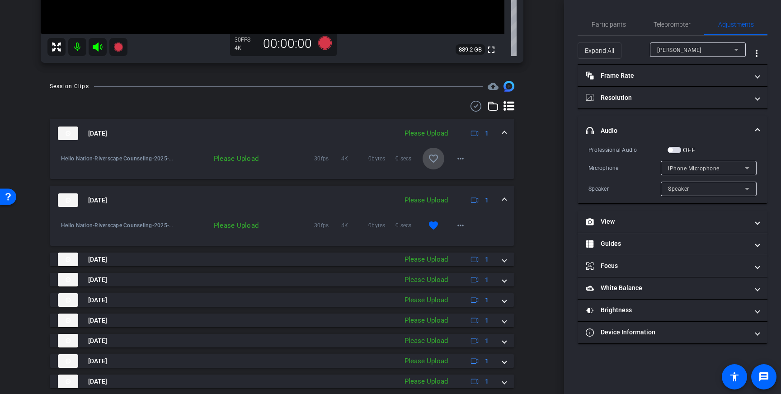
click at [428, 165] on span at bounding box center [434, 159] width 22 height 22
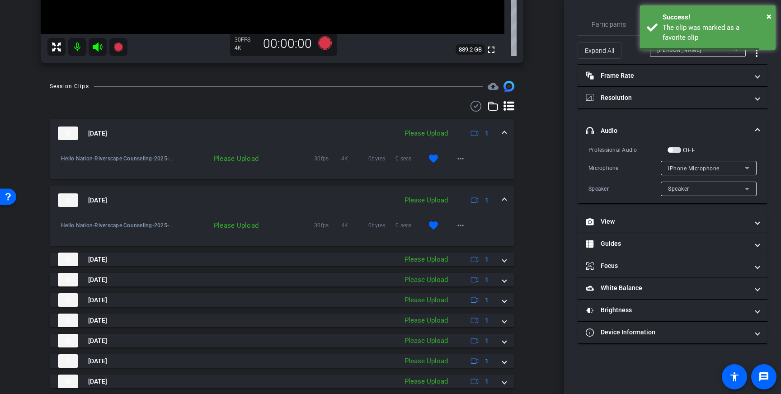
click at [504, 200] on span at bounding box center [505, 200] width 4 height 9
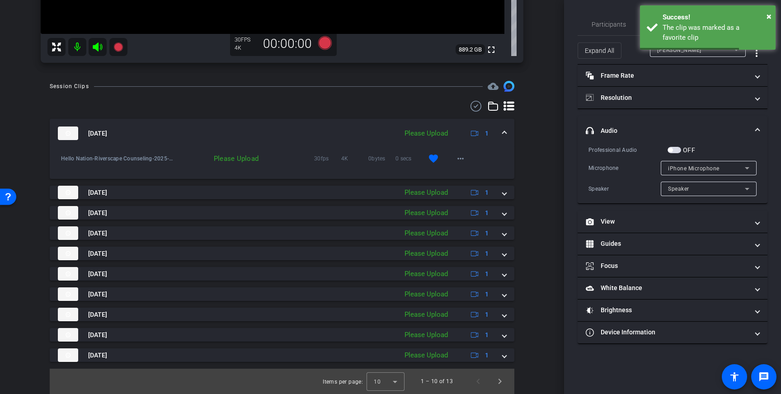
click at [502, 136] on div "Oct 7, 2025 Please Upload 1" at bounding box center [280, 134] width 445 height 14
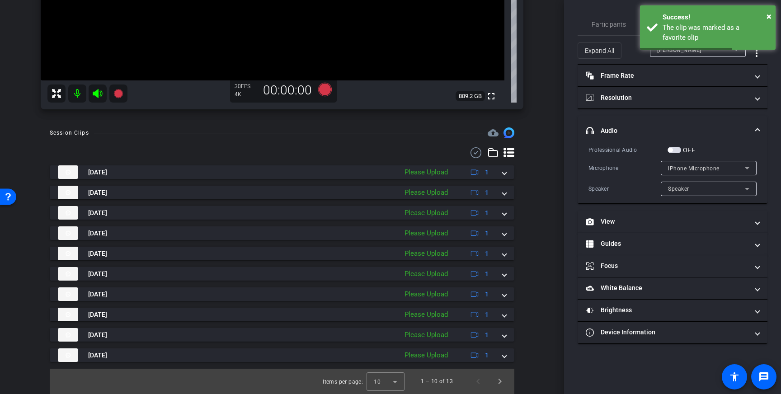
scroll to position [221, 0]
click at [499, 383] on span "Next page" at bounding box center [500, 382] width 22 height 22
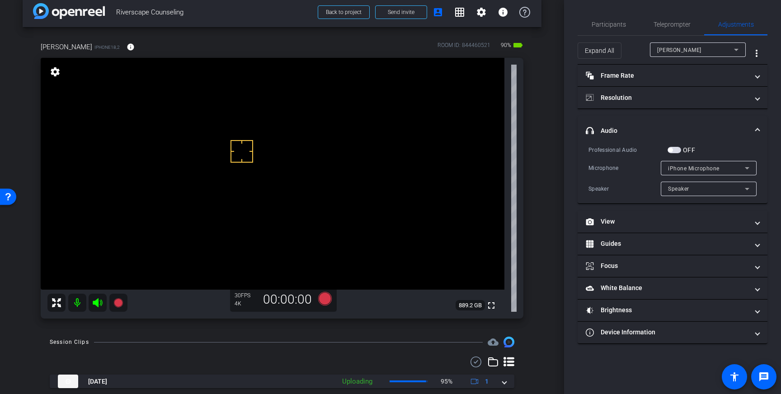
scroll to position [7, 0]
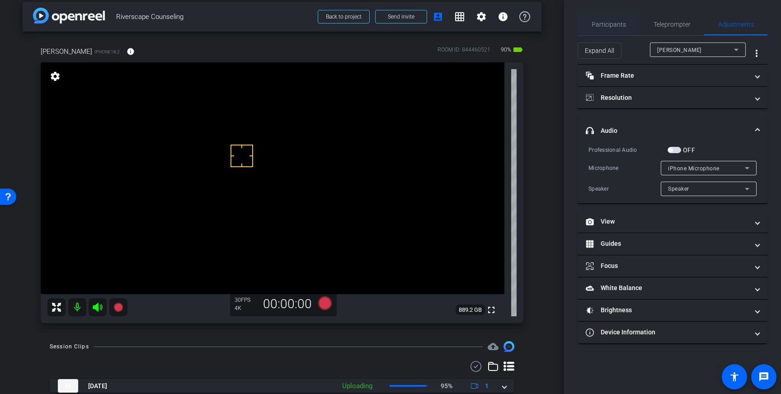
click at [610, 29] on span "Participants" at bounding box center [609, 25] width 34 height 22
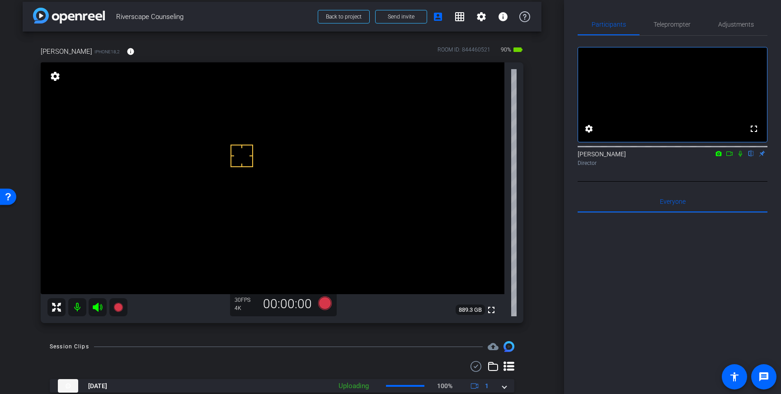
scroll to position [0, 0]
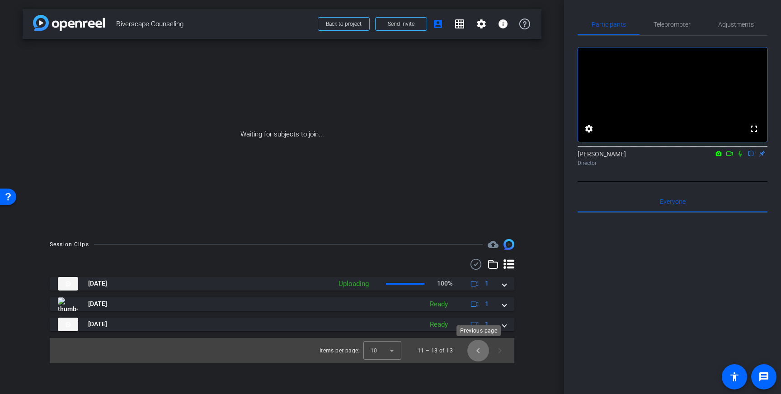
click at [482, 356] on span "Previous page" at bounding box center [479, 351] width 22 height 22
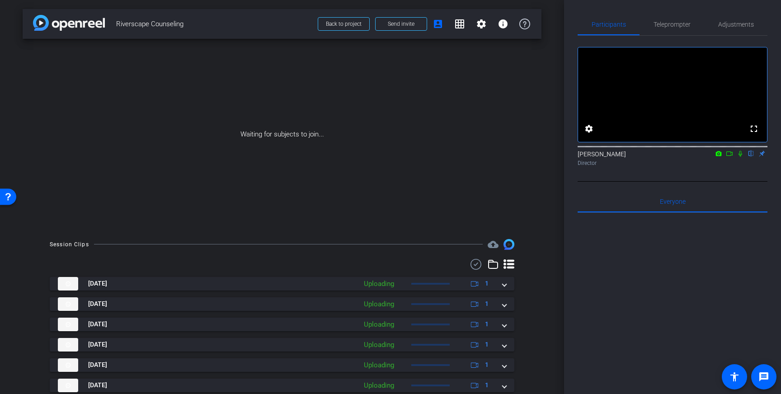
scroll to position [112, 0]
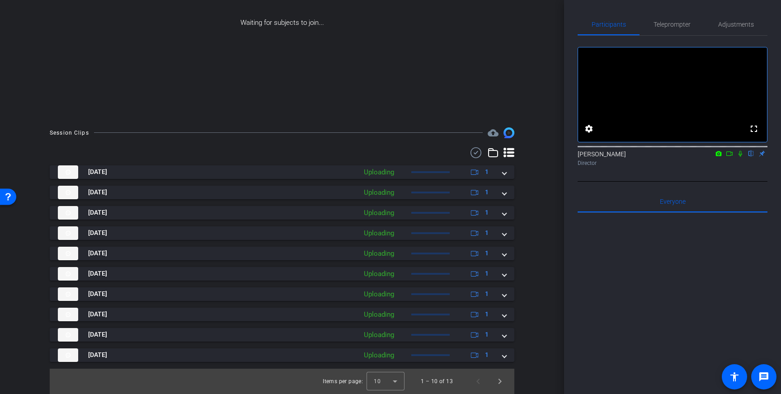
click at [733, 157] on icon at bounding box center [729, 154] width 7 height 6
click at [751, 157] on icon at bounding box center [752, 154] width 4 height 6
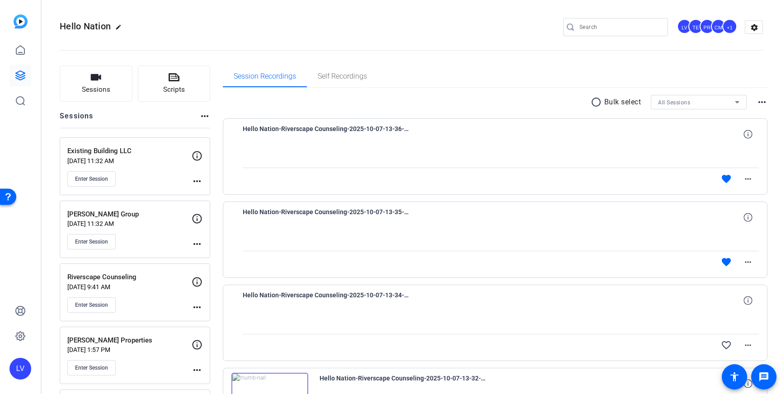
click at [161, 299] on div "Enter Session" at bounding box center [129, 305] width 124 height 15
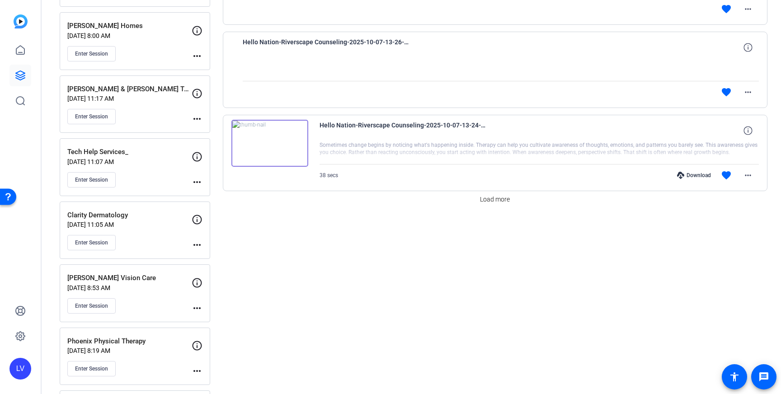
scroll to position [757, 0]
click at [512, 208] on span at bounding box center [495, 199] width 37 height 22
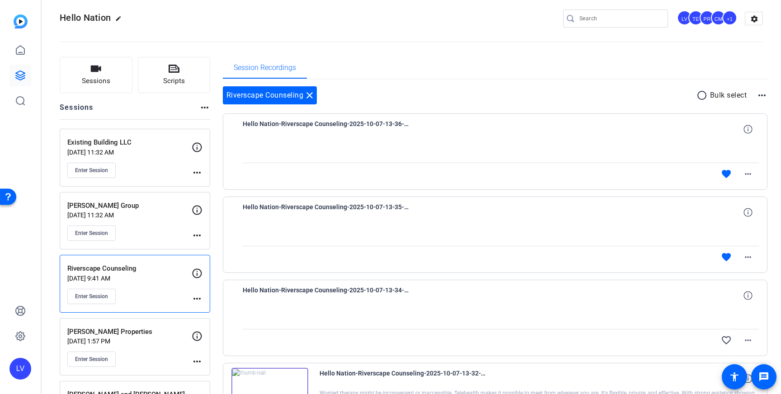
scroll to position [0, 0]
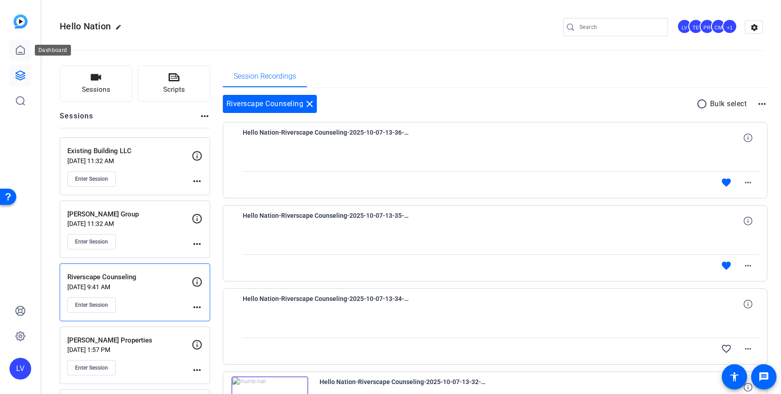
click at [20, 49] on icon at bounding box center [20, 50] width 11 height 11
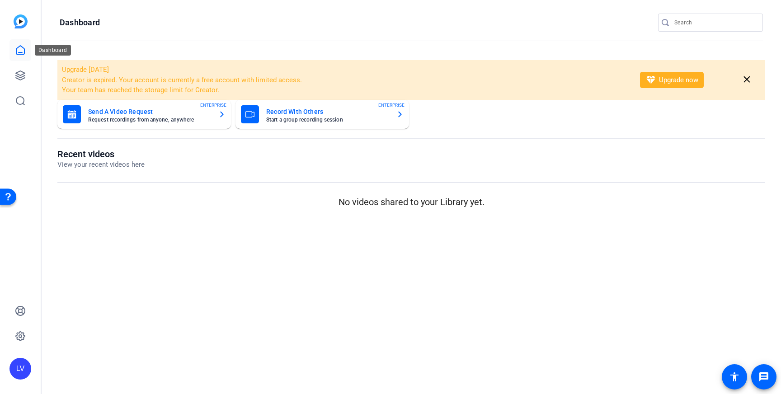
click at [20, 49] on icon at bounding box center [20, 50] width 11 height 11
click at [17, 52] on icon at bounding box center [20, 50] width 11 height 11
click at [20, 76] on icon at bounding box center [20, 75] width 11 height 11
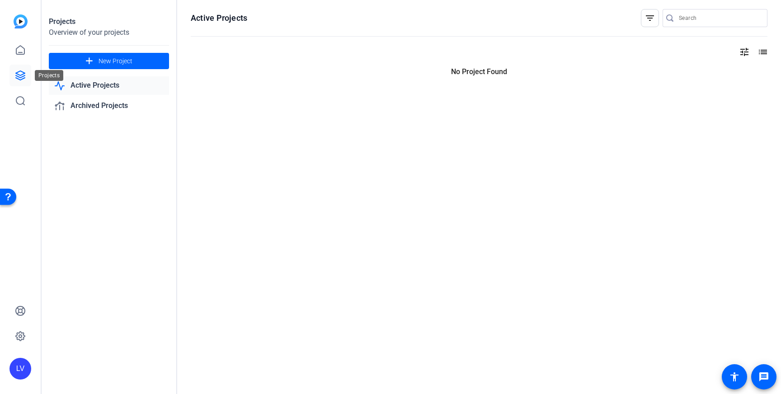
click at [18, 71] on icon at bounding box center [20, 75] width 11 height 11
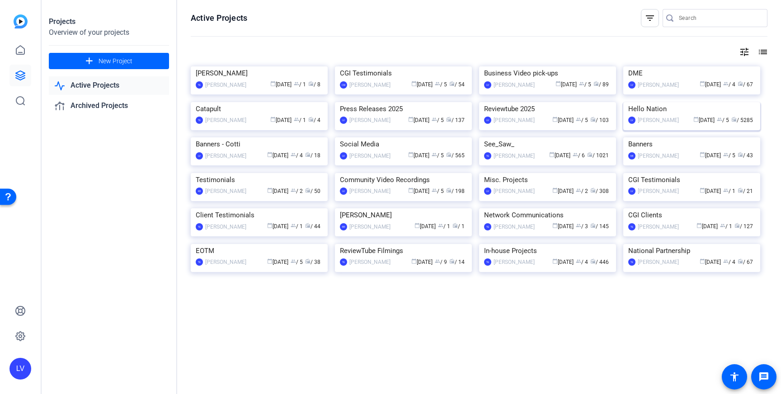
click at [666, 102] on img at bounding box center [691, 102] width 137 height 0
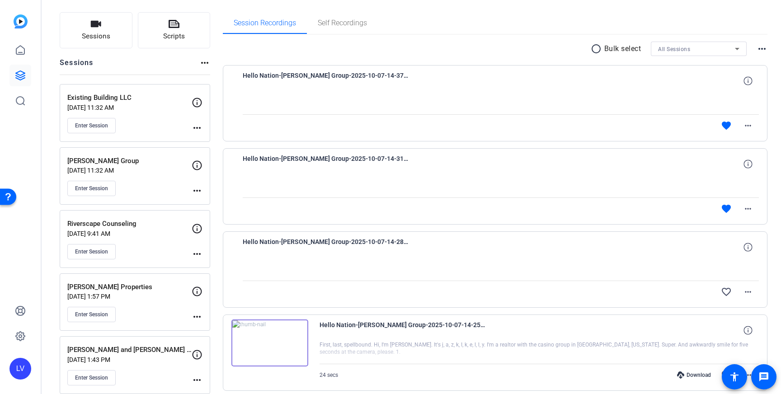
scroll to position [63, 0]
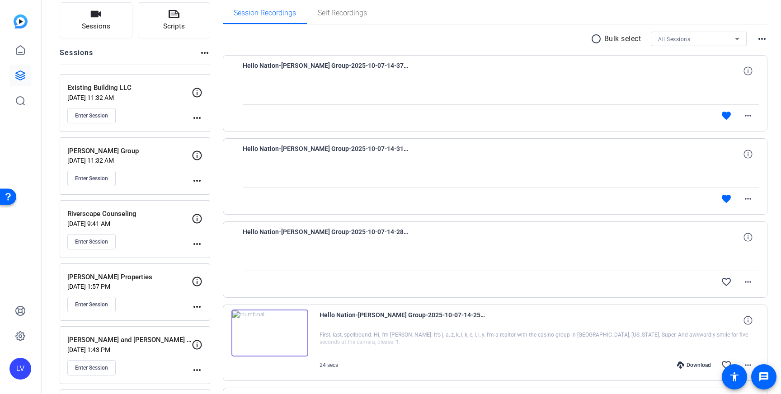
click at [137, 222] on p "[DATE] 9:41 AM" at bounding box center [129, 223] width 124 height 7
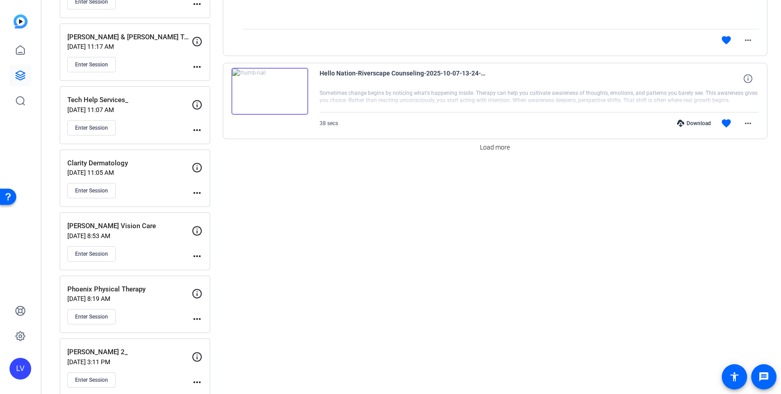
scroll to position [809, 0]
click at [485, 149] on span "Load more" at bounding box center [495, 146] width 30 height 9
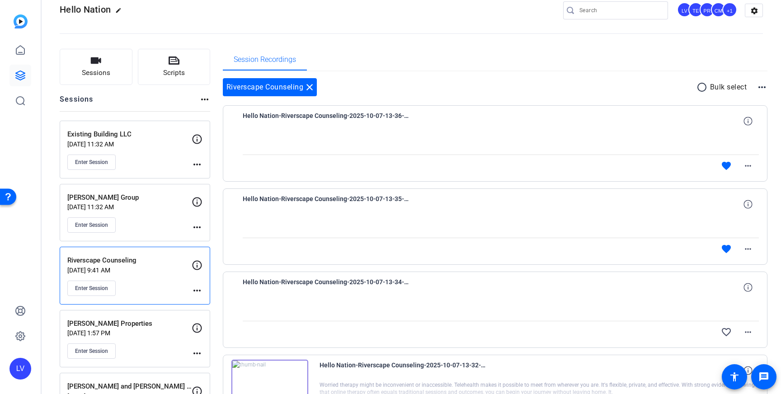
scroll to position [0, 0]
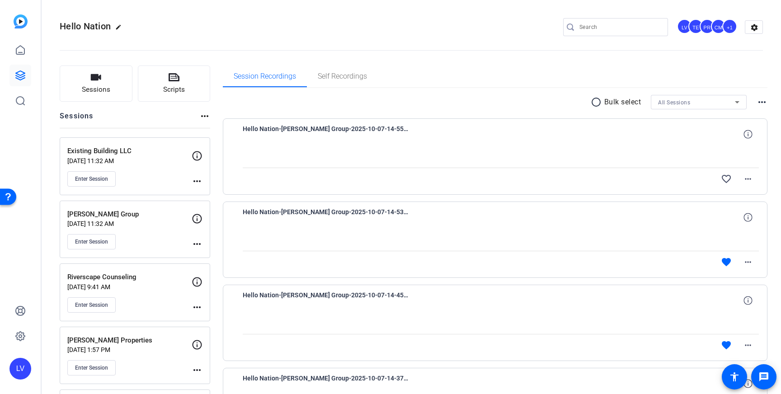
click at [160, 293] on div "Riverscape Counseling [DATE] 9:41 AM Enter Session" at bounding box center [129, 292] width 124 height 41
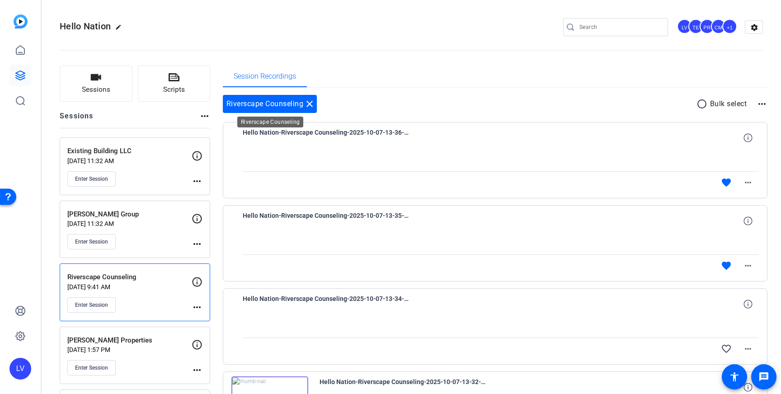
click at [312, 106] on mat-icon "close" at bounding box center [309, 104] width 11 height 11
